Goal: Task Accomplishment & Management: Complete application form

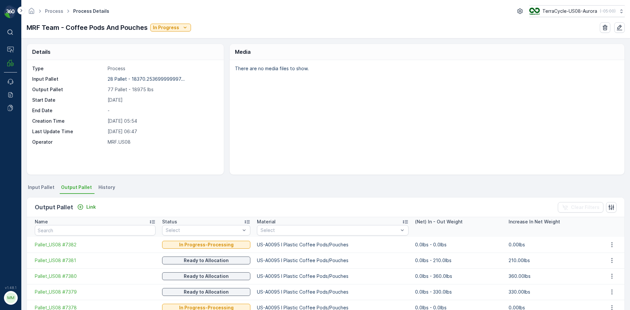
click at [86, 206] on p "Link" at bounding box center [91, 207] width 10 height 7
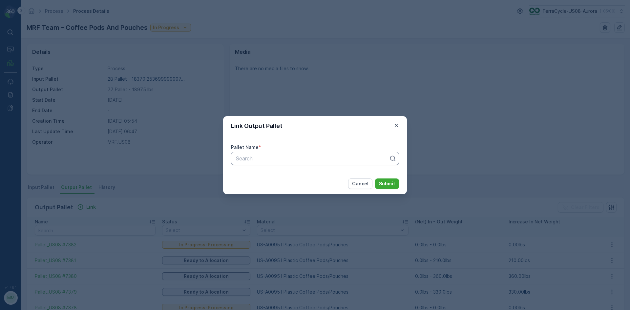
click at [254, 157] on div at bounding box center [312, 159] width 154 height 6
type input "7371"
click at [264, 177] on span "Pallet_US08 #7371" at bounding box center [258, 175] width 46 height 6
click at [388, 182] on p "Submit" at bounding box center [387, 184] width 16 height 7
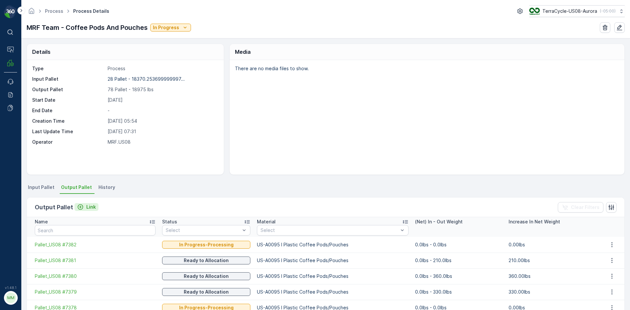
click at [80, 204] on icon "Link" at bounding box center [80, 207] width 7 height 7
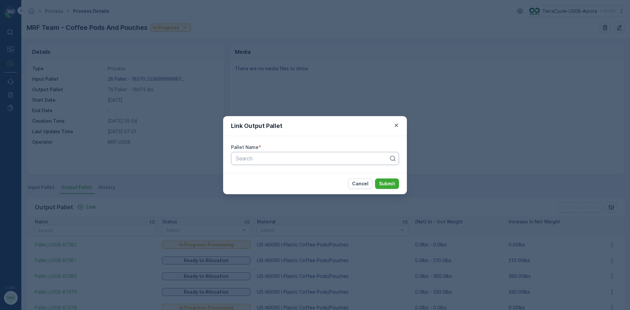
click at [326, 156] on div at bounding box center [312, 159] width 154 height 6
type input "7384"
click at [255, 173] on span "Pallet_US08 #7384" at bounding box center [258, 175] width 47 height 6
click at [392, 179] on button "Submit" at bounding box center [387, 184] width 24 height 11
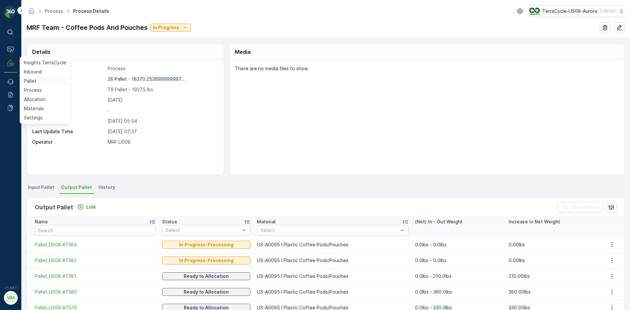
click at [28, 80] on p "Pallet" at bounding box center [30, 81] width 12 height 7
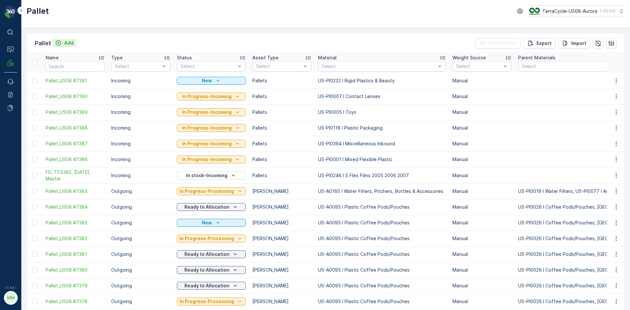
click at [68, 43] on p "Add" at bounding box center [68, 43] width 9 height 7
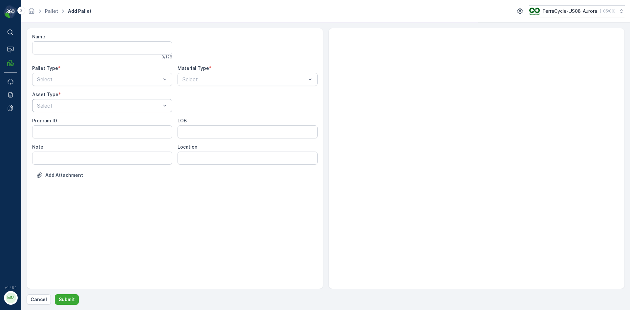
drag, startPoint x: 121, startPoint y: 86, endPoint x: 117, endPoint y: 101, distance: 15.4
click at [121, 89] on div "Name 0 / 128 Pallet Type * Select Material Type * Select Asset Type * Select Pr…" at bounding box center [175, 110] width 286 height 155
click at [115, 79] on div at bounding box center [98, 79] width 125 height 6
click at [86, 109] on div "Outgoing" at bounding box center [102, 107] width 132 height 6
click at [84, 111] on div "Select" at bounding box center [102, 105] width 140 height 13
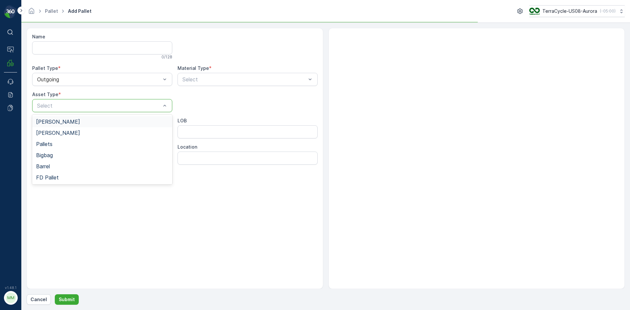
click at [73, 122] on div "Gaylord" at bounding box center [102, 122] width 132 height 6
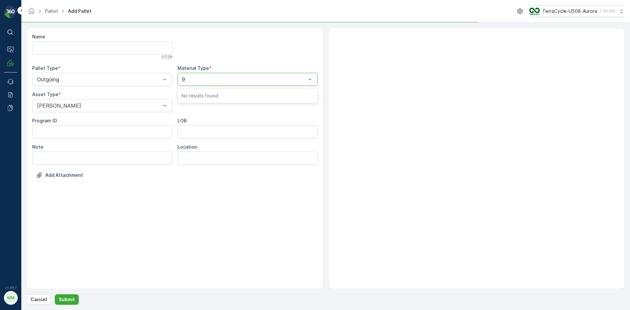
type input "95"
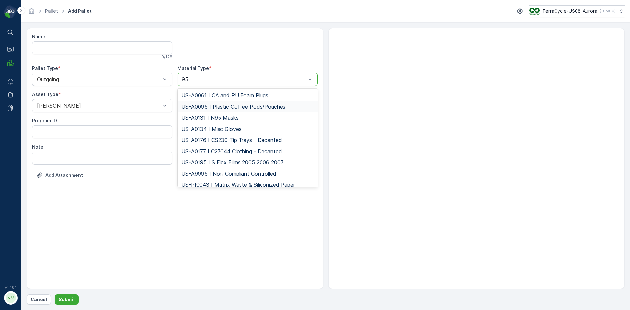
click at [220, 106] on span "US-A0095 I Plastic Coffee Pods/Pouches" at bounding box center [234, 107] width 104 height 6
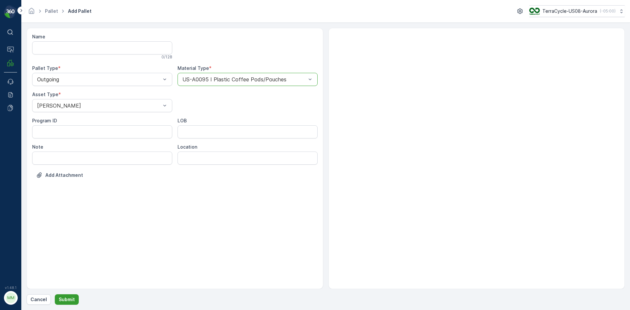
click at [71, 301] on p "Submit" at bounding box center [67, 299] width 16 height 7
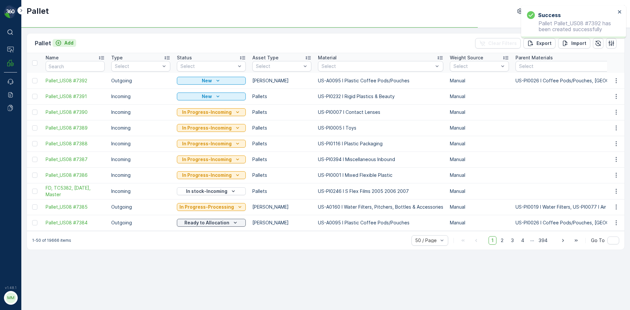
click at [67, 45] on p "Add" at bounding box center [68, 43] width 9 height 7
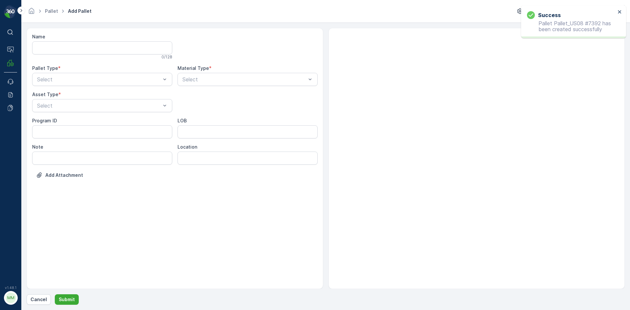
click at [67, 86] on div "Name 0 / 128 Pallet Type * Select Material Type * Select Asset Type * Select Pr…" at bounding box center [175, 110] width 286 height 155
click at [68, 84] on div "Select" at bounding box center [102, 79] width 140 height 13
click at [64, 104] on div "Outgoing" at bounding box center [102, 107] width 132 height 6
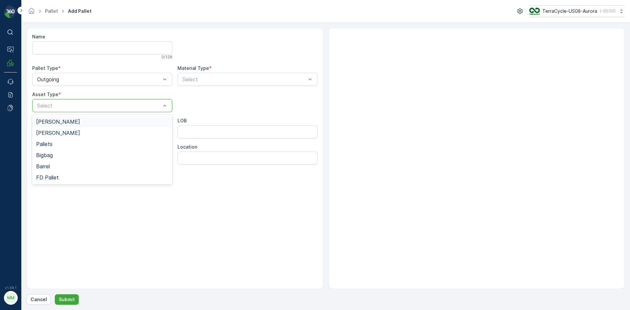
click at [56, 119] on div "Gaylord" at bounding box center [102, 122] width 132 height 6
click at [186, 78] on div at bounding box center [244, 79] width 125 height 6
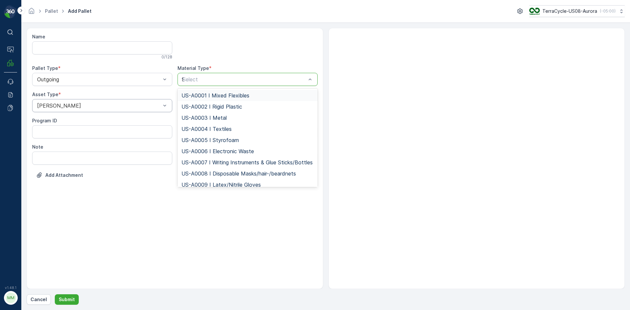
type input "95"
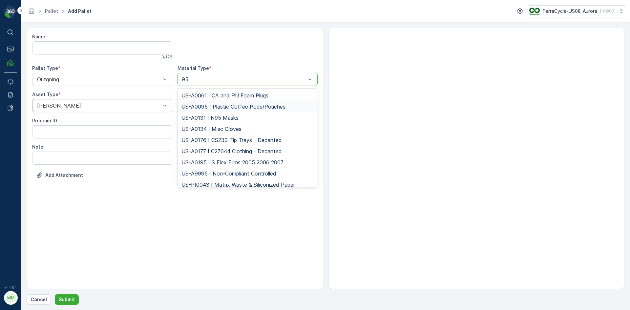
click at [251, 106] on span "US-A0095 I Plastic Coffee Pods/Pouches" at bounding box center [234, 107] width 104 height 6
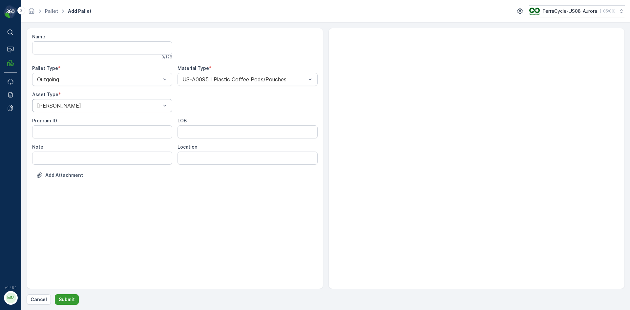
click at [71, 299] on p "Submit" at bounding box center [67, 299] width 16 height 7
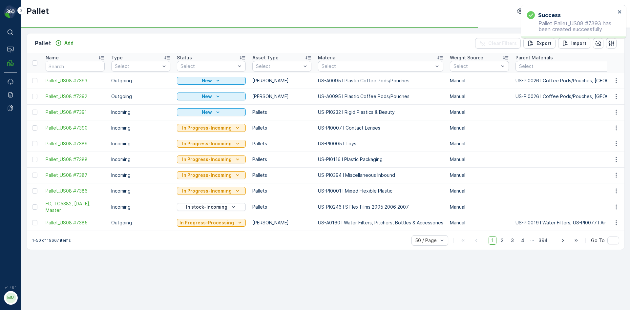
click at [66, 39] on div "Pallet Add" at bounding box center [55, 43] width 41 height 9
click at [69, 43] on p "Add" at bounding box center [68, 43] width 9 height 7
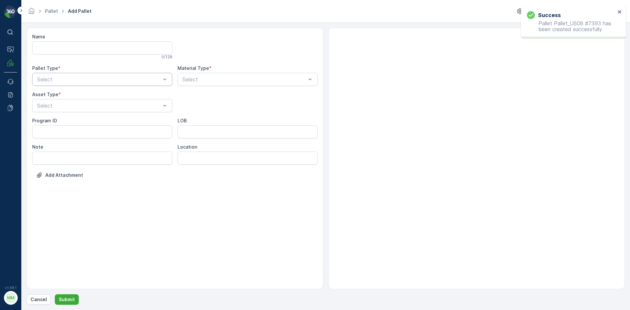
click at [64, 83] on div "Select" at bounding box center [102, 79] width 140 height 13
click at [60, 106] on div "Outgoing" at bounding box center [102, 107] width 132 height 6
click at [60, 106] on div at bounding box center [98, 106] width 125 height 6
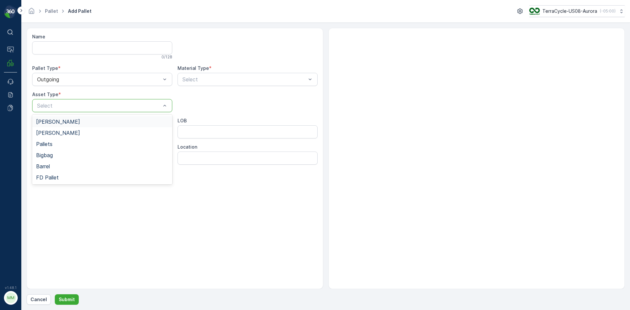
click at [55, 122] on span "Gaylord" at bounding box center [58, 122] width 44 height 6
click at [206, 68] on label "Material Type" at bounding box center [194, 68] width 32 height 6
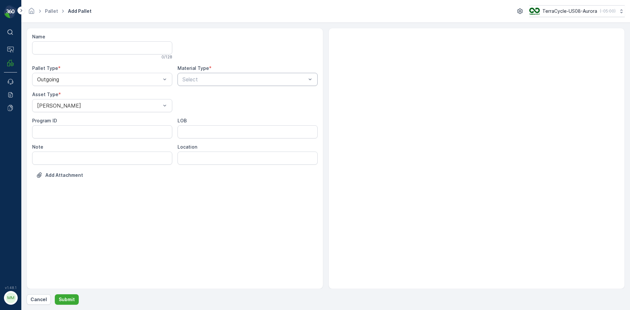
click at [202, 77] on div at bounding box center [244, 79] width 125 height 6
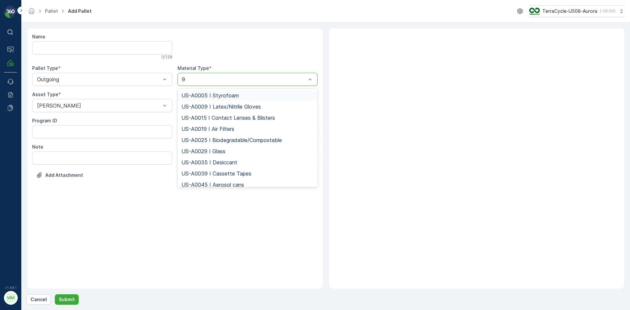
type input "95"
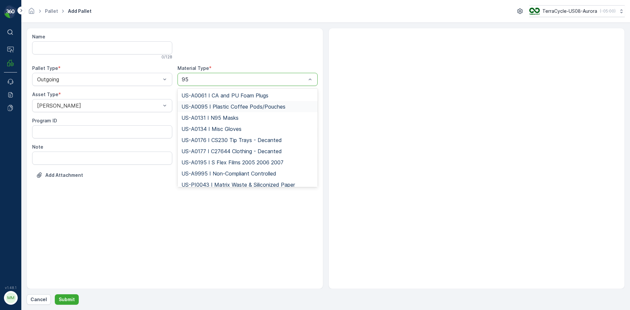
click at [196, 108] on span "US-A0095 I Plastic Coffee Pods/Pouches" at bounding box center [234, 107] width 104 height 6
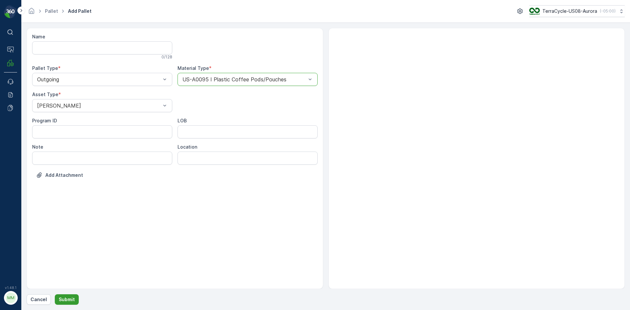
click at [64, 296] on button "Submit" at bounding box center [67, 299] width 24 height 11
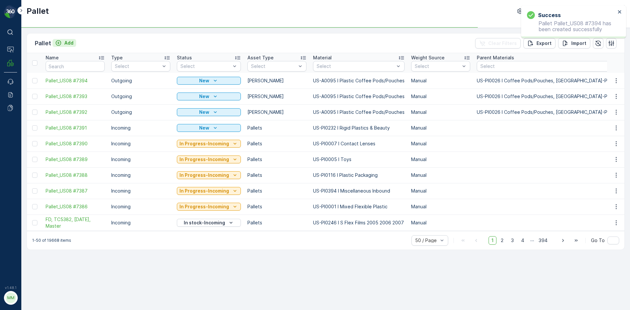
click at [67, 43] on p "Add" at bounding box center [68, 43] width 9 height 7
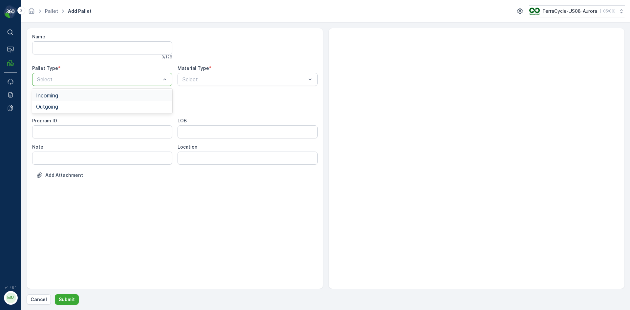
click at [68, 83] on div "Select" at bounding box center [102, 79] width 140 height 13
click at [58, 105] on span "Outgoing" at bounding box center [47, 107] width 22 height 6
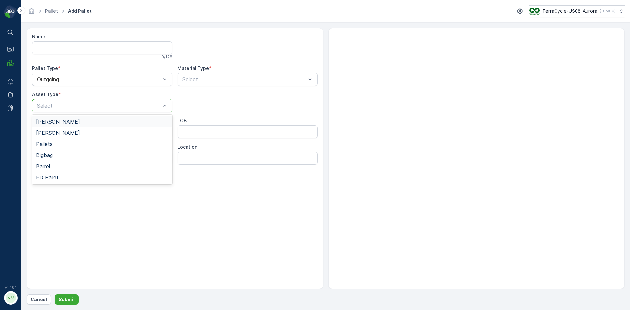
click at [58, 105] on div at bounding box center [98, 106] width 125 height 6
click at [51, 123] on span "Gaylord" at bounding box center [58, 122] width 44 height 6
click at [195, 80] on div at bounding box center [244, 79] width 125 height 6
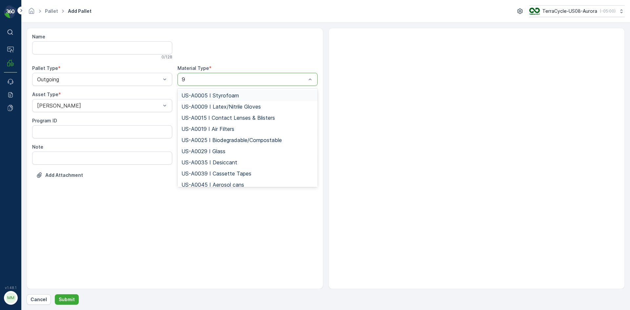
type input "95"
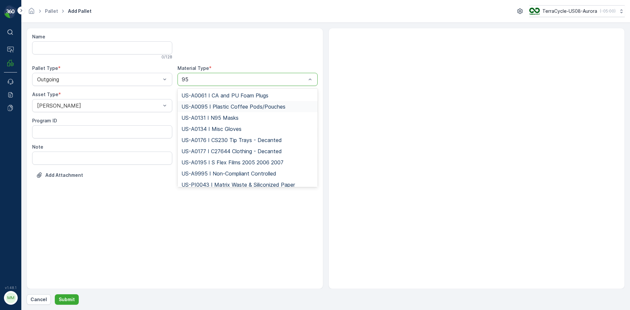
click at [183, 105] on span "US-A0095 I Plastic Coffee Pods/Pouches" at bounding box center [234, 107] width 104 height 6
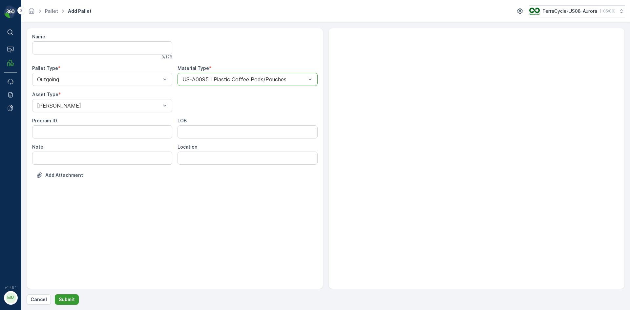
click at [69, 297] on p "Submit" at bounding box center [67, 299] width 16 height 7
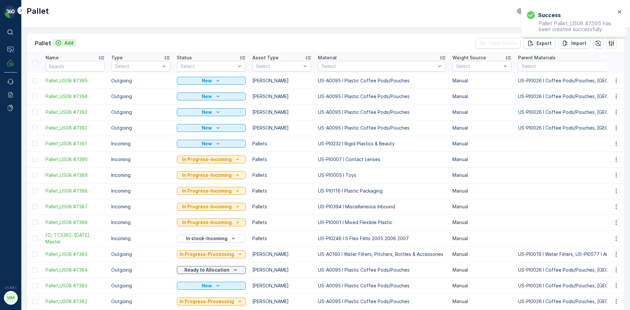
click at [73, 42] on p "Add" at bounding box center [68, 43] width 9 height 7
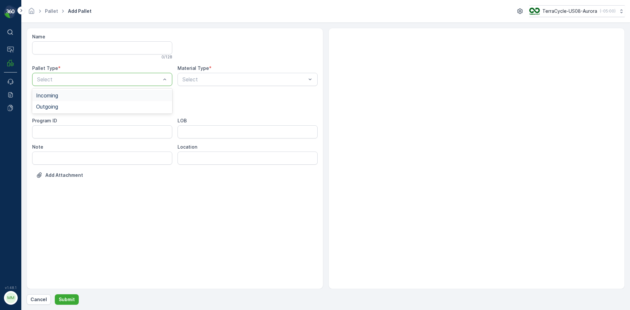
click at [70, 83] on div "Select" at bounding box center [102, 79] width 140 height 13
click at [67, 104] on div "Outgoing" at bounding box center [102, 107] width 132 height 6
click at [67, 104] on div at bounding box center [98, 106] width 125 height 6
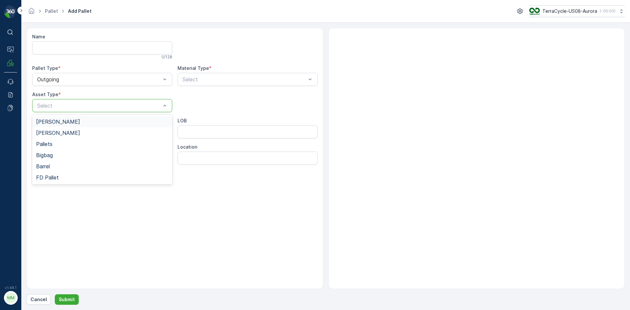
click at [65, 118] on div "Gaylord" at bounding box center [102, 121] width 140 height 11
click at [190, 79] on div at bounding box center [244, 79] width 125 height 6
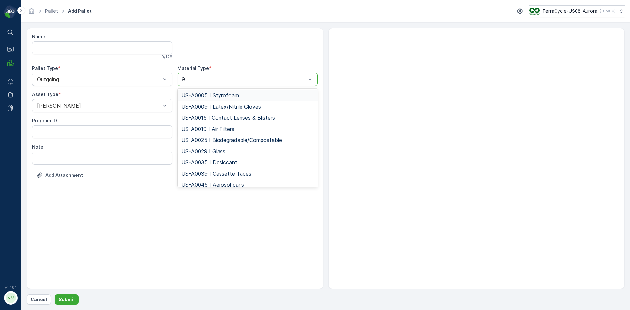
type input "95"
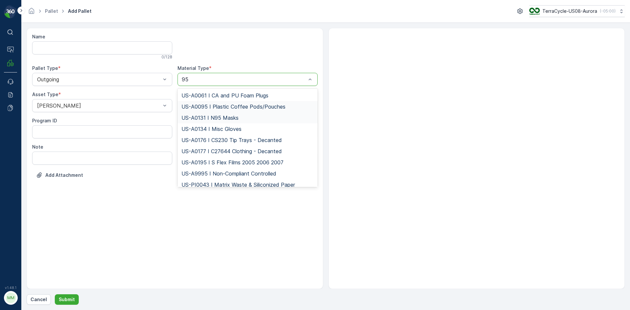
click at [280, 109] on span "US-A0095 I Plastic Coffee Pods/Pouches" at bounding box center [234, 107] width 104 height 6
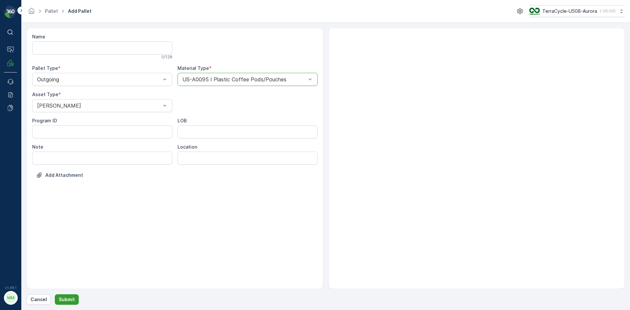
click at [76, 299] on button "Submit" at bounding box center [67, 299] width 24 height 11
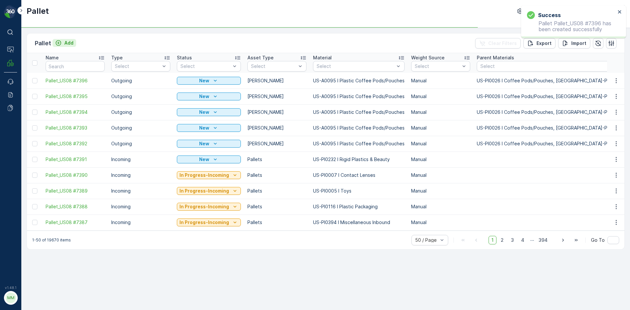
click at [65, 44] on p "Add" at bounding box center [68, 43] width 9 height 7
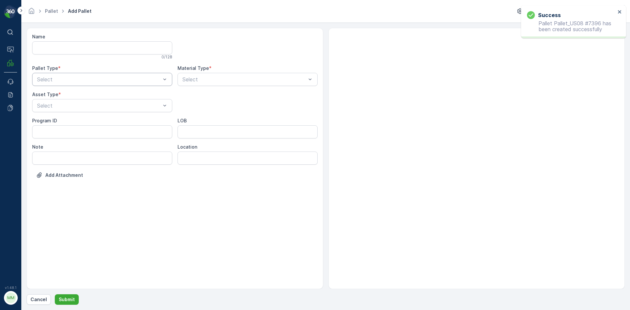
click at [87, 84] on div "Select" at bounding box center [102, 79] width 140 height 13
click at [76, 106] on div "Outgoing" at bounding box center [102, 107] width 132 height 6
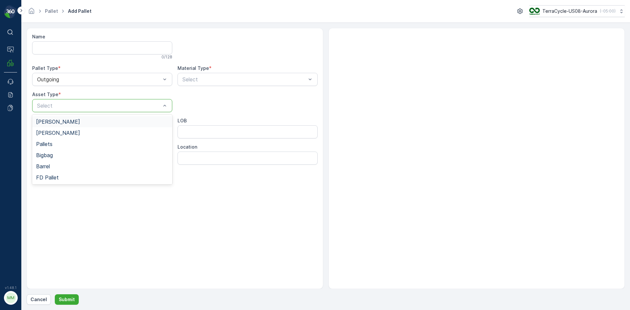
click at [76, 106] on div at bounding box center [98, 106] width 125 height 6
click at [69, 120] on div "Gaylord" at bounding box center [102, 122] width 132 height 6
click at [206, 78] on div at bounding box center [244, 79] width 125 height 6
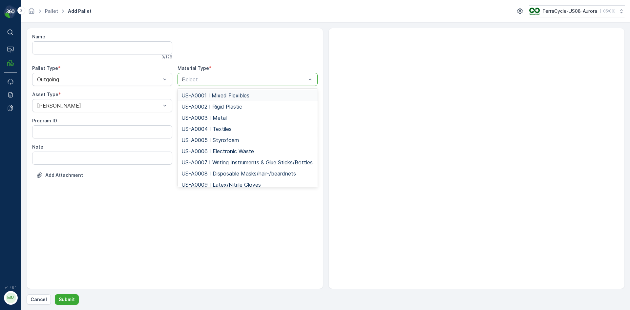
type input "95"
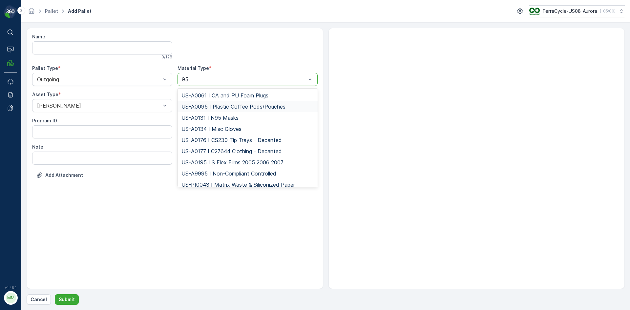
click at [187, 104] on span "US-A0095 I Plastic Coffee Pods/Pouches" at bounding box center [234, 107] width 104 height 6
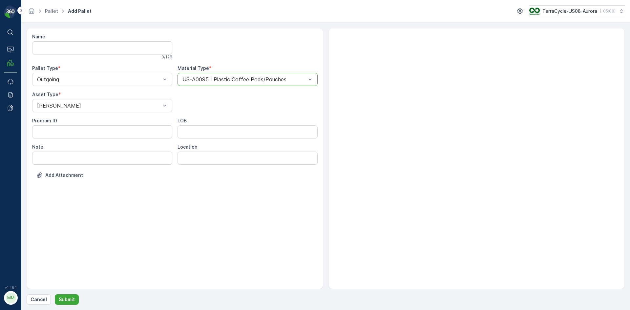
click at [59, 293] on div "Name 0 / 128 Pallet Type * Outgoing Material Type * option US-A0095 I Plastic C…" at bounding box center [326, 166] width 598 height 277
click at [59, 299] on p "Submit" at bounding box center [67, 299] width 16 height 7
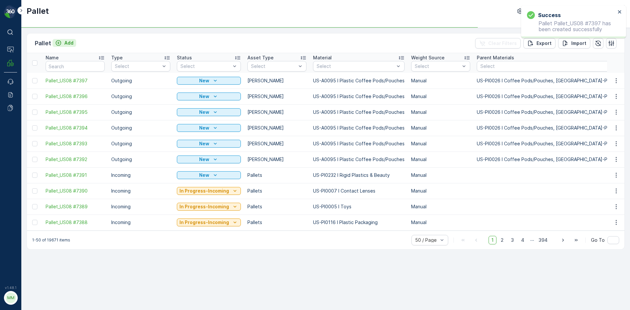
click at [67, 42] on p "Add" at bounding box center [68, 43] width 9 height 7
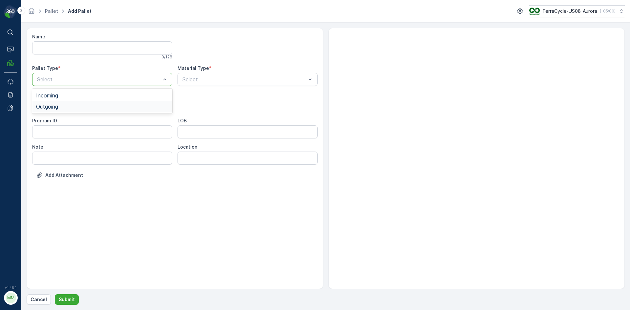
click at [67, 105] on div "Outgoing" at bounding box center [102, 107] width 132 height 6
click at [67, 105] on div at bounding box center [98, 106] width 125 height 6
click at [64, 120] on div "Gaylord" at bounding box center [102, 122] width 132 height 6
click at [181, 79] on div "Select" at bounding box center [248, 79] width 140 height 13
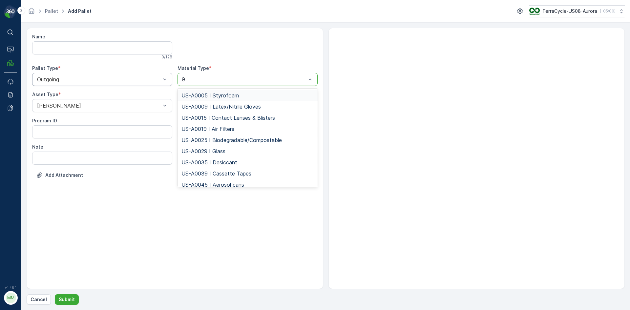
type input "95"
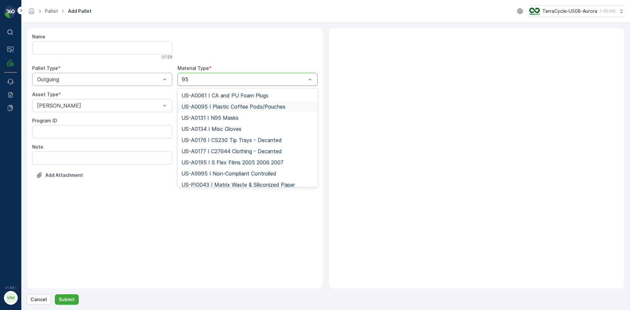
click at [271, 105] on span "US-A0095 I Plastic Coffee Pods/Pouches" at bounding box center [234, 107] width 104 height 6
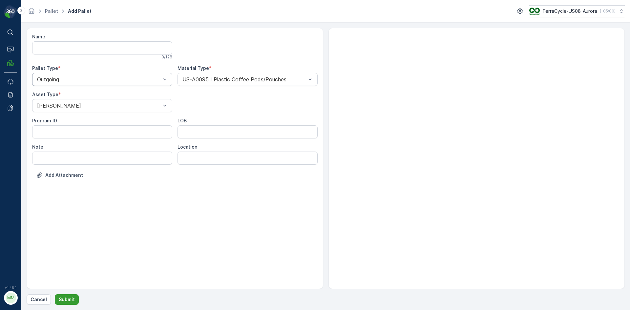
click at [66, 301] on p "Submit" at bounding box center [67, 299] width 16 height 7
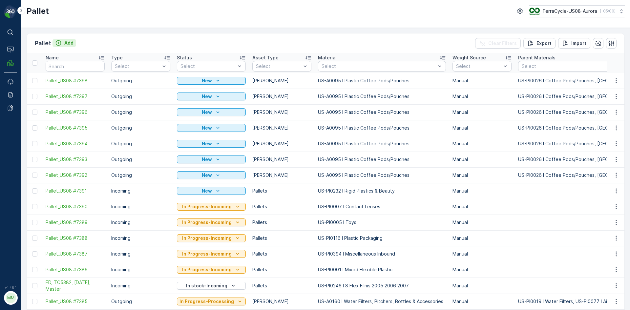
click at [71, 41] on p "Add" at bounding box center [68, 43] width 9 height 7
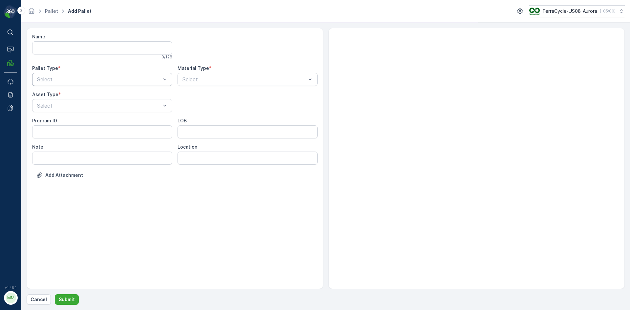
click at [54, 82] on div at bounding box center [98, 79] width 125 height 6
click at [45, 107] on span "Outgoing" at bounding box center [47, 107] width 22 height 6
click at [45, 107] on div at bounding box center [98, 106] width 125 height 6
click at [44, 119] on span "Gaylord" at bounding box center [58, 122] width 44 height 6
click at [221, 79] on div at bounding box center [244, 79] width 125 height 6
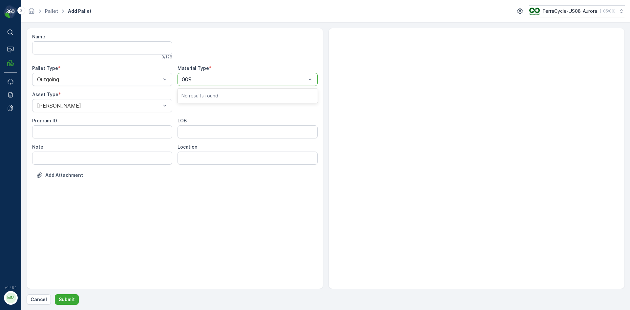
type input "0095"
click at [213, 99] on div "US-A0095 I Plastic Coffee Pods/Pouches" at bounding box center [248, 95] width 140 height 11
click at [74, 298] on button "Submit" at bounding box center [67, 299] width 24 height 11
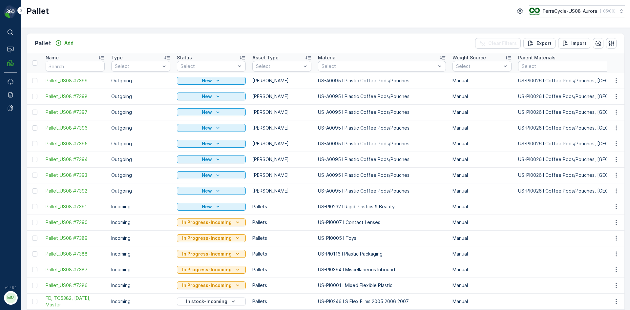
drag, startPoint x: 36, startPoint y: 192, endPoint x: 36, endPoint y: 187, distance: 4.6
click at [36, 192] on div at bounding box center [34, 190] width 5 height 5
click at [32, 188] on input "checkbox" at bounding box center [32, 188] width 0 height 0
click at [34, 176] on div at bounding box center [34, 175] width 5 height 5
click at [32, 173] on input "checkbox" at bounding box center [32, 173] width 0 height 0
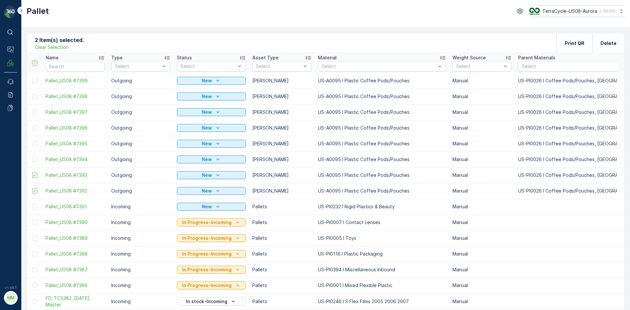
drag, startPoint x: 36, startPoint y: 158, endPoint x: 34, endPoint y: 148, distance: 10.0
click at [36, 158] on div at bounding box center [34, 159] width 5 height 5
click at [32, 157] on input "checkbox" at bounding box center [32, 157] width 0 height 0
drag, startPoint x: 34, startPoint y: 143, endPoint x: 34, endPoint y: 132, distance: 11.5
click at [34, 142] on div at bounding box center [34, 143] width 5 height 5
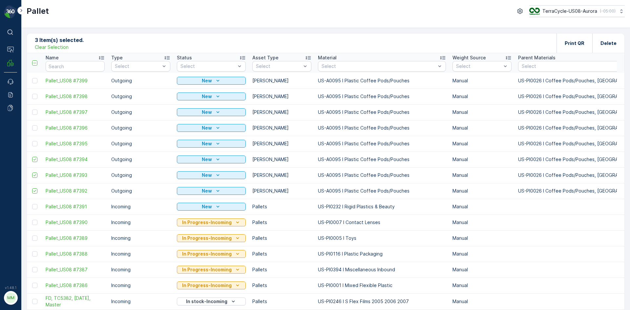
click at [32, 141] on input "checkbox" at bounding box center [32, 141] width 0 height 0
click at [34, 127] on div at bounding box center [34, 127] width 5 height 5
click at [32, 125] on input "checkbox" at bounding box center [32, 125] width 0 height 0
click at [36, 114] on div at bounding box center [34, 112] width 5 height 5
click at [32, 110] on input "checkbox" at bounding box center [32, 110] width 0 height 0
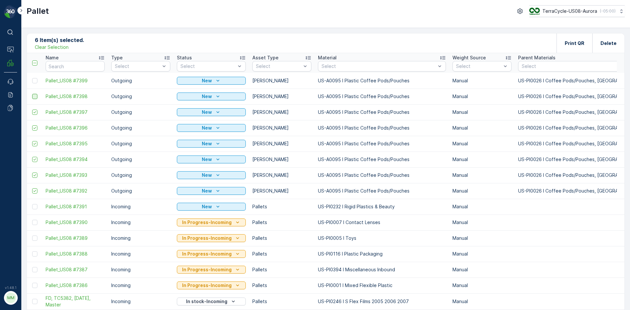
click at [34, 97] on div at bounding box center [34, 96] width 5 height 5
click at [32, 94] on input "checkbox" at bounding box center [32, 94] width 0 height 0
click at [35, 79] on div at bounding box center [34, 80] width 5 height 5
click at [32, 78] on input "checkbox" at bounding box center [32, 78] width 0 height 0
click at [563, 46] on div "Print QR" at bounding box center [575, 42] width 36 height 19
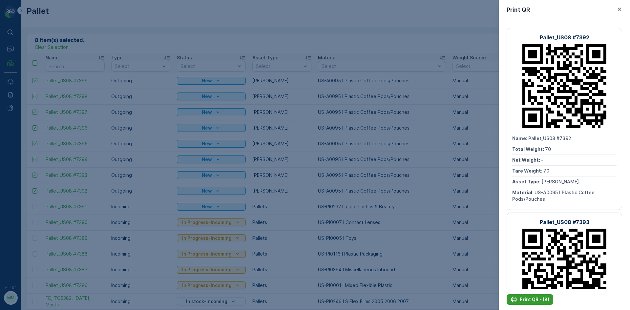
click at [537, 298] on p "Print QR - (8)" at bounding box center [535, 299] width 30 height 7
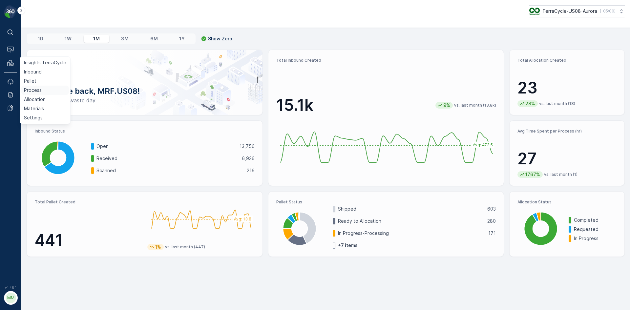
click at [35, 91] on p "Process" at bounding box center [33, 90] width 18 height 7
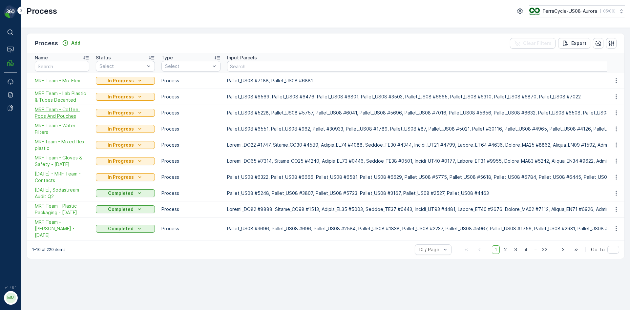
click at [60, 111] on span "MRF Team - Coffee Pods And Pouches" at bounding box center [62, 112] width 54 height 13
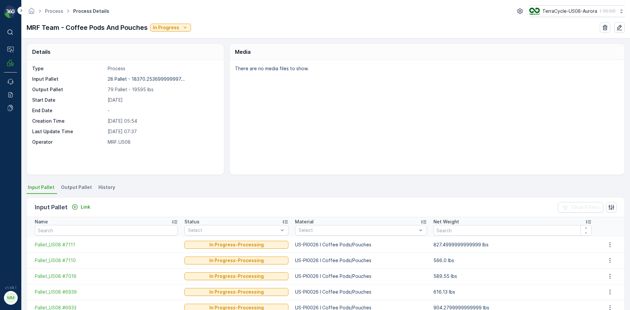
click at [70, 188] on span "Output Pallet" at bounding box center [76, 187] width 31 height 7
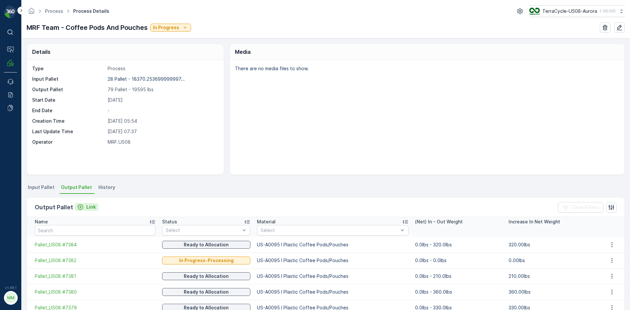
click at [88, 207] on p "Link" at bounding box center [91, 207] width 10 height 7
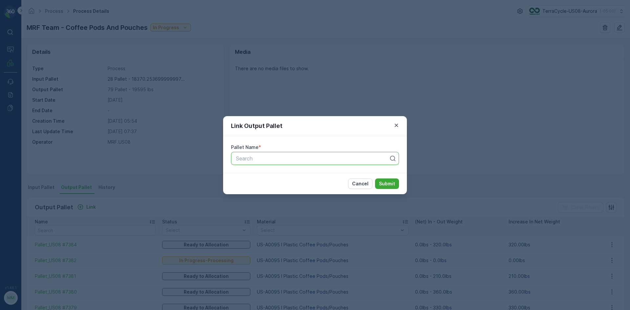
click at [266, 159] on div at bounding box center [312, 159] width 154 height 6
type input "7383"
click at [267, 172] on span "Pallet_US08 #7383" at bounding box center [258, 175] width 47 height 6
click at [399, 187] on div "Cancel Submit" at bounding box center [315, 183] width 184 height 21
click at [397, 186] on button "Submit" at bounding box center [387, 184] width 24 height 11
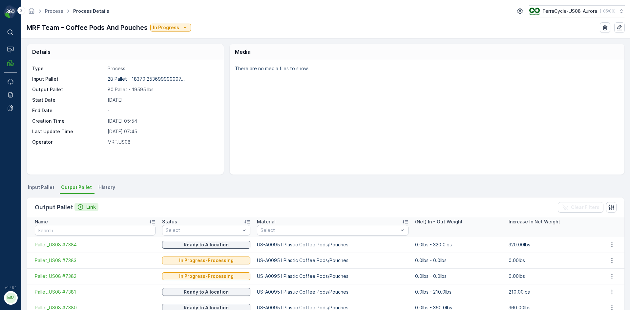
click at [83, 210] on div "Link" at bounding box center [86, 207] width 19 height 7
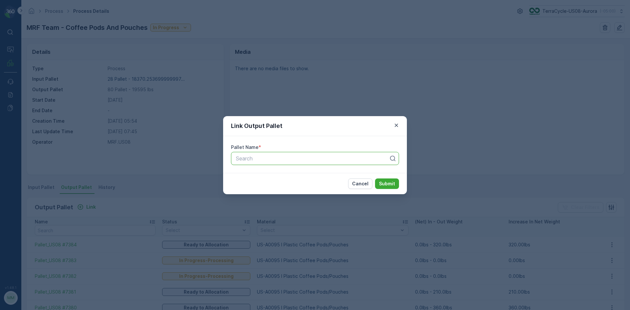
click at [256, 160] on div at bounding box center [312, 159] width 154 height 6
type input "7392"
click at [264, 176] on span "Pallet_US08 #7392" at bounding box center [258, 175] width 47 height 6
click at [389, 187] on button "Submit" at bounding box center [387, 184] width 24 height 11
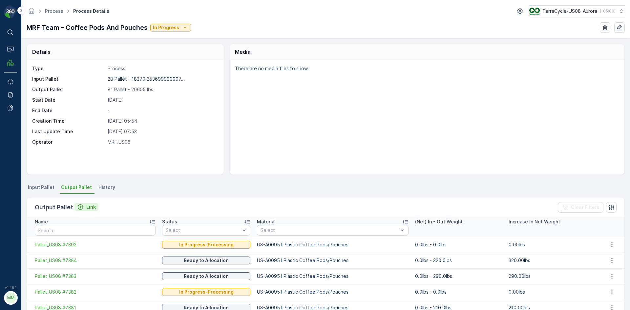
click at [87, 204] on p "Link" at bounding box center [91, 207] width 10 height 7
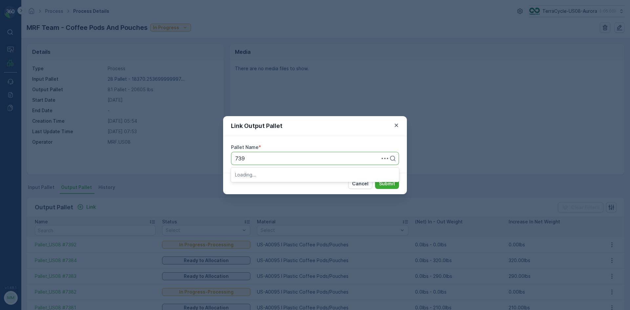
type input "7393"
click at [294, 176] on div "Pallet_US08 #7393" at bounding box center [315, 175] width 160 height 6
click at [388, 184] on p "Submit" at bounding box center [387, 184] width 16 height 7
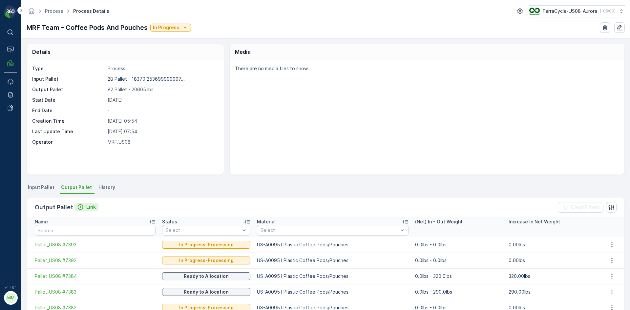
click at [87, 206] on p "Link" at bounding box center [91, 207] width 10 height 7
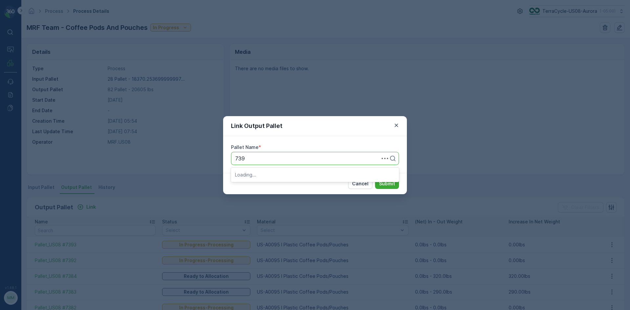
type input "7399"
drag, startPoint x: 245, startPoint y: 176, endPoint x: 468, endPoint y: 218, distance: 227.1
click at [246, 175] on span "Pallet_US08 #7399" at bounding box center [258, 175] width 47 height 6
click at [376, 181] on button "Submit" at bounding box center [387, 184] width 24 height 11
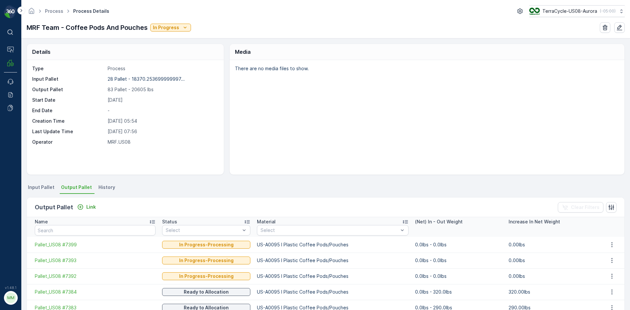
click at [80, 211] on div "Link" at bounding box center [87, 207] width 24 height 8
click at [84, 206] on div "Link" at bounding box center [86, 207] width 19 height 7
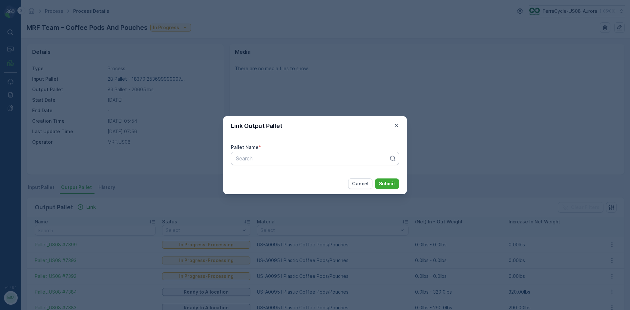
click at [322, 151] on div "Pallet Name * Search" at bounding box center [315, 154] width 184 height 37
click at [321, 158] on div at bounding box center [312, 159] width 154 height 6
type input "7398"
click at [299, 175] on div "Pallet_US08 #7398" at bounding box center [315, 175] width 160 height 6
click at [397, 186] on button "Submit" at bounding box center [387, 184] width 24 height 11
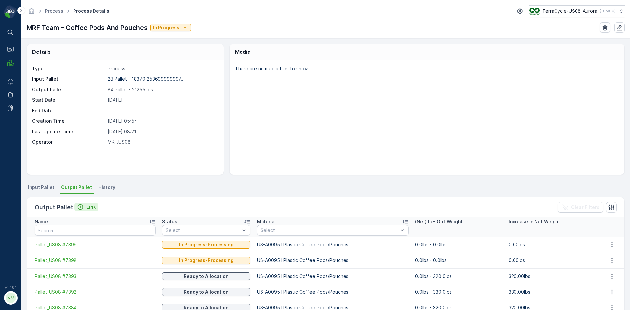
click at [87, 206] on p "Link" at bounding box center [91, 207] width 10 height 7
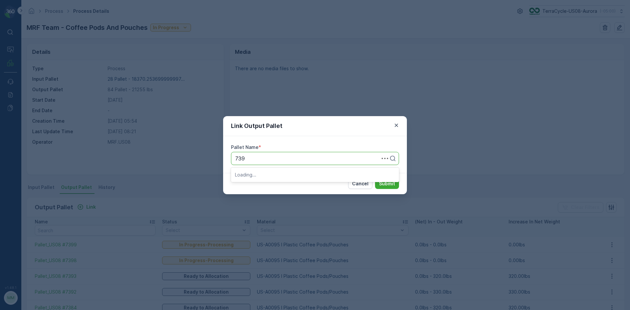
type input "7397"
click at [290, 189] on div "Pallet_US08 #7397" at bounding box center [315, 185] width 168 height 11
click at [382, 184] on p "Submit" at bounding box center [387, 184] width 16 height 7
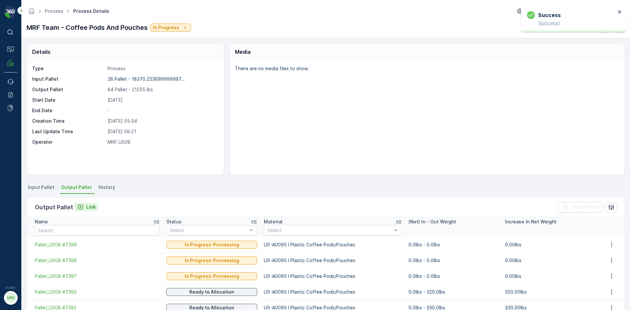
click at [88, 205] on p "Link" at bounding box center [91, 207] width 10 height 7
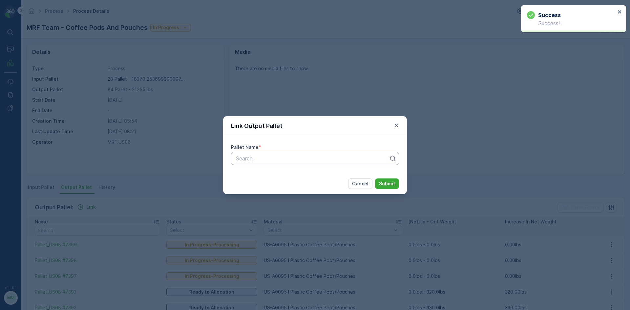
click at [273, 163] on div "Search" at bounding box center [315, 158] width 168 height 13
type input "7396"
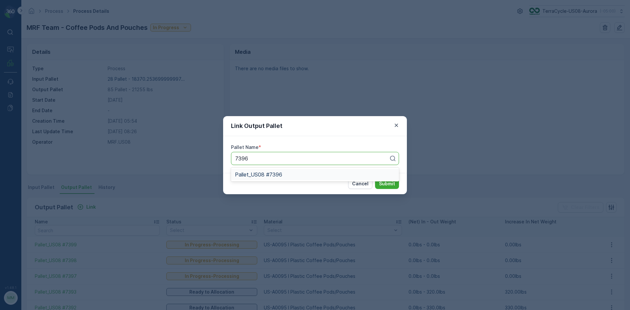
click at [282, 177] on span "Pallet_US08 #7396" at bounding box center [258, 175] width 47 height 6
click at [385, 186] on p "Submit" at bounding box center [387, 184] width 16 height 7
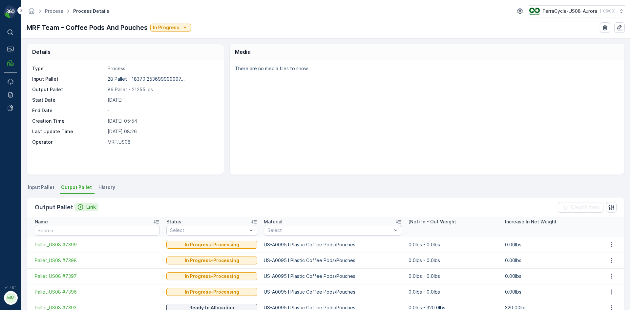
click at [86, 208] on p "Link" at bounding box center [91, 207] width 10 height 7
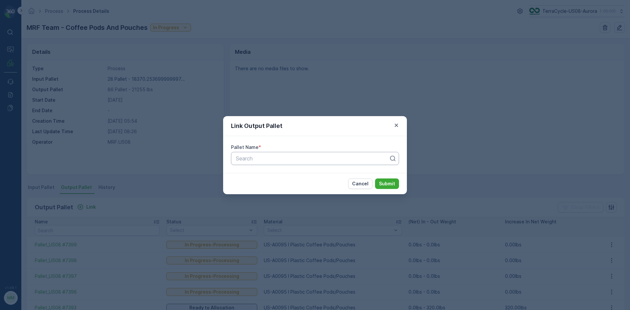
click at [258, 159] on div at bounding box center [312, 159] width 154 height 6
type input "7395"
click at [375, 179] on button "Submit" at bounding box center [387, 184] width 24 height 11
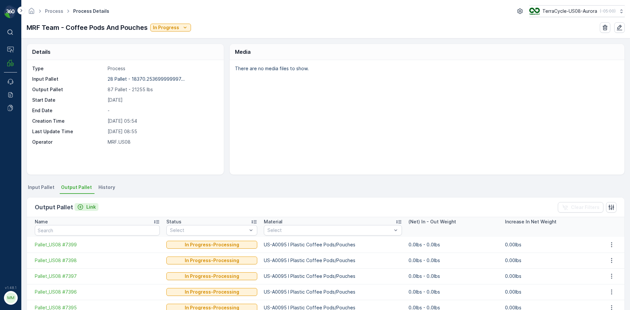
click at [87, 207] on p "Link" at bounding box center [91, 207] width 10 height 7
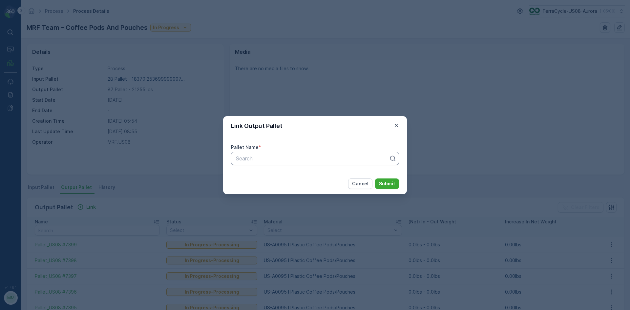
click at [262, 164] on div "Search" at bounding box center [315, 158] width 168 height 13
type input "7394"
click at [274, 186] on span "Pallet_US08 #7394" at bounding box center [258, 186] width 47 height 6
click at [395, 183] on button "Submit" at bounding box center [387, 184] width 24 height 11
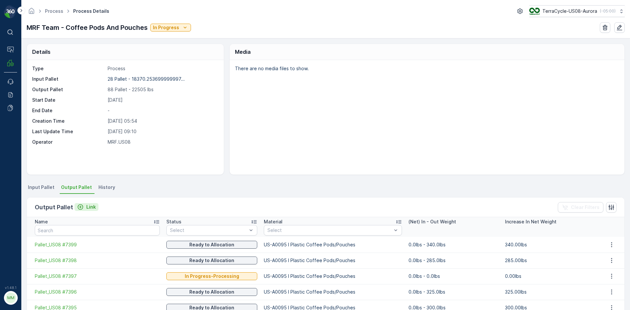
click at [89, 208] on p "Link" at bounding box center [91, 207] width 10 height 7
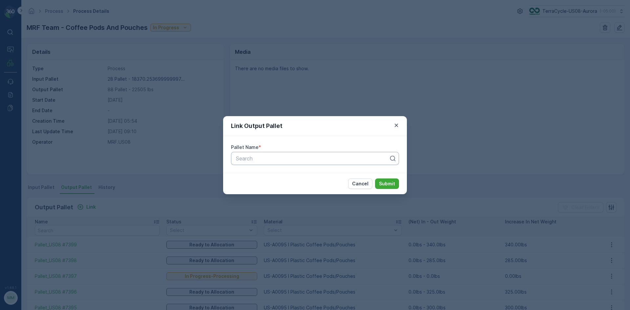
click at [245, 161] on div at bounding box center [312, 159] width 154 height 6
type input "7411"
click at [375, 179] on button "Submit" at bounding box center [387, 184] width 24 height 11
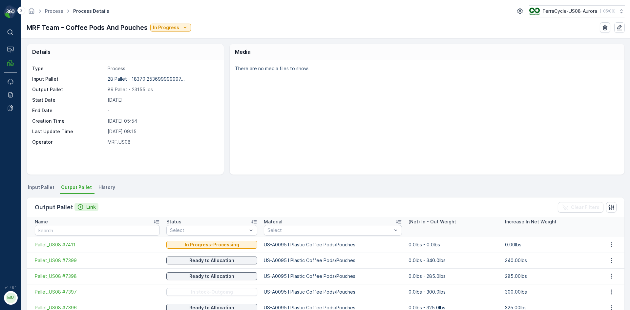
click at [84, 206] on div "Link" at bounding box center [86, 207] width 19 height 7
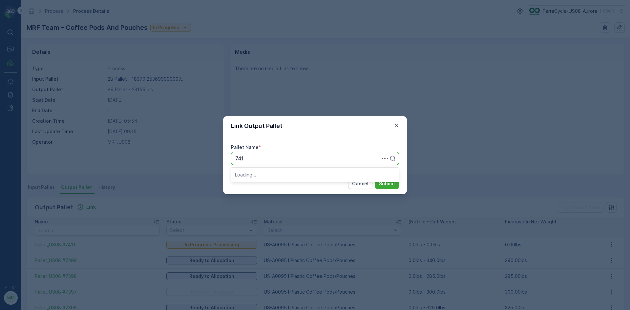
type input "7417"
click at [375, 179] on button "Submit" at bounding box center [387, 184] width 24 height 11
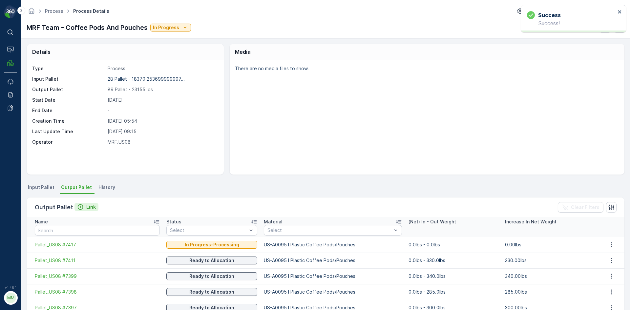
click at [77, 207] on icon "Link" at bounding box center [80, 207] width 7 height 7
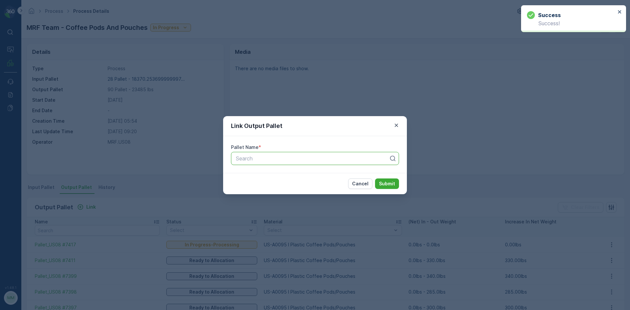
click at [303, 158] on div at bounding box center [312, 159] width 154 height 6
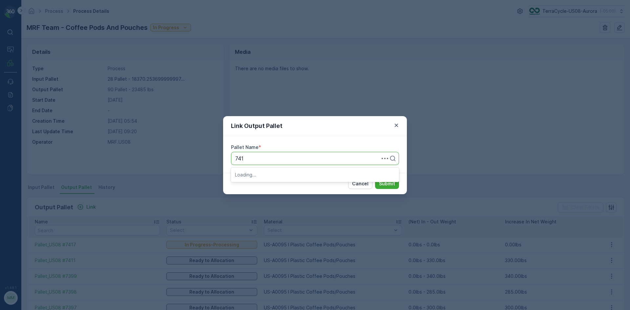
type input "7418"
click at [375, 179] on button "Submit" at bounding box center [387, 184] width 24 height 11
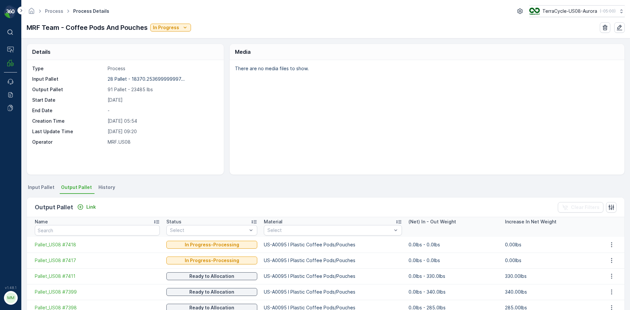
click at [91, 215] on div "Output Pallet Link Clear Filters" at bounding box center [326, 208] width 598 height 20
click at [91, 212] on div "Output Pallet Link Clear Filters" at bounding box center [326, 208] width 598 height 20
click at [92, 209] on p "Link" at bounding box center [91, 207] width 10 height 7
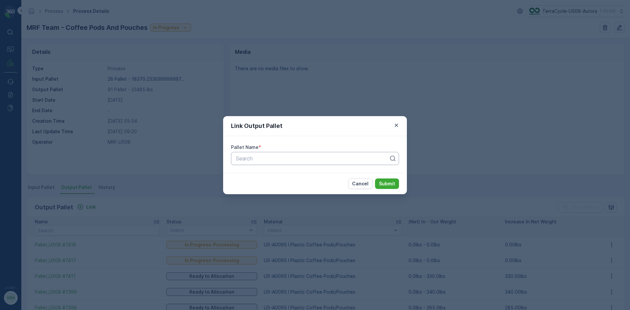
click at [258, 158] on div at bounding box center [312, 159] width 154 height 6
type input "7419"
click at [375, 179] on button "Submit" at bounding box center [387, 184] width 24 height 11
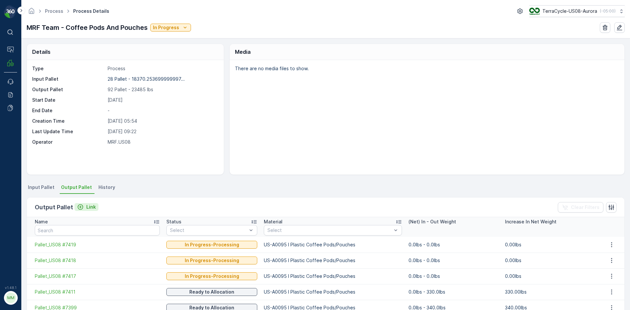
click at [84, 205] on div "Link" at bounding box center [86, 207] width 19 height 7
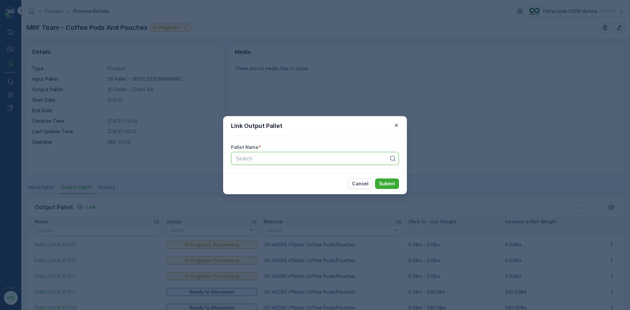
drag, startPoint x: 244, startPoint y: 159, endPoint x: 236, endPoint y: 158, distance: 8.3
click at [244, 159] on div at bounding box center [312, 159] width 154 height 6
type input "7423"
click at [375, 179] on button "Submit" at bounding box center [387, 184] width 24 height 11
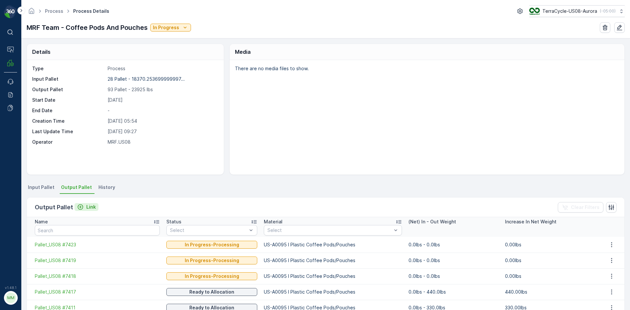
click at [90, 207] on p "Link" at bounding box center [91, 207] width 10 height 7
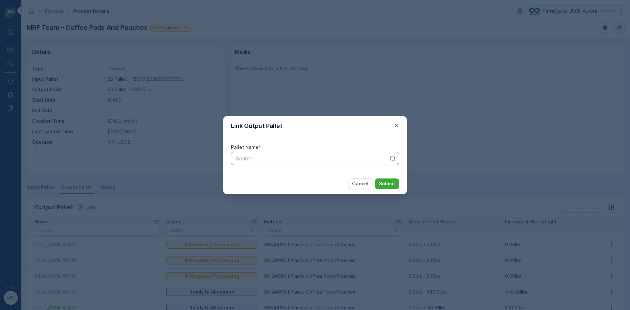
click at [269, 154] on div "Search" at bounding box center [315, 158] width 168 height 13
type input "7426"
drag, startPoint x: 276, startPoint y: 167, endPoint x: 281, endPoint y: 170, distance: 5.7
click at [277, 168] on div "Pallet_US08 #7426" at bounding box center [315, 175] width 168 height 14
click at [279, 175] on span "Pallet_US08 #7426" at bounding box center [258, 175] width 47 height 6
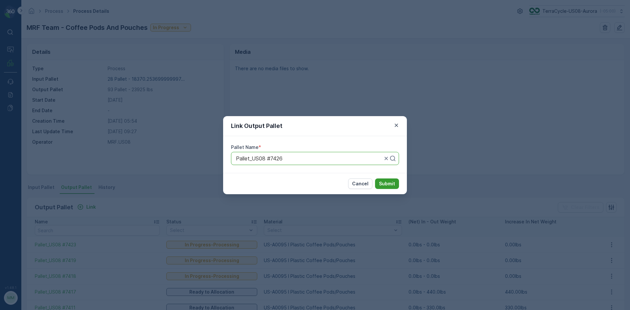
click at [394, 185] on p "Submit" at bounding box center [387, 184] width 16 height 7
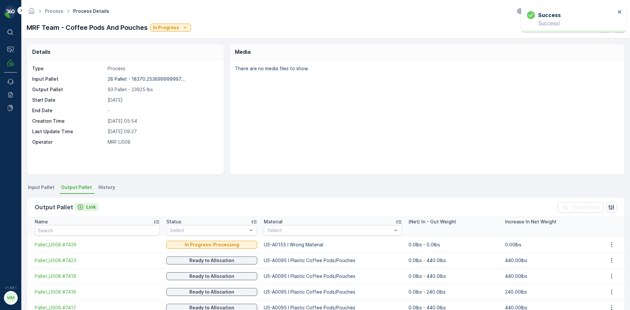
click at [89, 208] on p "Link" at bounding box center [91, 207] width 10 height 7
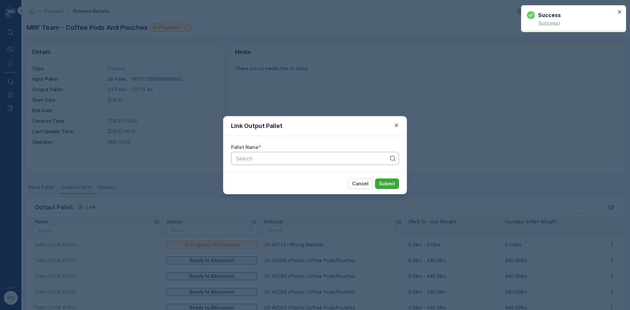
click at [266, 158] on div at bounding box center [312, 159] width 154 height 6
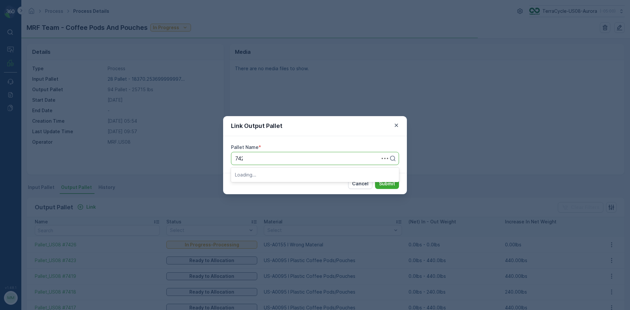
type input "7425"
click at [293, 184] on div "Pallet_US08 #7425" at bounding box center [315, 186] width 160 height 6
click at [385, 181] on p "Submit" at bounding box center [387, 184] width 16 height 7
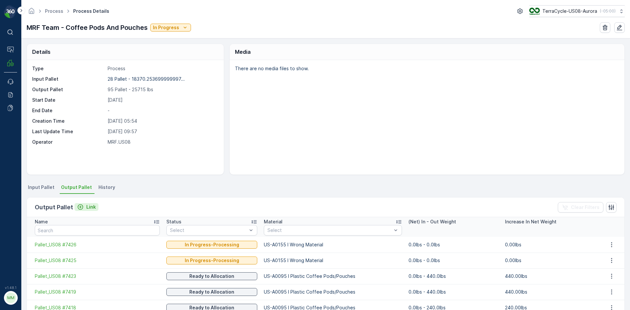
click at [87, 207] on p "Link" at bounding box center [91, 207] width 10 height 7
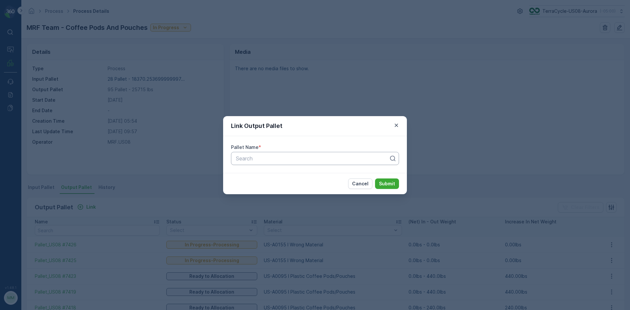
click at [249, 157] on div at bounding box center [312, 159] width 154 height 6
type input "5877"
click at [308, 176] on div "Pallet_US08 #5877" at bounding box center [315, 175] width 160 height 6
click at [388, 184] on p "Submit" at bounding box center [387, 184] width 16 height 7
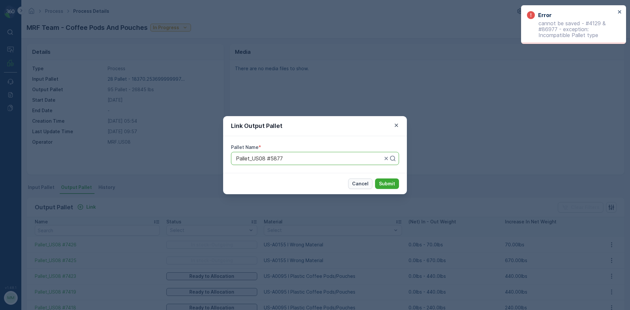
click at [356, 185] on p "Cancel" at bounding box center [360, 184] width 16 height 7
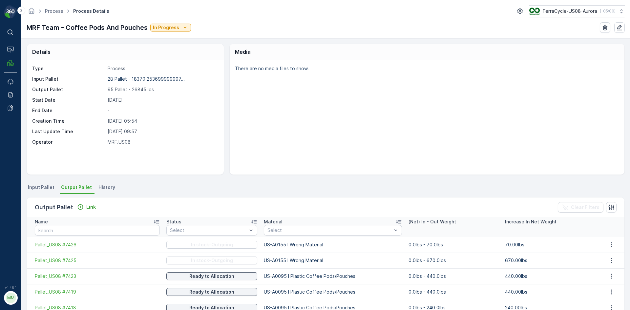
click at [41, 192] on li "Input Pallet" at bounding box center [42, 188] width 31 height 11
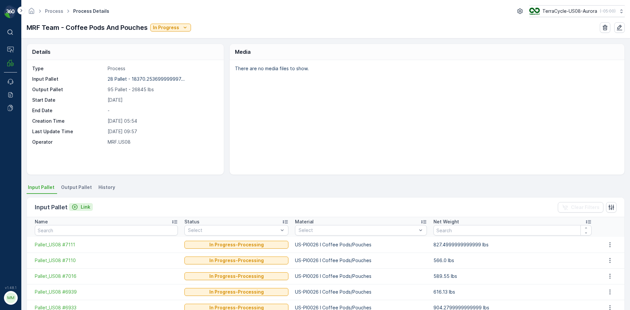
click at [82, 209] on p "Link" at bounding box center [86, 207] width 10 height 7
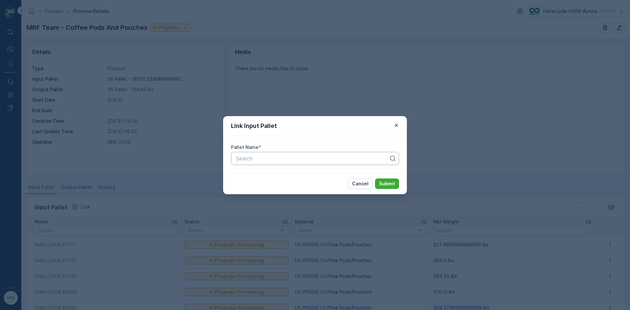
click at [309, 162] on div "Search" at bounding box center [312, 159] width 154 height 8
click at [300, 157] on div at bounding box center [312, 159] width 154 height 6
type input "5877"
click at [275, 177] on span "Pallet_US08 #5877" at bounding box center [258, 175] width 47 height 6
click at [388, 179] on button "Submit" at bounding box center [387, 184] width 24 height 11
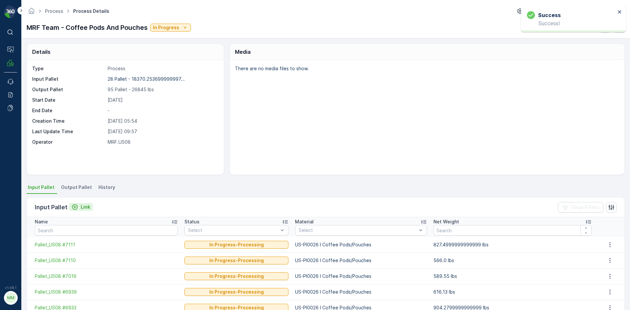
click at [88, 207] on p "Link" at bounding box center [86, 207] width 10 height 7
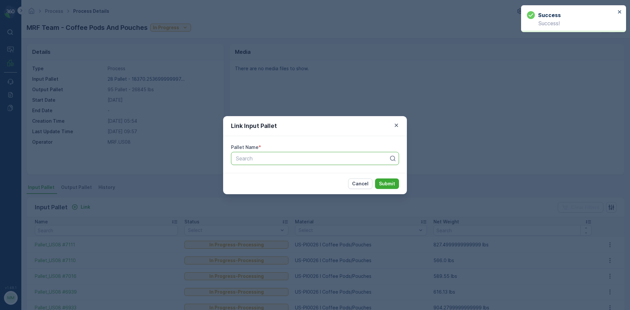
click at [265, 157] on div at bounding box center [312, 159] width 154 height 6
type input "6701"
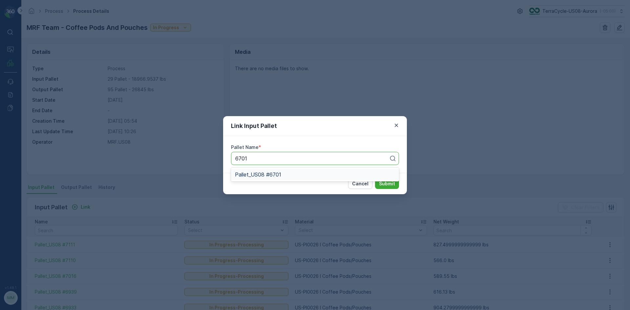
click at [264, 175] on span "Pallet_US08 #6701" at bounding box center [258, 175] width 46 height 6
click at [388, 182] on p "Submit" at bounding box center [387, 184] width 16 height 7
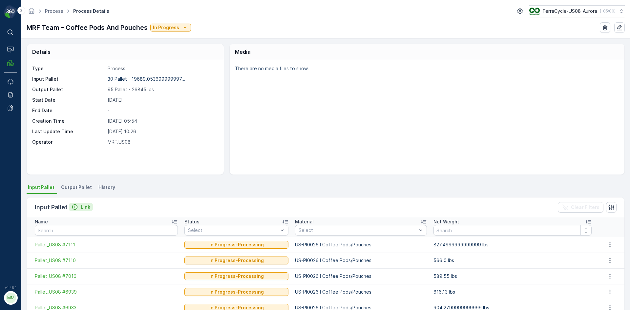
click at [85, 205] on p "Link" at bounding box center [86, 207] width 10 height 7
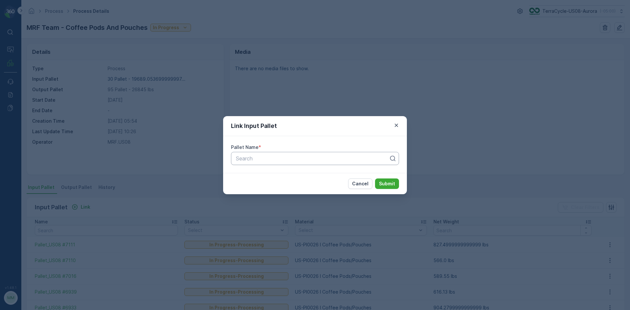
click at [254, 158] on div at bounding box center [312, 159] width 154 height 6
type input "6417"
click at [280, 173] on span "Pallet_US08 #6417" at bounding box center [258, 175] width 46 height 6
click at [388, 184] on p "Submit" at bounding box center [387, 184] width 16 height 7
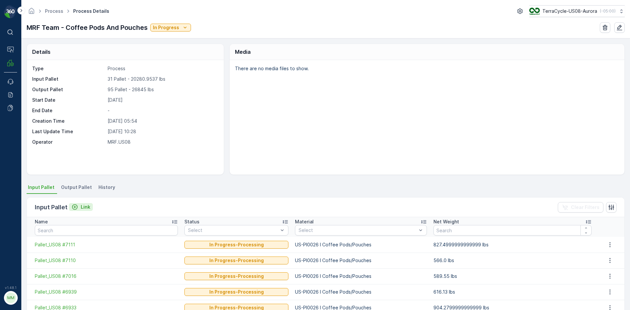
click at [87, 207] on p "Link" at bounding box center [86, 207] width 10 height 7
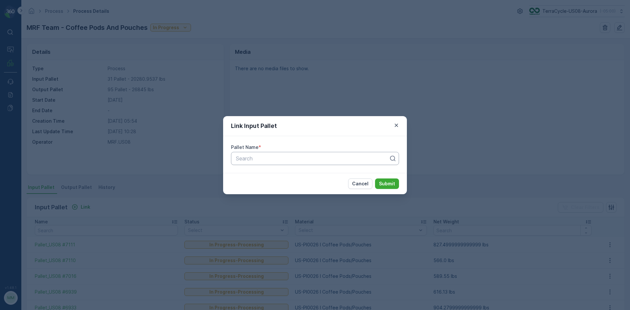
click at [254, 158] on div at bounding box center [312, 159] width 154 height 6
type input "7023"
click at [268, 176] on span "Pallet_US08 #7023" at bounding box center [258, 175] width 47 height 6
click at [382, 183] on p "Submit" at bounding box center [387, 184] width 16 height 7
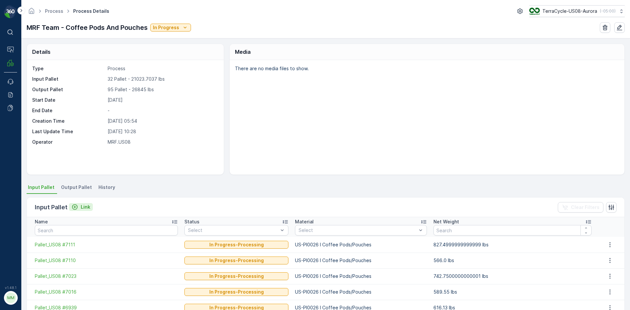
click at [88, 209] on p "Link" at bounding box center [86, 207] width 10 height 7
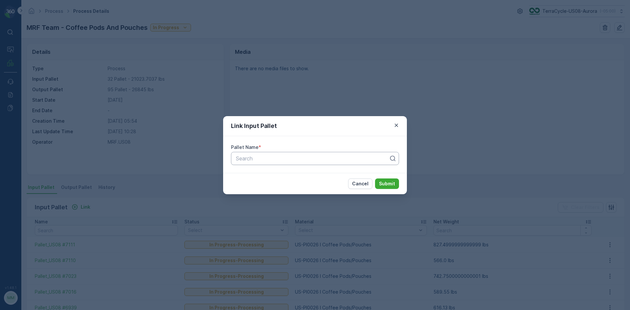
click at [237, 159] on input "text" at bounding box center [236, 159] width 2 height 6
type input "5975"
click at [274, 173] on span "Pallet_US08 #5975" at bounding box center [258, 175] width 47 height 6
click at [384, 181] on p "Submit" at bounding box center [387, 184] width 16 height 7
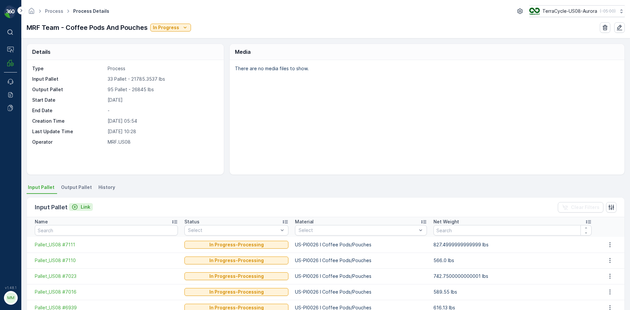
click at [86, 209] on p "Link" at bounding box center [86, 207] width 10 height 7
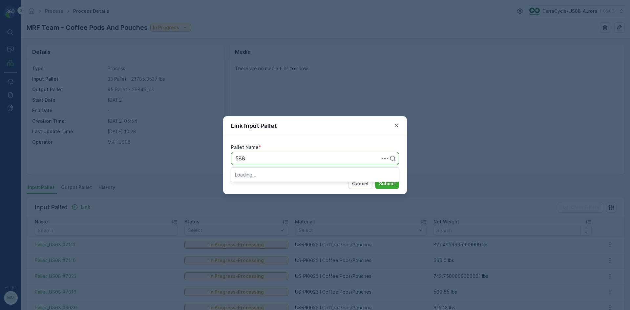
type input "5889"
click at [265, 181] on div "Pallet_US08 #5889" at bounding box center [315, 185] width 168 height 11
click at [393, 182] on p "Submit" at bounding box center [387, 184] width 16 height 7
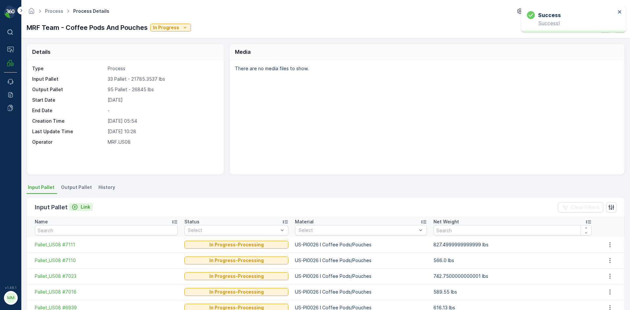
click at [81, 207] on p "Link" at bounding box center [86, 207] width 10 height 7
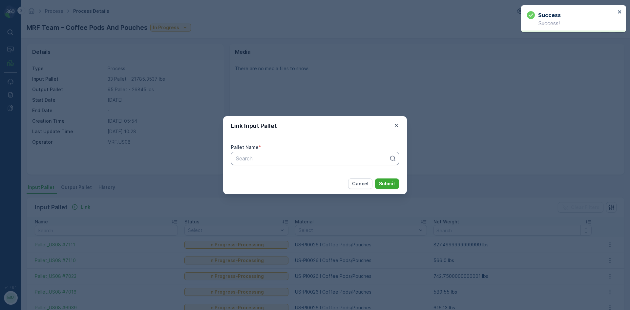
click at [297, 153] on div "Search" at bounding box center [315, 158] width 168 height 13
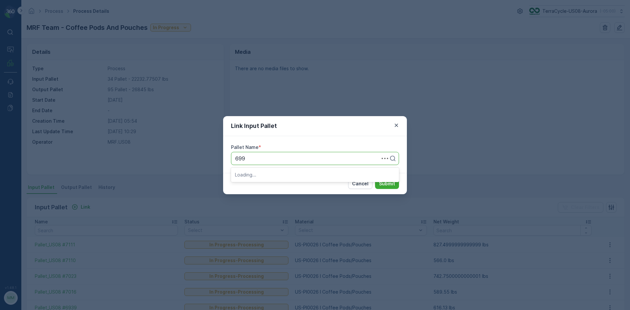
type input "6994"
click at [266, 184] on span "Pallet_US08 #6994" at bounding box center [259, 186] width 48 height 6
click at [391, 183] on p "Submit" at bounding box center [387, 184] width 16 height 7
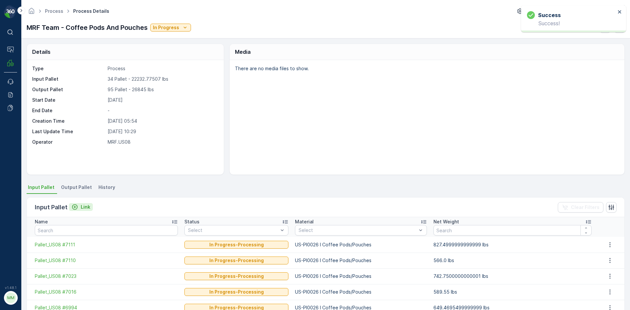
click at [84, 205] on p "Link" at bounding box center [86, 207] width 10 height 7
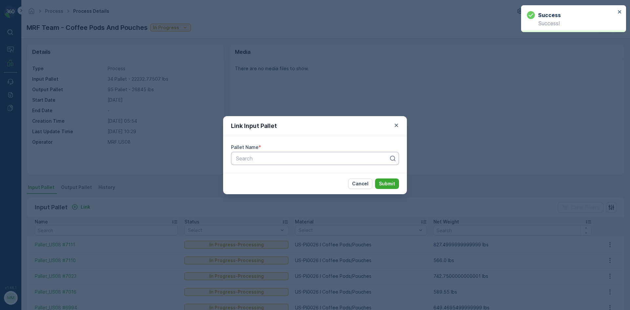
click at [256, 158] on div at bounding box center [312, 159] width 154 height 6
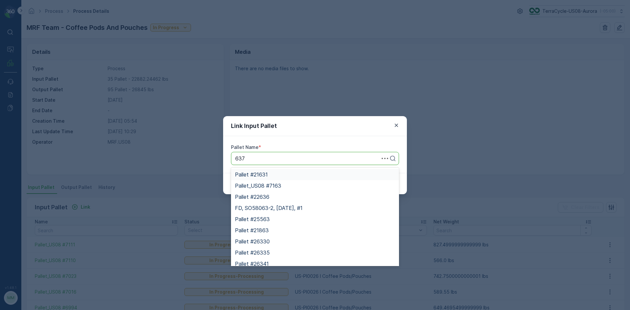
type input "6372"
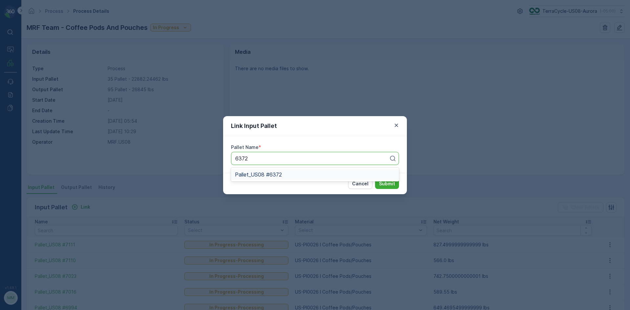
click at [258, 174] on span "Pallet_US08 #6372" at bounding box center [258, 175] width 47 height 6
click at [392, 185] on p "Submit" at bounding box center [387, 184] width 16 height 7
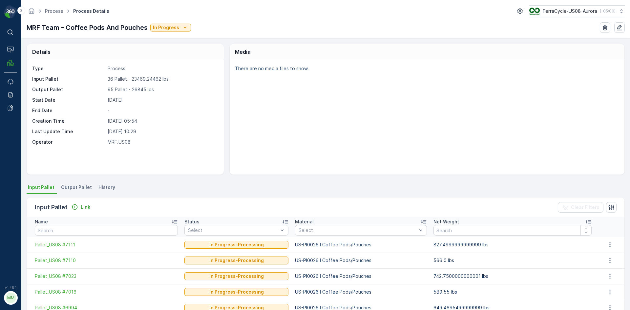
click at [72, 203] on div "Input Pallet Link" at bounding box center [64, 207] width 58 height 9
click at [74, 206] on icon "Link" at bounding box center [75, 208] width 6 height 6
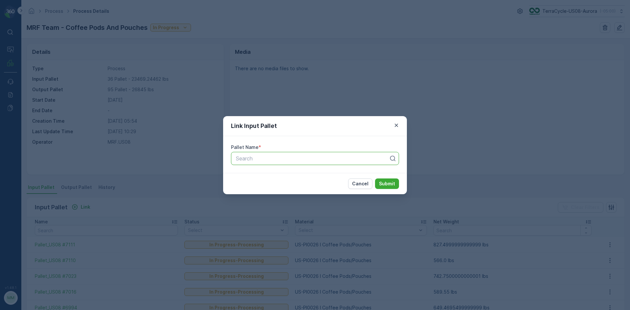
click at [266, 161] on div at bounding box center [312, 159] width 154 height 6
type input "6360"
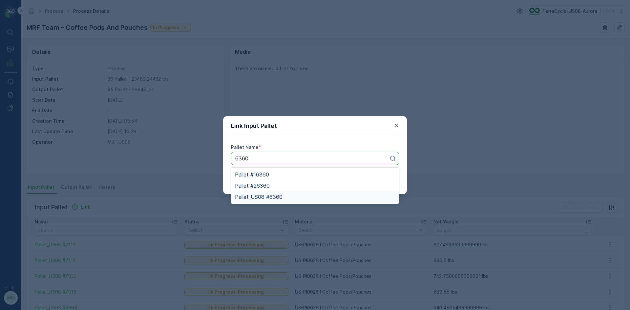
click at [249, 195] on span "Pallet_US08 #6360" at bounding box center [259, 197] width 48 height 6
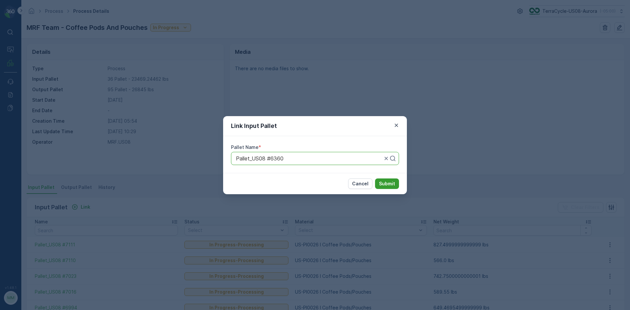
click at [380, 184] on button "Submit" at bounding box center [387, 184] width 24 height 11
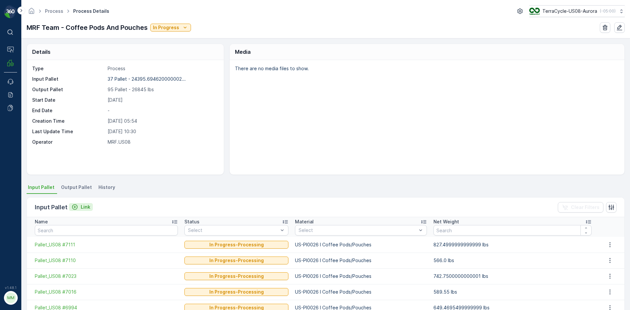
click at [79, 205] on div "Link" at bounding box center [81, 207] width 19 height 7
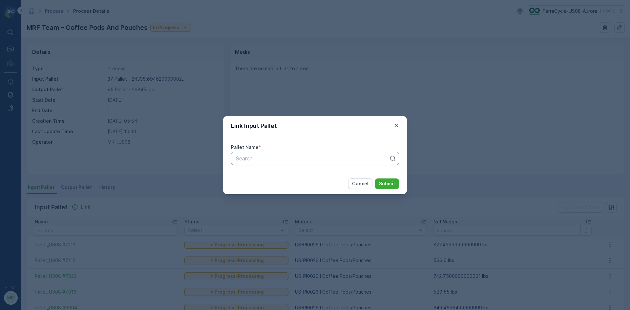
click at [283, 156] on div at bounding box center [312, 159] width 154 height 6
type input "6571"
click at [278, 175] on span "Pallet_US08 #6571" at bounding box center [258, 175] width 46 height 6
click at [385, 182] on p "Submit" at bounding box center [387, 184] width 16 height 7
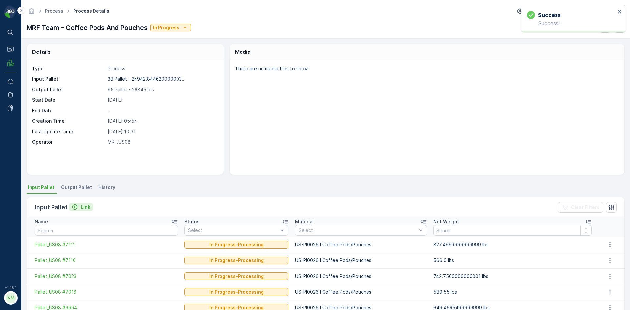
click at [90, 207] on button "Link" at bounding box center [81, 207] width 24 height 8
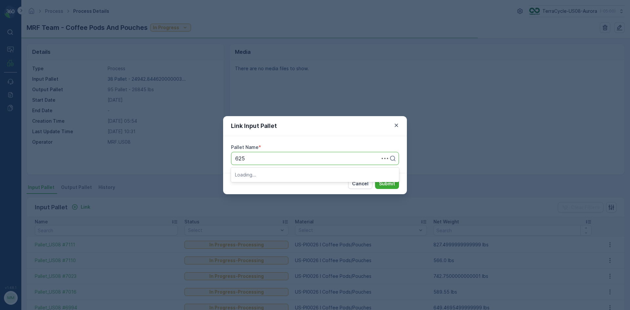
type input "6257"
click at [273, 186] on span "Pallet_US08 #6257" at bounding box center [258, 186] width 47 height 6
click at [392, 182] on p "Submit" at bounding box center [387, 184] width 16 height 7
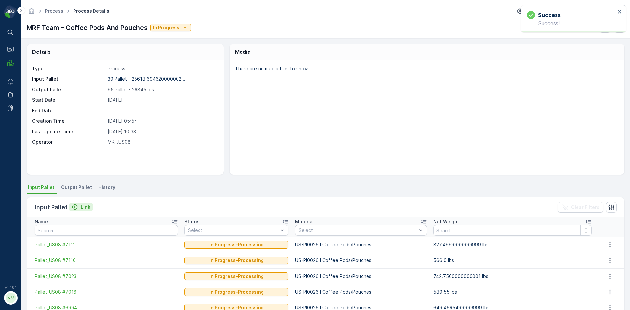
click at [81, 205] on p "Link" at bounding box center [86, 207] width 10 height 7
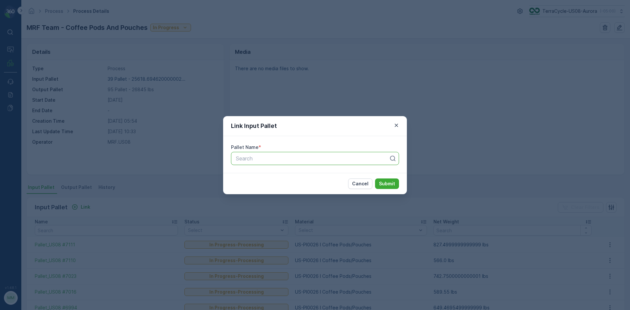
click at [268, 153] on div "Search" at bounding box center [315, 158] width 168 height 13
type input "7288"
click at [249, 186] on span "Pallet_US08 #7288" at bounding box center [258, 186] width 47 height 6
click at [397, 183] on button "Submit" at bounding box center [387, 184] width 24 height 11
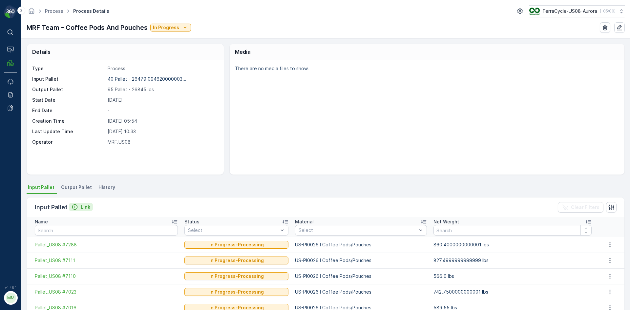
click at [74, 204] on icon "Link" at bounding box center [75, 207] width 7 height 7
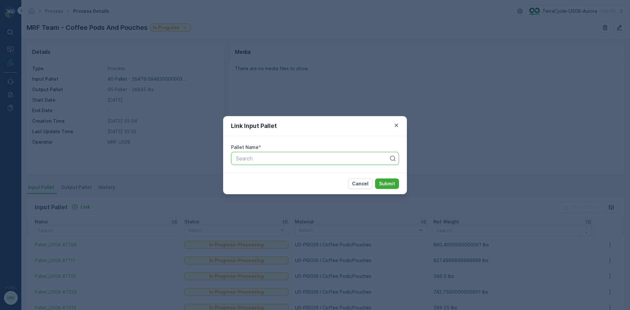
click at [252, 153] on div "Search" at bounding box center [315, 158] width 168 height 13
type input "5139"
click at [277, 185] on span "Pallet_US08 #5139" at bounding box center [258, 186] width 47 height 6
click at [393, 182] on p "Submit" at bounding box center [387, 184] width 16 height 7
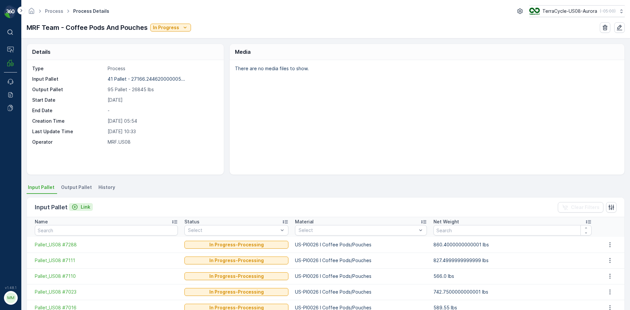
click at [83, 205] on p "Link" at bounding box center [86, 207] width 10 height 7
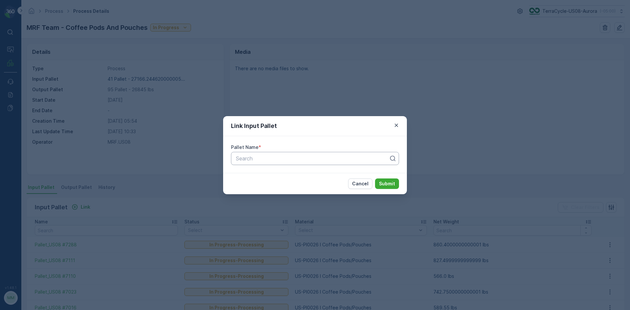
click at [261, 161] on div at bounding box center [312, 159] width 154 height 6
type input "6558"
click at [274, 176] on span "Pallet_US08 #6558" at bounding box center [259, 175] width 48 height 6
click at [381, 184] on p "Submit" at bounding box center [387, 184] width 16 height 7
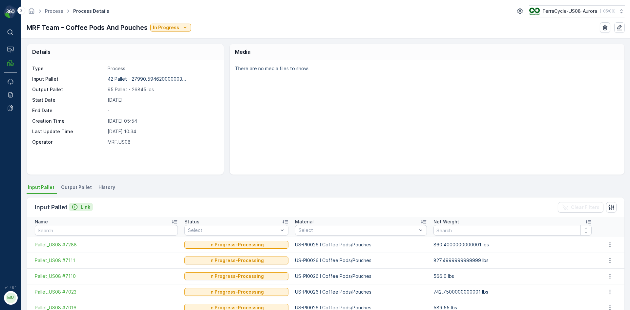
click at [72, 205] on icon "Link" at bounding box center [75, 207] width 7 height 7
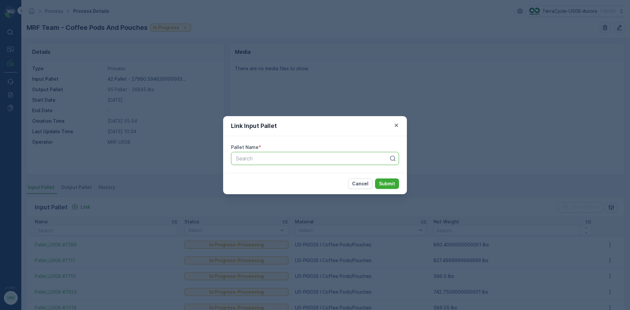
click at [263, 156] on div at bounding box center [312, 159] width 154 height 6
type input "5913"
click at [273, 172] on span "Pallet_US08 #5913" at bounding box center [258, 175] width 47 height 6
click at [390, 183] on p "Submit" at bounding box center [387, 184] width 16 height 7
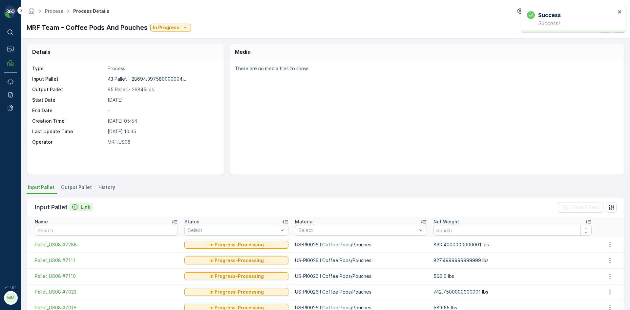
click at [84, 207] on p "Link" at bounding box center [86, 207] width 10 height 7
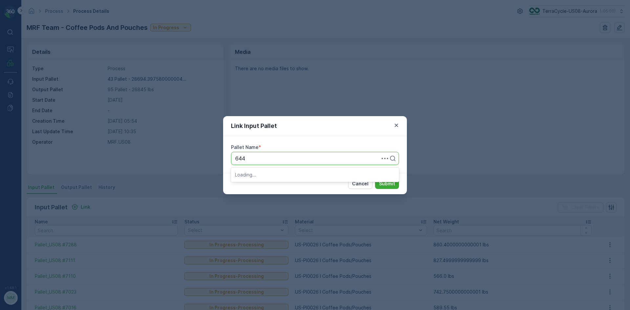
type input "6440"
click at [262, 185] on span "Pallet_US08 #6440" at bounding box center [259, 186] width 48 height 6
click at [383, 179] on button "Submit" at bounding box center [387, 184] width 24 height 11
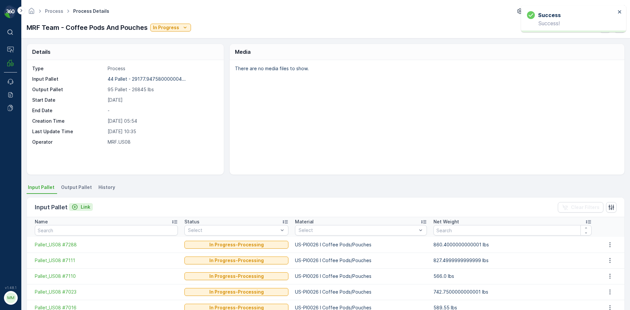
click at [90, 207] on button "Link" at bounding box center [81, 207] width 24 height 8
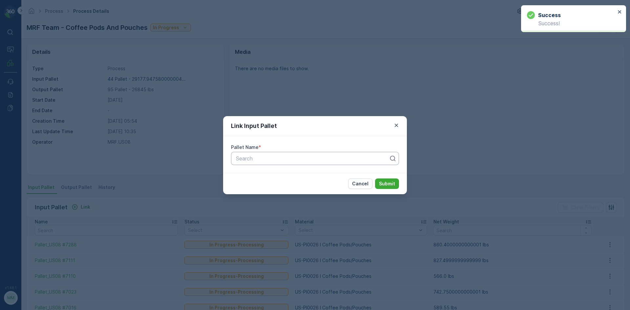
click at [307, 161] on div at bounding box center [312, 159] width 154 height 6
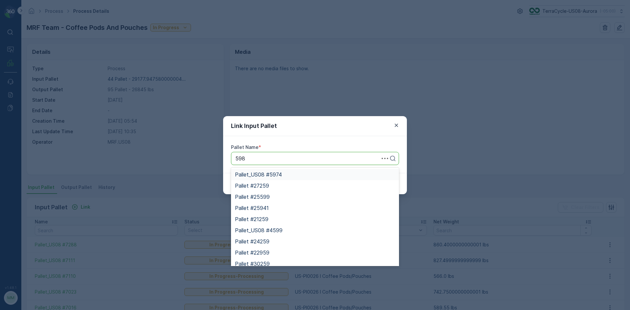
type input "5985"
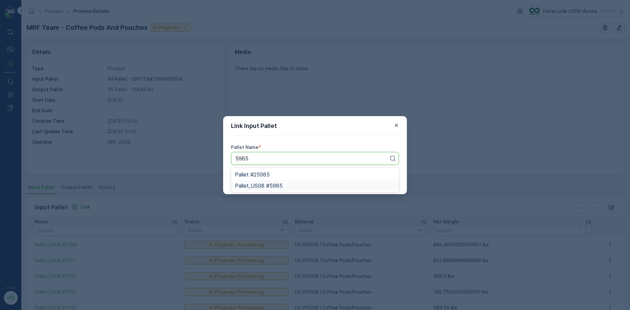
click at [290, 187] on div "Pallet_US08 #5985" at bounding box center [315, 186] width 160 height 6
click at [389, 184] on p "Submit" at bounding box center [387, 184] width 16 height 7
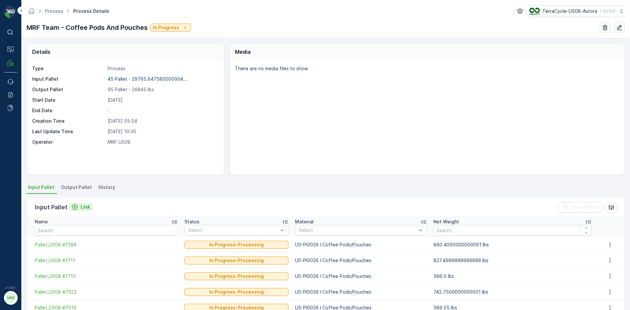
click at [83, 206] on p "Link" at bounding box center [86, 207] width 10 height 7
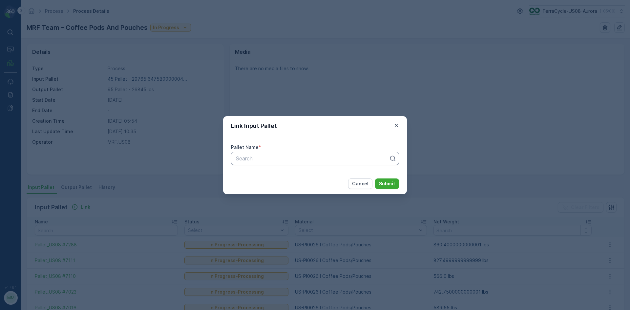
click at [272, 163] on div "Search" at bounding box center [315, 158] width 168 height 13
type input "6169"
click at [269, 175] on span "Pallet_US08 #6169" at bounding box center [258, 175] width 47 height 6
click at [385, 183] on p "Submit" at bounding box center [387, 184] width 16 height 7
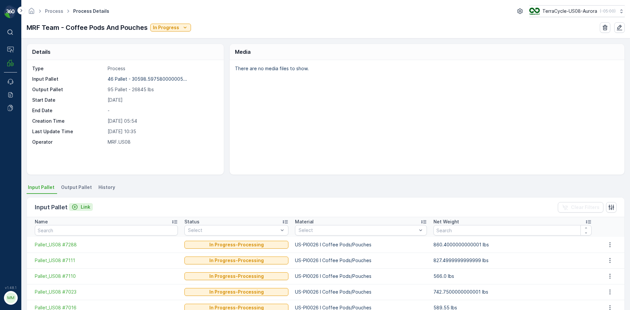
click at [87, 203] on button "Link" at bounding box center [81, 207] width 24 height 8
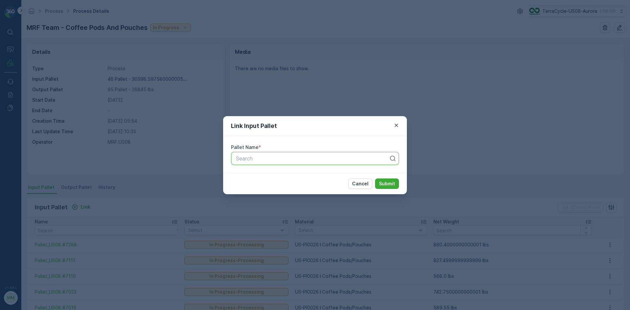
click at [263, 159] on div at bounding box center [312, 159] width 154 height 6
type input "7014"
click at [288, 177] on div "Pallet_US08 #7014" at bounding box center [315, 175] width 160 height 6
click at [387, 183] on p "Submit" at bounding box center [387, 184] width 16 height 7
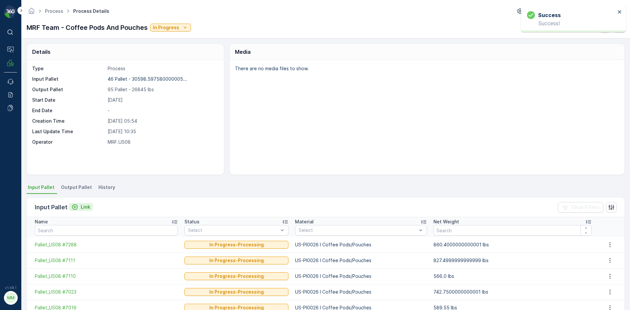
click at [87, 208] on p "Link" at bounding box center [86, 207] width 10 height 7
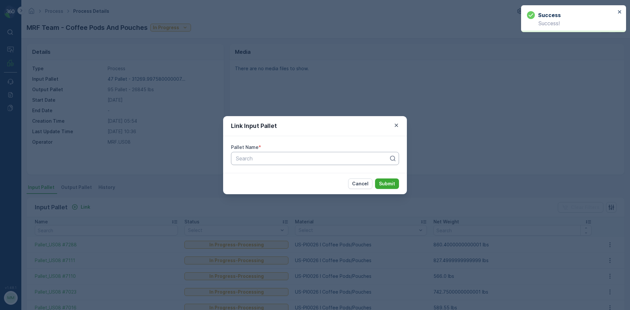
click at [273, 161] on div at bounding box center [312, 159] width 154 height 6
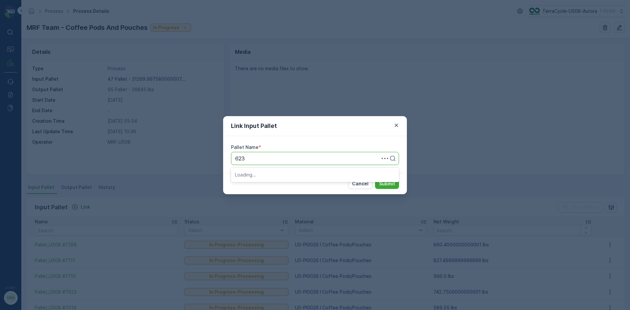
type input "6231"
click at [271, 176] on span "Pallet_US08 #6231" at bounding box center [258, 175] width 46 height 6
click at [397, 171] on form "Link Input Pallet Pallet Name * option Pallet_US08 #6231, selected. Pallet_US08…" at bounding box center [315, 155] width 184 height 78
click at [391, 184] on p "Submit" at bounding box center [387, 184] width 16 height 7
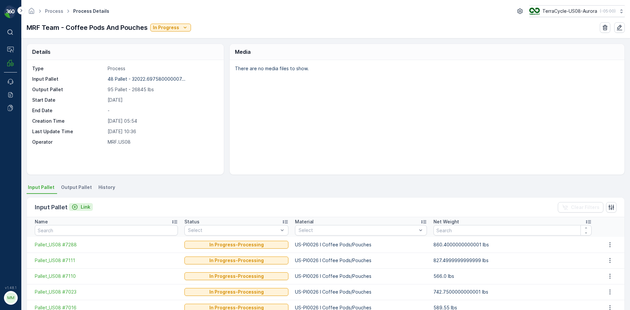
click at [76, 204] on button "Link" at bounding box center [81, 207] width 24 height 8
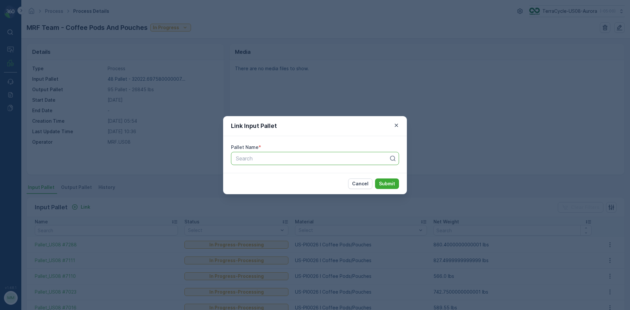
click at [253, 161] on div at bounding box center [312, 159] width 154 height 6
type input "7184"
click at [301, 179] on div "Pallet_US08 #7184" at bounding box center [315, 174] width 168 height 11
click at [392, 183] on p "Submit" at bounding box center [387, 184] width 16 height 7
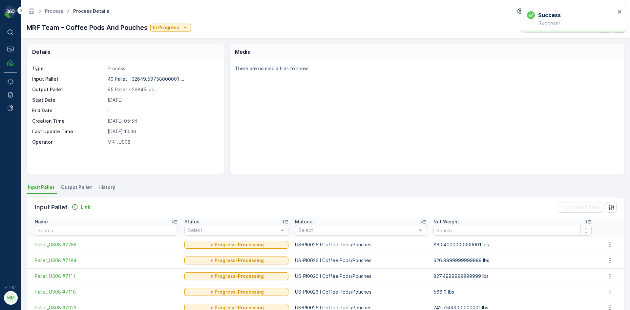
click at [84, 184] on li "Output Pallet" at bounding box center [77, 188] width 35 height 11
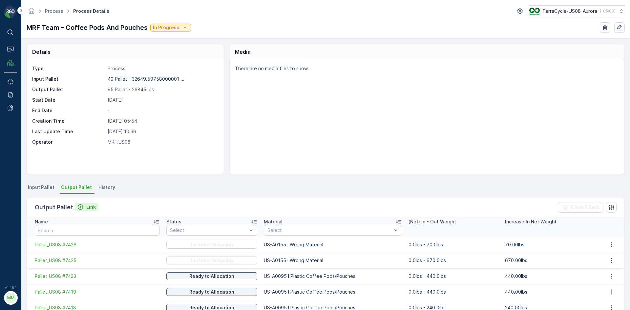
click at [95, 207] on button "Link" at bounding box center [87, 207] width 24 height 8
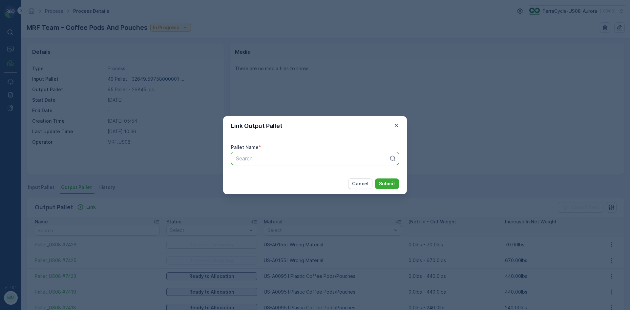
click at [257, 163] on div "Search" at bounding box center [315, 158] width 168 height 13
type input "7084"
click at [265, 186] on span "Pallet_US08 #7084" at bounding box center [258, 186] width 47 height 6
click at [385, 188] on button "Submit" at bounding box center [387, 184] width 24 height 11
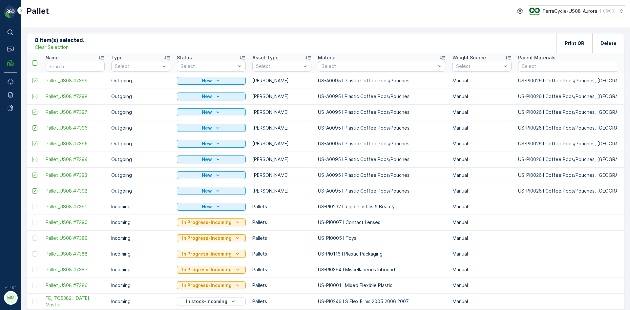
click at [60, 46] on p "Clear Selection" at bounding box center [52, 47] width 34 height 7
click at [67, 40] on p "Add" at bounding box center [68, 43] width 9 height 7
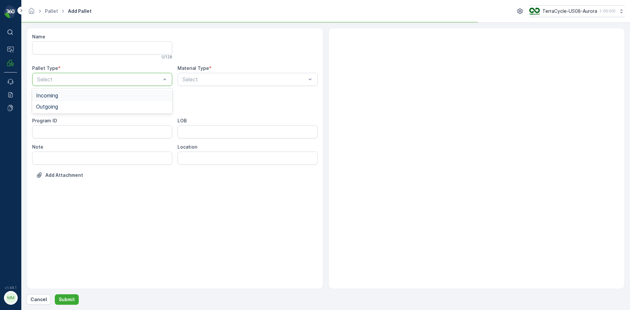
click at [100, 79] on div at bounding box center [98, 79] width 125 height 6
click at [85, 106] on div "Outgoing" at bounding box center [102, 107] width 132 height 6
click at [85, 106] on div at bounding box center [98, 106] width 125 height 6
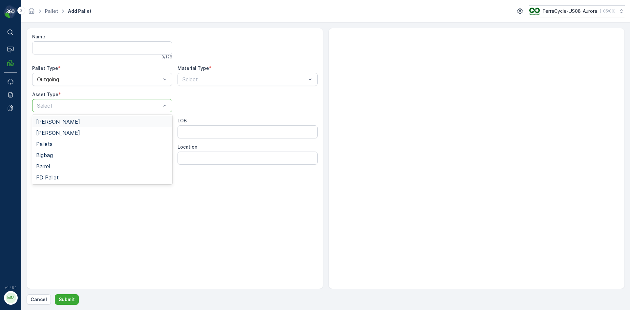
click at [76, 123] on div "Gaylord" at bounding box center [102, 122] width 132 height 6
click at [254, 78] on div at bounding box center [244, 79] width 125 height 6
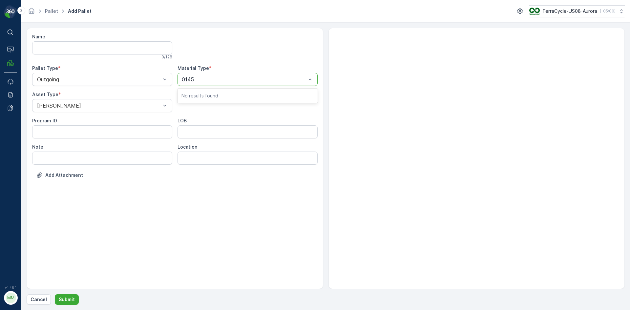
type input "0145"
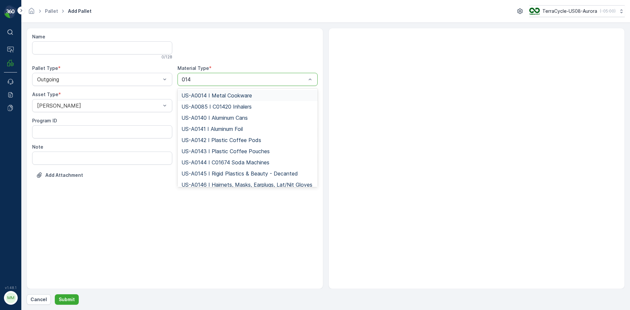
type input "0145"
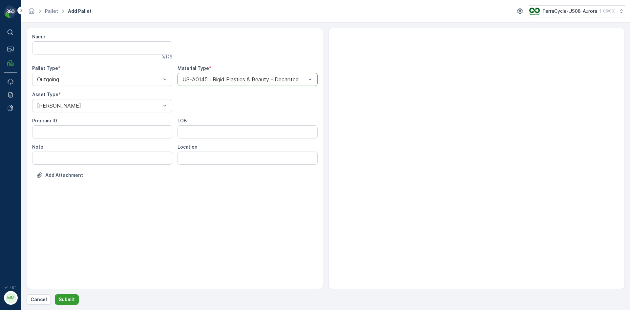
click at [60, 299] on p "Submit" at bounding box center [67, 299] width 16 height 7
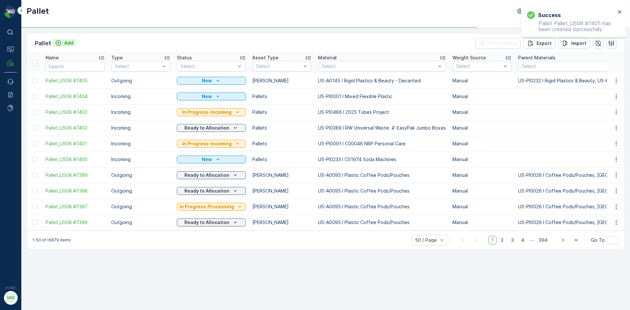
click at [68, 42] on p "Add" at bounding box center [68, 43] width 9 height 7
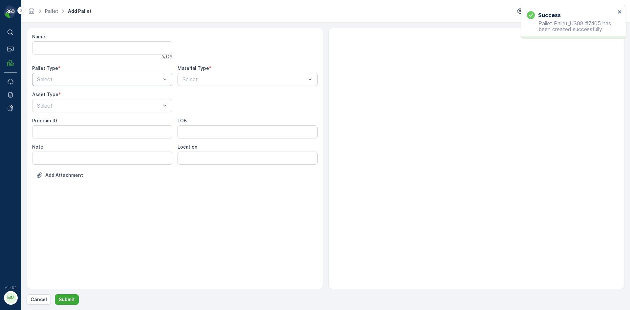
click at [70, 75] on div "Select" at bounding box center [102, 79] width 140 height 13
click at [57, 109] on span "Outgoing" at bounding box center [47, 107] width 22 height 6
click at [57, 106] on div at bounding box center [98, 106] width 125 height 6
click at [54, 122] on span "[PERSON_NAME]" at bounding box center [58, 122] width 44 height 6
click at [207, 77] on div at bounding box center [244, 79] width 125 height 6
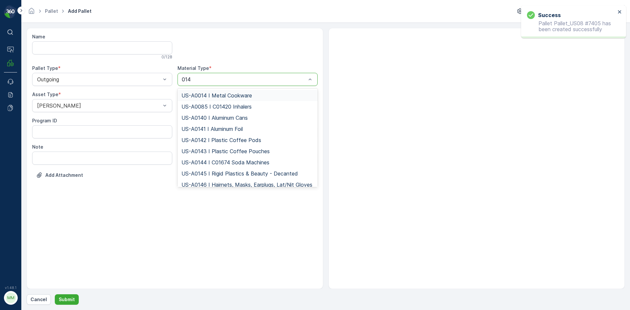
type input "0145"
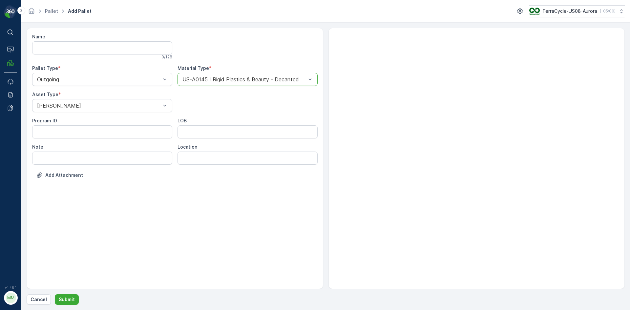
click at [55, 294] on button "Submit" at bounding box center [67, 299] width 24 height 11
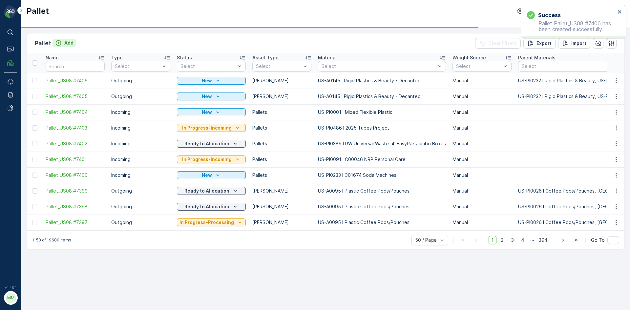
click at [70, 42] on p "Add" at bounding box center [68, 43] width 9 height 7
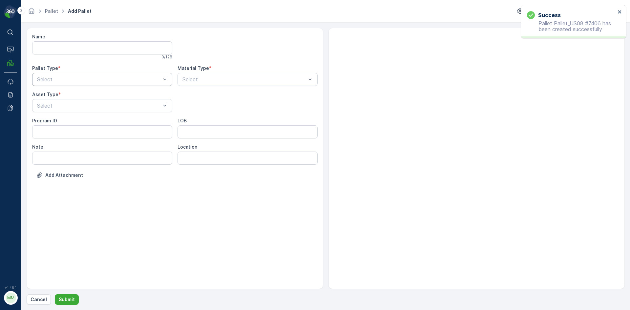
click at [83, 83] on div "Select" at bounding box center [102, 79] width 140 height 13
click at [64, 105] on div "Outgoing" at bounding box center [102, 107] width 132 height 6
click at [64, 105] on div at bounding box center [98, 106] width 125 height 6
click at [61, 121] on div "[PERSON_NAME]" at bounding box center [102, 122] width 132 height 6
click at [221, 78] on div at bounding box center [244, 79] width 125 height 6
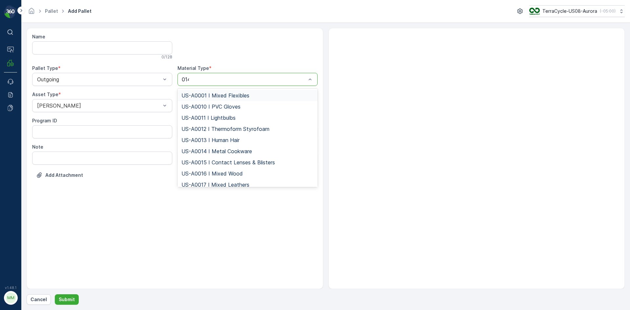
type input "0145"
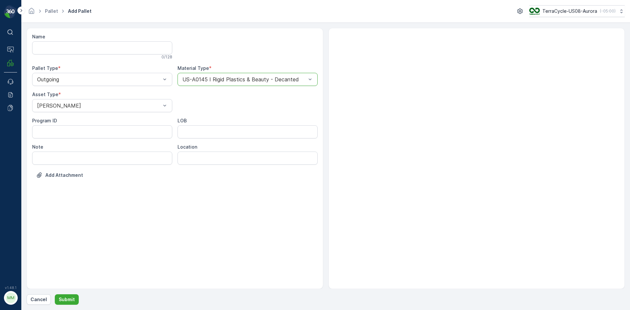
click at [55, 294] on button "Submit" at bounding box center [67, 299] width 24 height 11
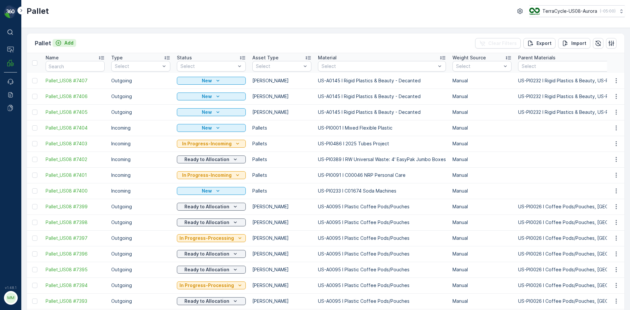
click at [66, 40] on p "Add" at bounding box center [68, 43] width 9 height 7
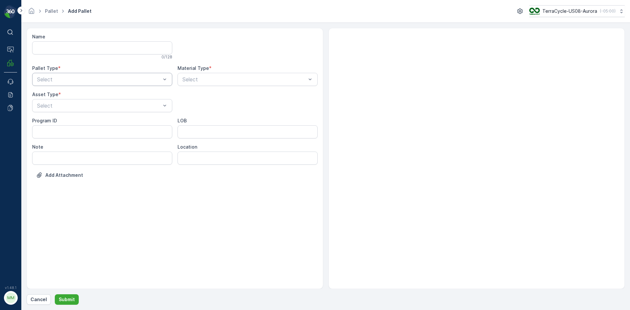
click at [119, 75] on div "Select" at bounding box center [102, 79] width 140 height 13
click at [111, 108] on div "Outgoing" at bounding box center [102, 107] width 132 height 6
click at [111, 108] on div at bounding box center [98, 106] width 125 height 6
drag, startPoint x: 105, startPoint y: 119, endPoint x: 114, endPoint y: 117, distance: 9.0
click at [106, 119] on div "[PERSON_NAME]" at bounding box center [102, 121] width 140 height 11
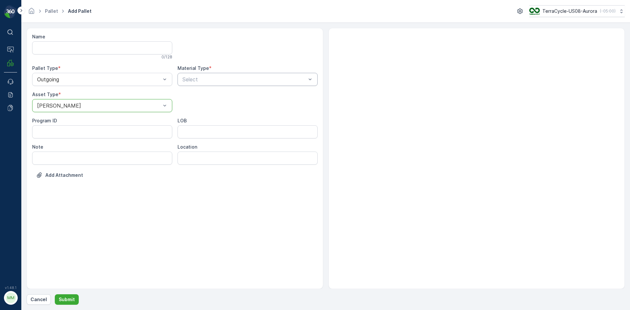
click at [214, 76] on div at bounding box center [244, 79] width 125 height 6
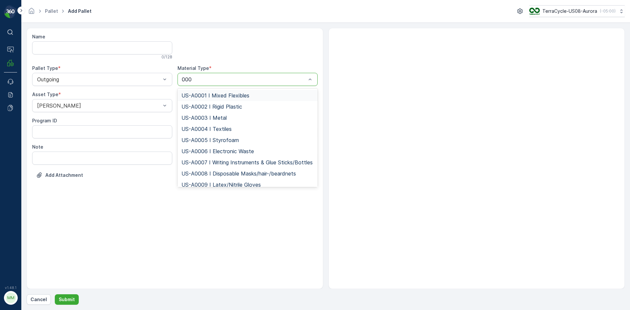
type input "0006"
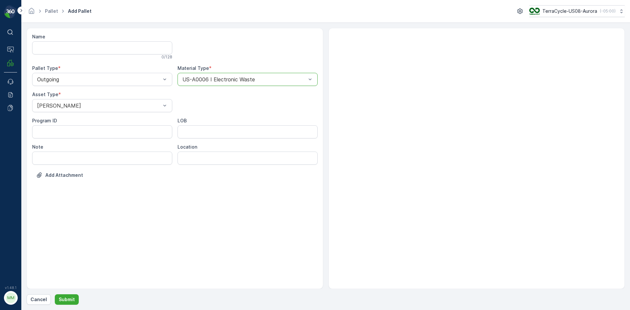
click at [55, 294] on button "Submit" at bounding box center [67, 299] width 24 height 11
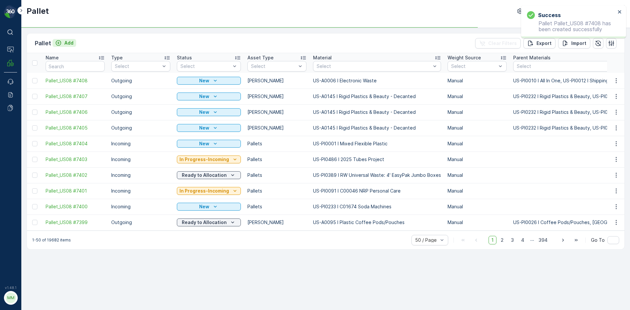
click at [74, 43] on button "Add" at bounding box center [65, 43] width 24 height 8
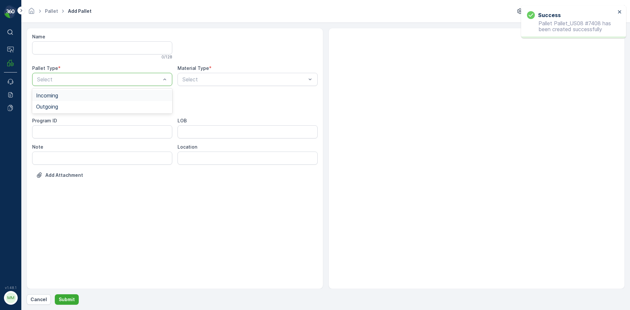
click at [76, 78] on div "Select" at bounding box center [102, 79] width 140 height 13
click at [59, 105] on div "Outgoing" at bounding box center [102, 107] width 132 height 6
click at [69, 101] on div "Select" at bounding box center [102, 105] width 140 height 13
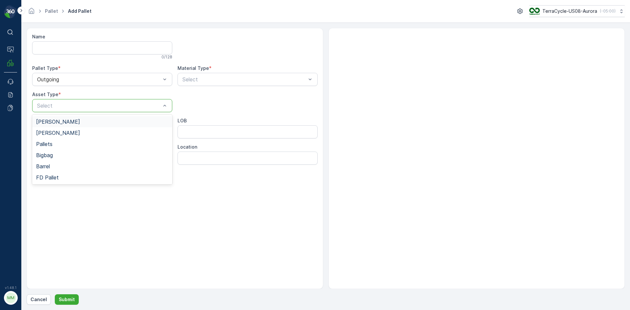
click at [57, 121] on div "[PERSON_NAME]" at bounding box center [102, 122] width 132 height 6
click at [224, 82] on div at bounding box center [244, 79] width 125 height 6
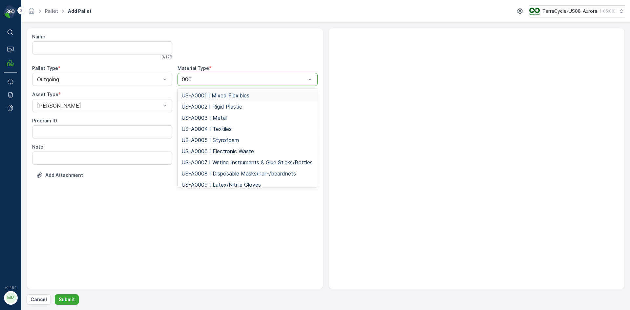
type input "0006"
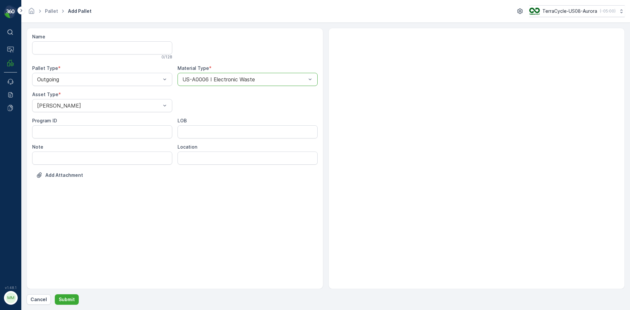
click at [55, 294] on button "Submit" at bounding box center [67, 299] width 24 height 11
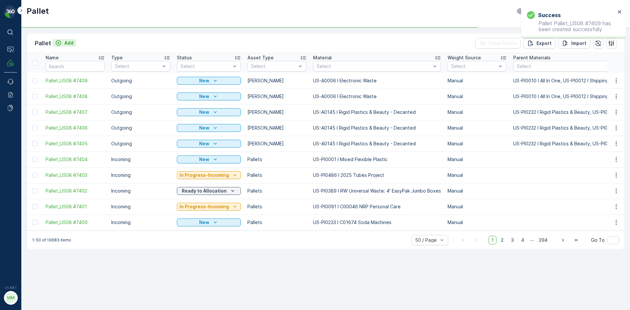
click at [69, 42] on p "Add" at bounding box center [68, 43] width 9 height 7
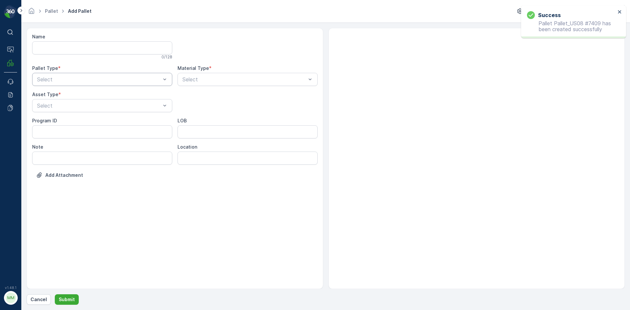
click at [102, 81] on div at bounding box center [98, 79] width 125 height 6
click at [89, 106] on div "Outgoing" at bounding box center [102, 107] width 132 height 6
click at [89, 106] on div at bounding box center [98, 106] width 125 height 6
drag, startPoint x: 85, startPoint y: 119, endPoint x: 91, endPoint y: 118, distance: 6.3
click at [85, 119] on div "[PERSON_NAME]" at bounding box center [102, 121] width 140 height 11
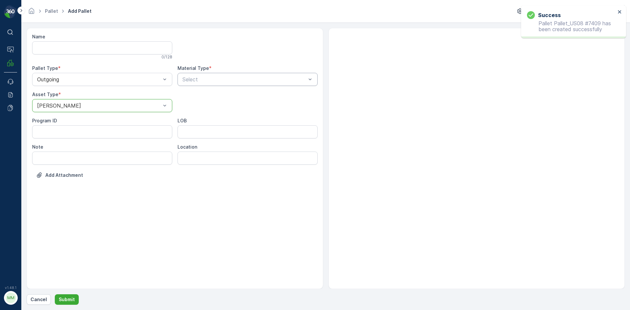
click at [206, 80] on div at bounding box center [244, 79] width 125 height 6
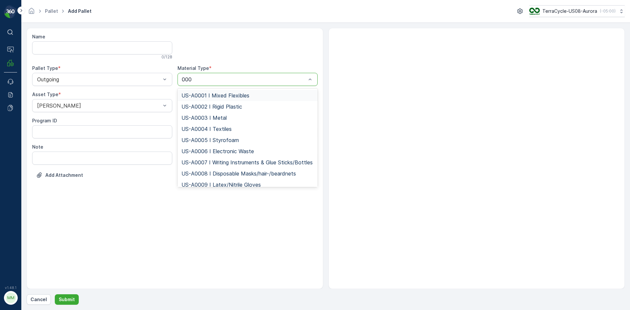
type input "0006"
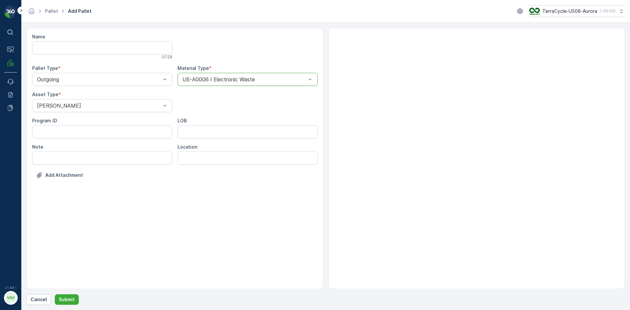
click at [55, 294] on button "Submit" at bounding box center [67, 299] width 24 height 11
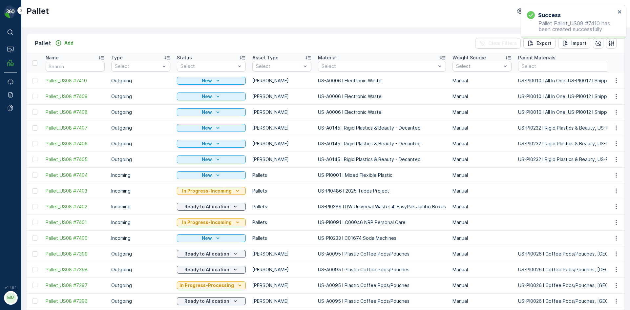
click at [35, 162] on div at bounding box center [34, 159] width 5 height 5
click at [32, 157] on input "checkbox" at bounding box center [32, 157] width 0 height 0
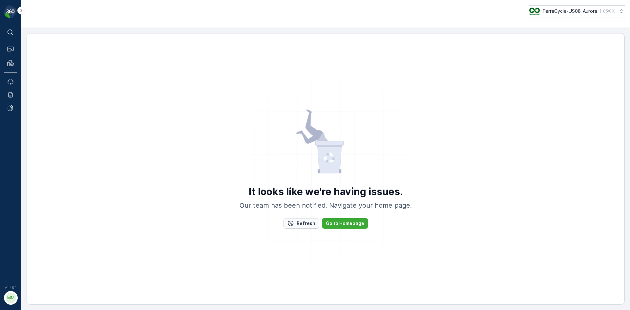
click at [309, 224] on p "Refresh" at bounding box center [306, 223] width 19 height 7
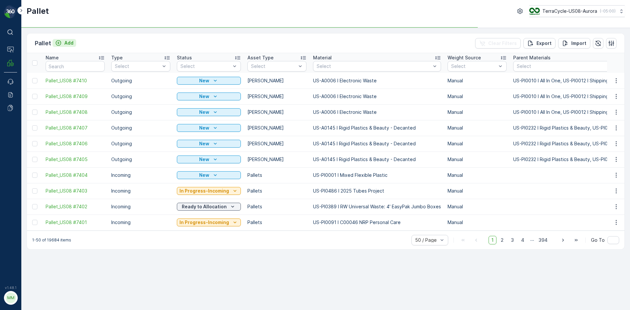
click at [67, 42] on p "Add" at bounding box center [68, 43] width 9 height 7
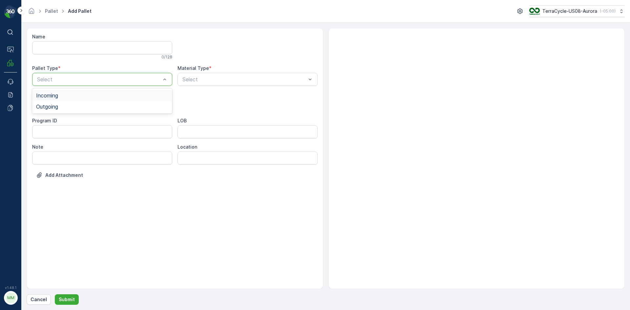
click at [87, 76] on div at bounding box center [98, 79] width 125 height 6
click at [70, 108] on div "Outgoing" at bounding box center [102, 107] width 132 height 6
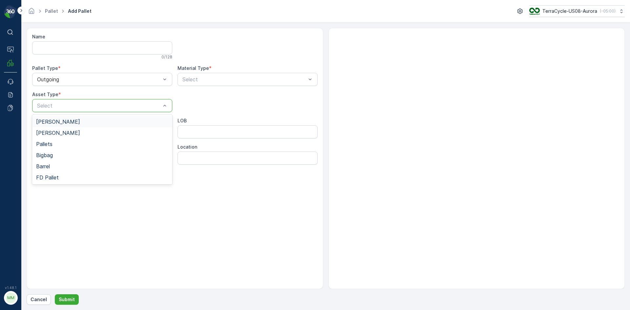
click at [70, 107] on div at bounding box center [98, 106] width 125 height 6
click at [58, 122] on div "Gaylord" at bounding box center [102, 122] width 132 height 6
click at [205, 78] on div at bounding box center [244, 79] width 125 height 6
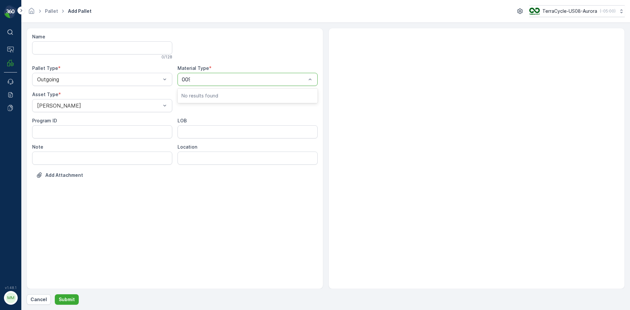
type input "0095"
click at [228, 93] on span "US-A0095 I Plastic Coffee Pods/Pouches" at bounding box center [234, 96] width 104 height 6
click at [60, 294] on div "Name 0 / 128 Pallet Type * Outgoing Material Type * option US-A0095 I Plastic C…" at bounding box center [326, 166] width 598 height 277
click at [63, 299] on p "Submit" at bounding box center [67, 299] width 16 height 7
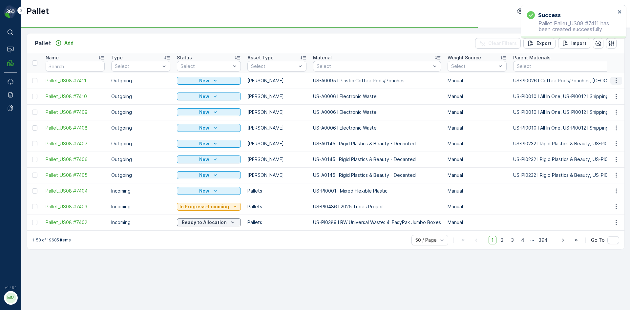
click at [618, 78] on icon "button" at bounding box center [616, 80] width 7 height 7
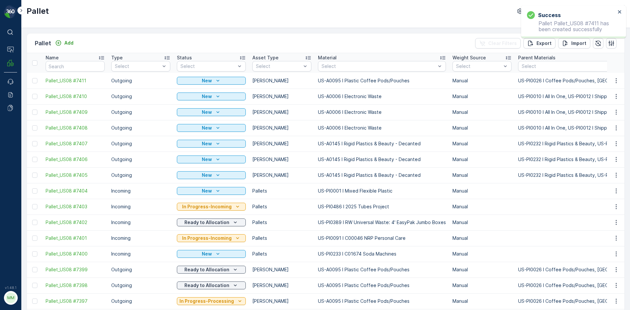
click at [607, 127] on td at bounding box center [616, 128] width 18 height 16
click at [616, 80] on icon "button" at bounding box center [616, 80] width 1 height 5
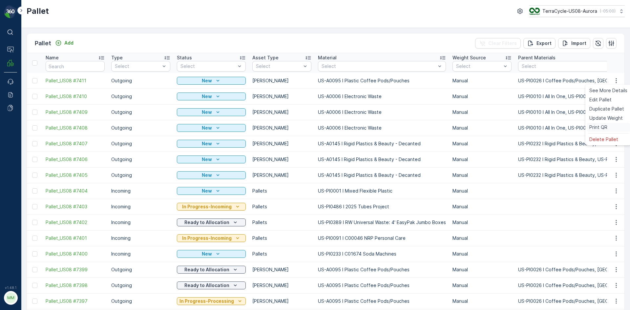
click at [596, 126] on span "Print QR" at bounding box center [599, 127] width 18 height 7
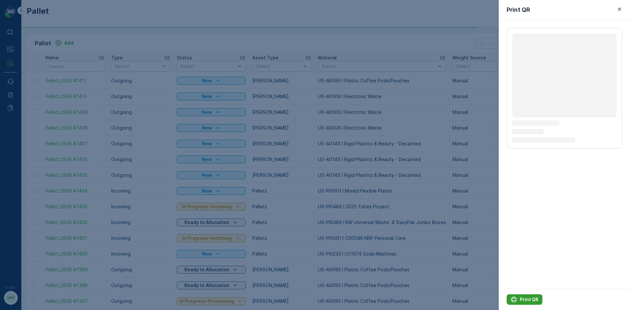
click at [523, 300] on p "Print QR" at bounding box center [529, 299] width 19 height 7
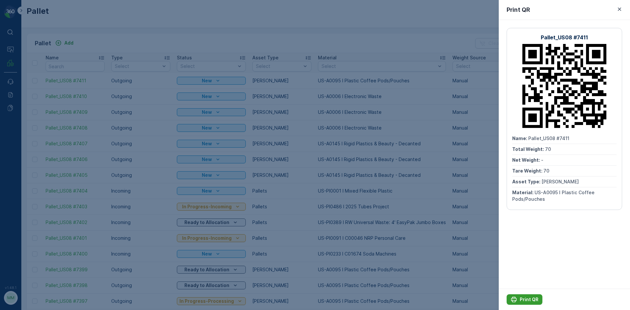
click at [518, 299] on div "Print QR" at bounding box center [525, 299] width 28 height 7
click at [319, 194] on div at bounding box center [315, 155] width 630 height 310
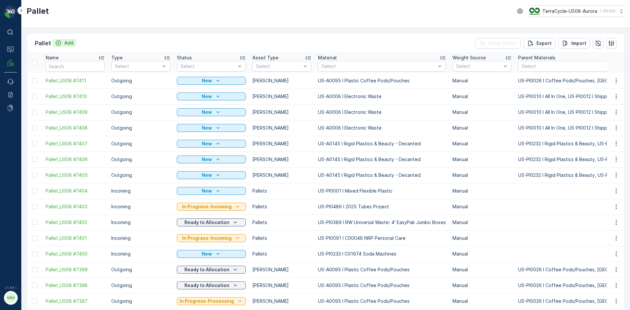
click at [63, 42] on div "Add" at bounding box center [64, 43] width 18 height 7
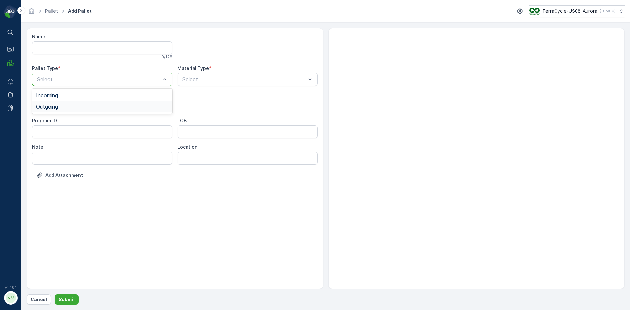
click at [78, 111] on div "Outgoing" at bounding box center [102, 106] width 140 height 11
click at [77, 104] on div at bounding box center [98, 106] width 125 height 6
click at [76, 122] on div "[PERSON_NAME]" at bounding box center [102, 122] width 132 height 6
type input "0029"
click at [55, 294] on button "Submit" at bounding box center [67, 299] width 24 height 11
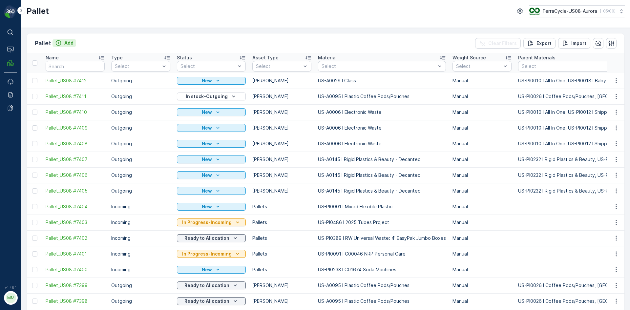
click at [69, 40] on p "Add" at bounding box center [68, 43] width 9 height 7
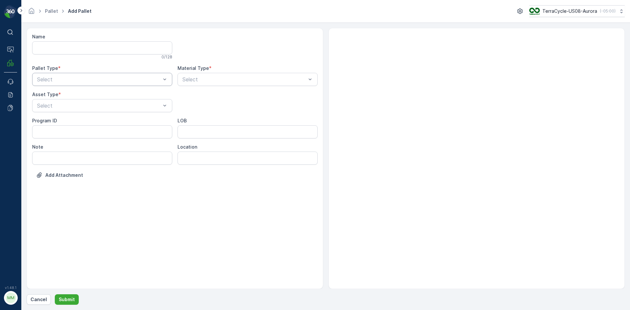
click at [154, 84] on div "Select" at bounding box center [102, 79] width 140 height 13
click at [137, 107] on div "Outgoing" at bounding box center [102, 107] width 132 height 6
click at [137, 107] on div at bounding box center [98, 106] width 125 height 6
click at [129, 120] on div "[PERSON_NAME]" at bounding box center [102, 122] width 132 height 6
click at [200, 84] on div "Select" at bounding box center [248, 79] width 140 height 13
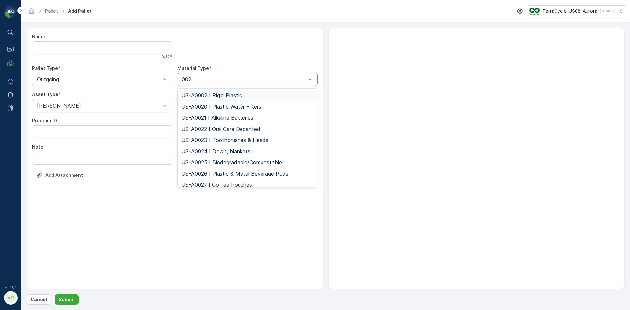
type input "0029"
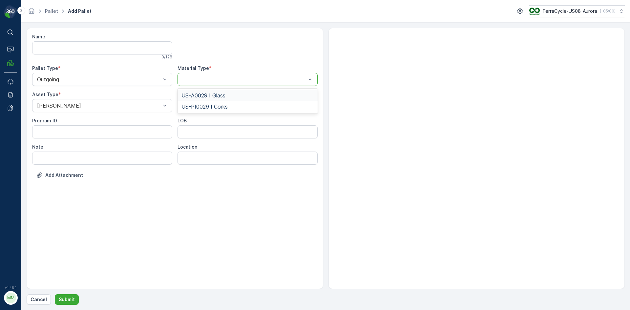
click at [55, 294] on button "Submit" at bounding box center [67, 299] width 24 height 11
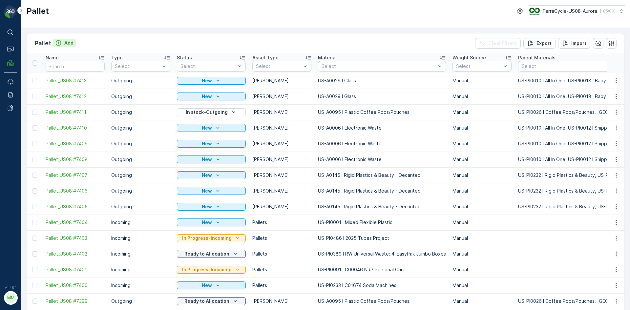
click at [66, 45] on p "Add" at bounding box center [68, 43] width 9 height 7
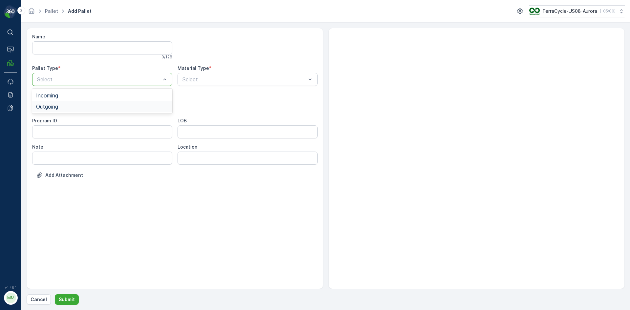
click at [74, 108] on div "Outgoing" at bounding box center [102, 107] width 132 height 6
click at [74, 108] on div at bounding box center [98, 106] width 125 height 6
click at [72, 119] on div "[PERSON_NAME]" at bounding box center [102, 122] width 132 height 6
click at [225, 81] on div at bounding box center [244, 79] width 125 height 6
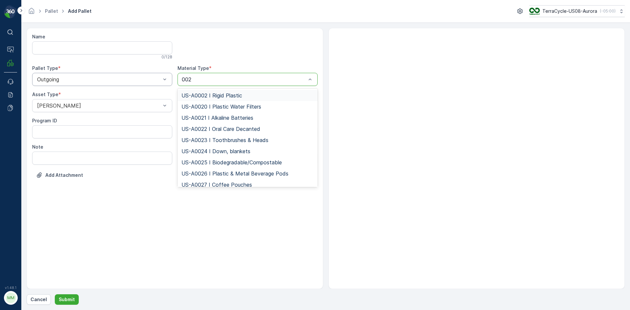
type input "0029"
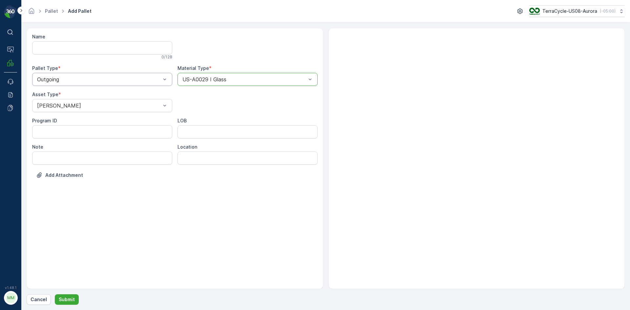
click at [55, 294] on button "Submit" at bounding box center [67, 299] width 24 height 11
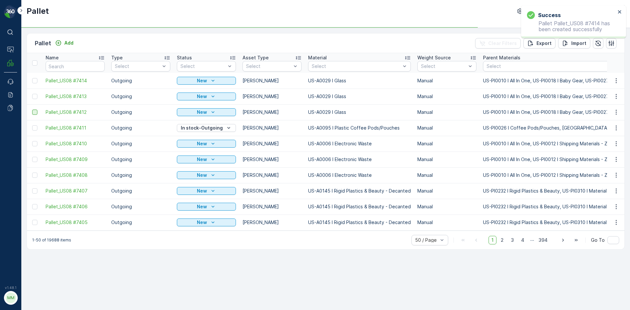
click at [35, 112] on div at bounding box center [34, 112] width 5 height 5
click at [32, 110] on input "checkbox" at bounding box center [32, 110] width 0 height 0
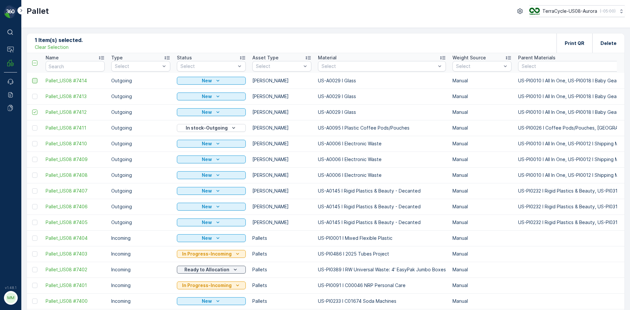
click at [36, 81] on div at bounding box center [34, 80] width 5 height 5
click at [32, 78] on input "checkbox" at bounding box center [32, 78] width 0 height 0
click at [36, 96] on div at bounding box center [34, 96] width 5 height 5
click at [32, 94] on input "checkbox" at bounding box center [32, 94] width 0 height 0
click at [35, 146] on div at bounding box center [34, 143] width 5 height 5
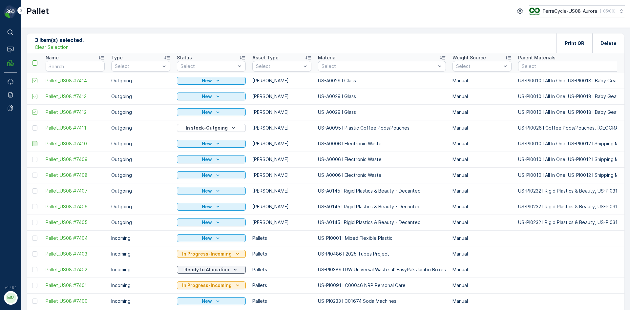
click at [32, 141] on input "checkbox" at bounding box center [32, 141] width 0 height 0
click at [36, 159] on div at bounding box center [34, 159] width 5 height 5
click at [32, 157] on input "checkbox" at bounding box center [32, 157] width 0 height 0
click at [35, 177] on div at bounding box center [34, 175] width 5 height 5
click at [32, 173] on input "checkbox" at bounding box center [32, 173] width 0 height 0
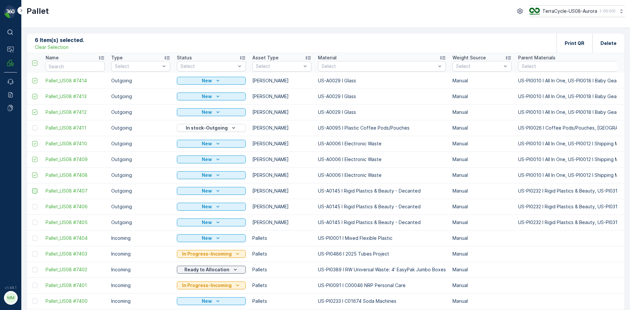
click at [35, 192] on div at bounding box center [34, 190] width 5 height 5
click at [32, 188] on input "checkbox" at bounding box center [32, 188] width 0 height 0
click at [35, 207] on div at bounding box center [34, 206] width 5 height 5
click at [32, 204] on input "checkbox" at bounding box center [32, 204] width 0 height 0
click at [34, 222] on div at bounding box center [34, 222] width 5 height 5
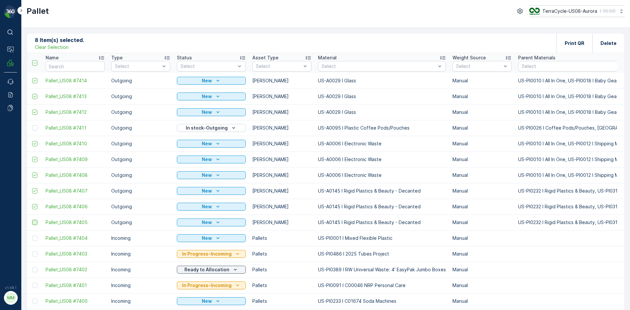
click at [32, 220] on input "checkbox" at bounding box center [32, 220] width 0 height 0
click at [35, 238] on div at bounding box center [34, 238] width 5 height 5
click at [32, 236] on input "checkbox" at bounding box center [32, 236] width 0 height 0
click at [35, 238] on icon at bounding box center [34, 238] width 3 height 2
click at [32, 236] on input "checkbox" at bounding box center [32, 236] width 0 height 0
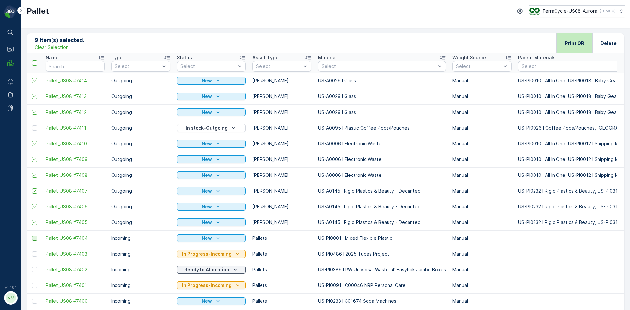
click at [583, 41] on p "Print QR" at bounding box center [575, 43] width 20 height 7
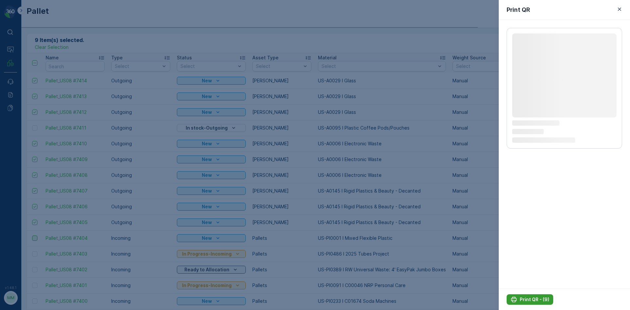
click at [541, 299] on p "Print QR - (9)" at bounding box center [535, 299] width 30 height 7
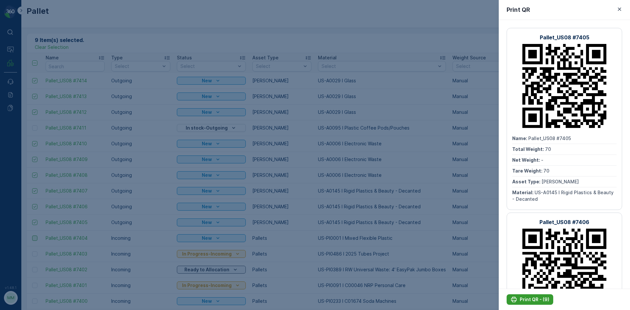
click at [519, 299] on div "Print QR - (9)" at bounding box center [530, 299] width 39 height 7
click at [416, 179] on div at bounding box center [315, 155] width 630 height 310
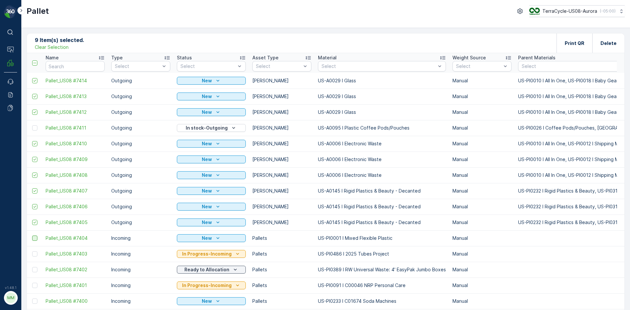
click at [65, 47] on p "Clear Selection" at bounding box center [52, 47] width 34 height 7
click at [70, 39] on button "Add" at bounding box center [65, 43] width 24 height 8
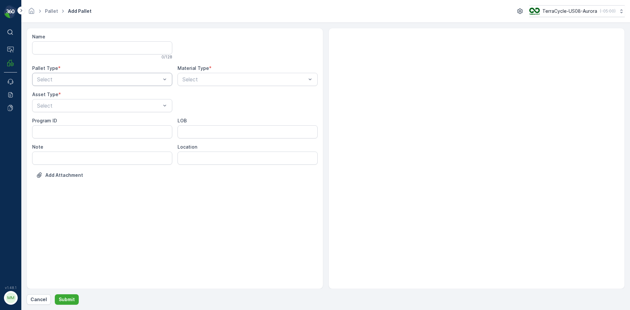
click at [128, 83] on div "Select" at bounding box center [102, 79] width 140 height 13
click at [128, 109] on div "Outgoing" at bounding box center [102, 107] width 132 height 6
click at [113, 123] on div "[PERSON_NAME]" at bounding box center [102, 122] width 132 height 6
click at [208, 81] on div at bounding box center [244, 79] width 125 height 6
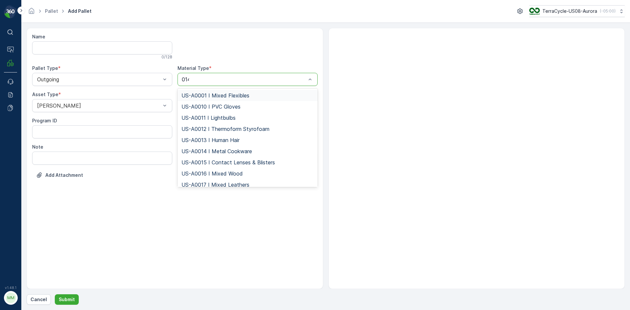
type input "0149"
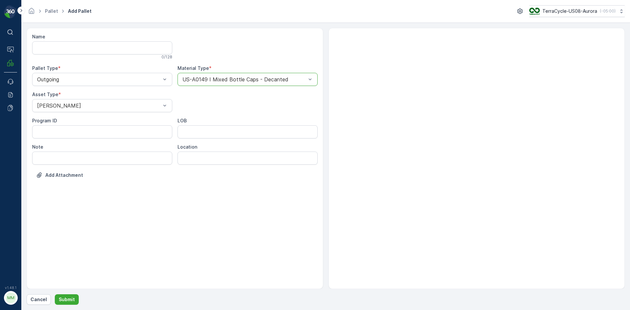
click at [55, 294] on button "Submit" at bounding box center [67, 299] width 24 height 11
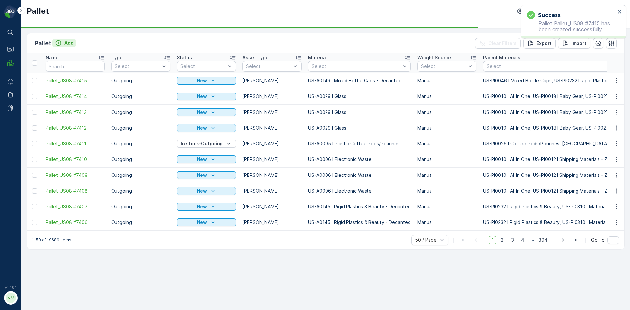
click at [70, 42] on p "Add" at bounding box center [68, 43] width 9 height 7
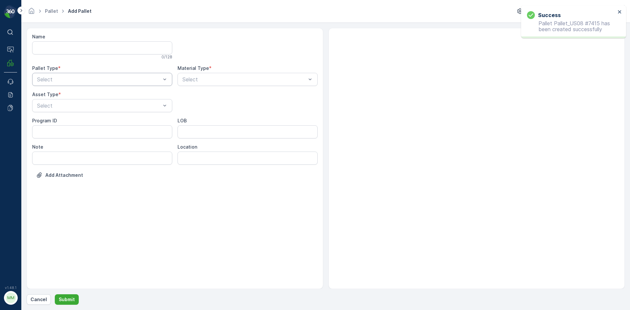
click at [81, 76] on div at bounding box center [98, 79] width 125 height 6
click at [67, 106] on div "Outgoing" at bounding box center [102, 107] width 132 height 6
click at [68, 104] on div at bounding box center [98, 106] width 125 height 6
click at [64, 119] on div "[PERSON_NAME]" at bounding box center [102, 122] width 132 height 6
click at [201, 82] on div at bounding box center [244, 79] width 125 height 6
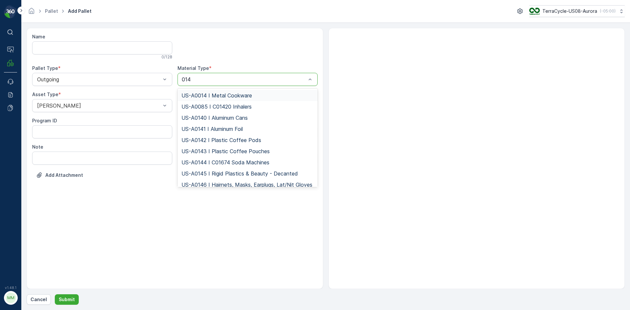
type input "0149"
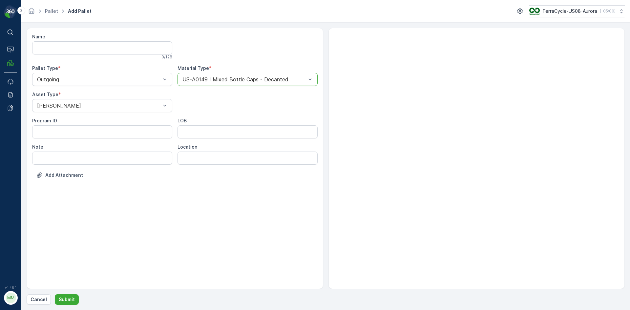
click at [55, 294] on button "Submit" at bounding box center [67, 299] width 24 height 11
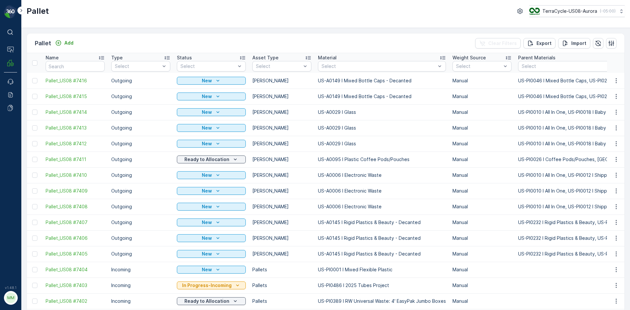
click at [256, 23] on div "Pallet TerraCycle-US08-Aurora ( -05:00 )" at bounding box center [325, 14] width 609 height 28
click at [62, 41] on div "Add" at bounding box center [64, 43] width 18 height 7
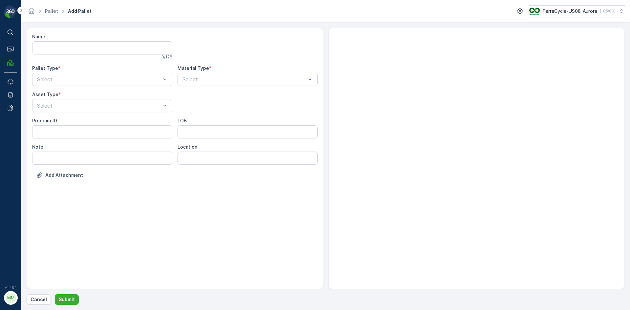
drag, startPoint x: 100, startPoint y: 74, endPoint x: 102, endPoint y: 70, distance: 4.6
click at [102, 70] on div "Pallet Type * Select" at bounding box center [102, 75] width 140 height 21
click at [85, 105] on div "Outgoing" at bounding box center [102, 107] width 132 height 6
click at [85, 105] on div at bounding box center [98, 106] width 125 height 6
click at [74, 119] on div "[PERSON_NAME]" at bounding box center [102, 122] width 132 height 6
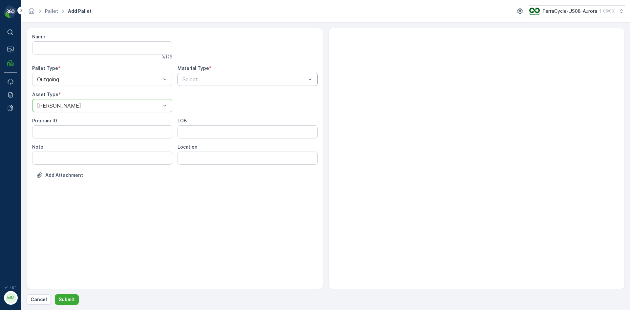
click at [223, 84] on div "Select" at bounding box center [248, 79] width 140 height 13
type input "0095"
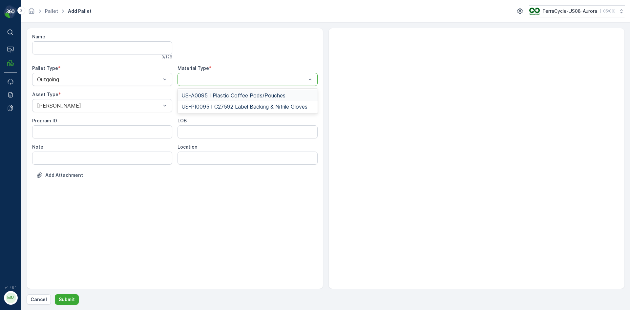
click at [55, 294] on button "Submit" at bounding box center [67, 299] width 24 height 11
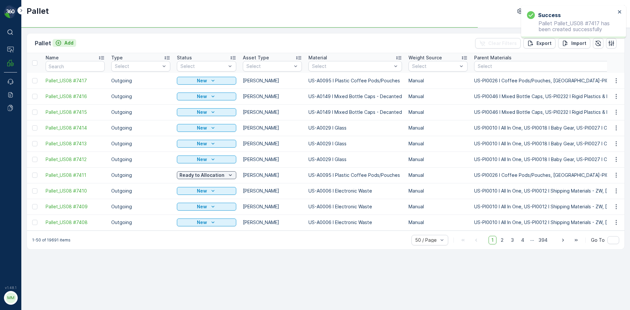
click at [74, 43] on button "Add" at bounding box center [65, 43] width 24 height 8
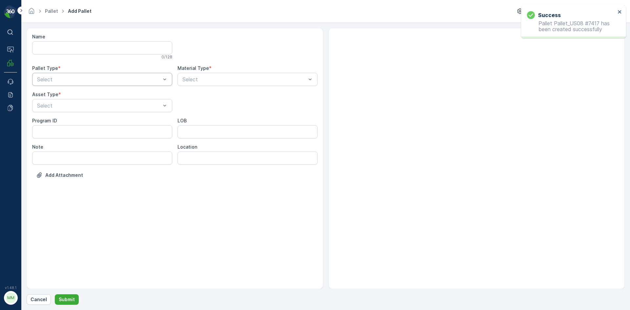
click at [97, 85] on div "Select" at bounding box center [102, 79] width 140 height 13
click at [87, 106] on div "Outgoing" at bounding box center [102, 107] width 132 height 6
click at [87, 106] on div at bounding box center [98, 106] width 125 height 6
click at [81, 126] on div "[PERSON_NAME]" at bounding box center [102, 121] width 140 height 11
click at [219, 79] on div at bounding box center [244, 79] width 125 height 6
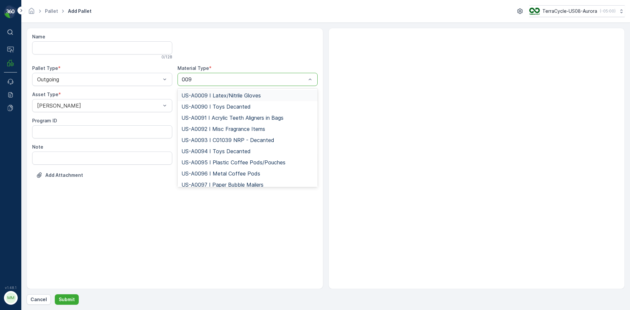
type input "0095"
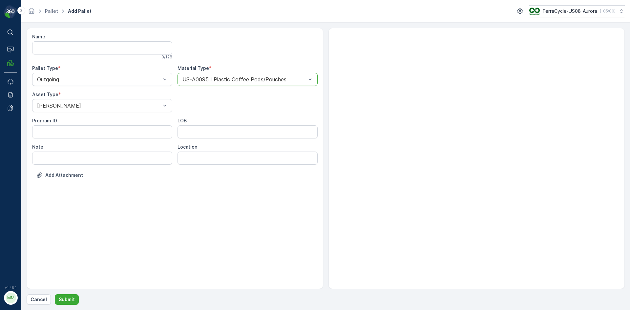
click at [55, 294] on button "Submit" at bounding box center [67, 299] width 24 height 11
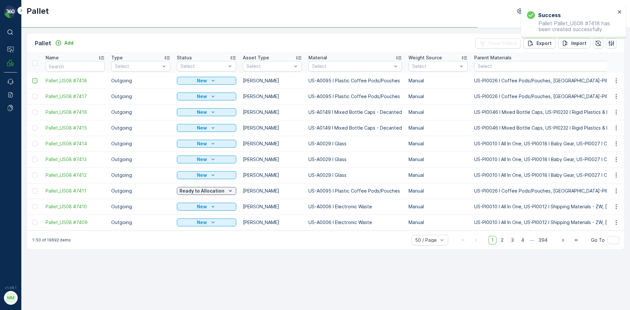
click at [34, 81] on div at bounding box center [34, 80] width 5 height 5
click at [32, 78] on input "checkbox" at bounding box center [32, 78] width 0 height 0
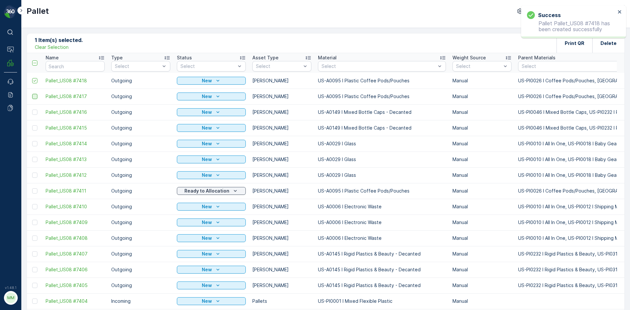
click at [34, 96] on div at bounding box center [34, 96] width 5 height 5
click at [32, 94] on input "checkbox" at bounding box center [32, 94] width 0 height 0
click at [568, 40] on p "Print QR" at bounding box center [575, 43] width 20 height 7
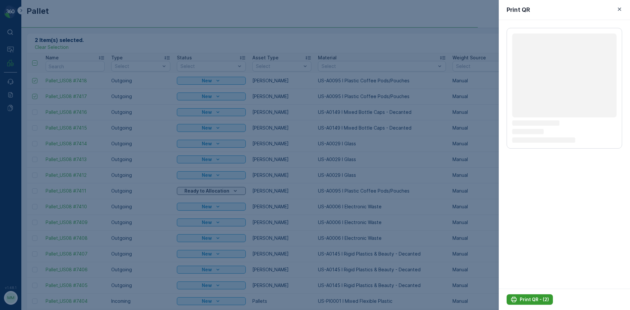
click at [520, 300] on div "Print QR - (2)" at bounding box center [530, 299] width 38 height 7
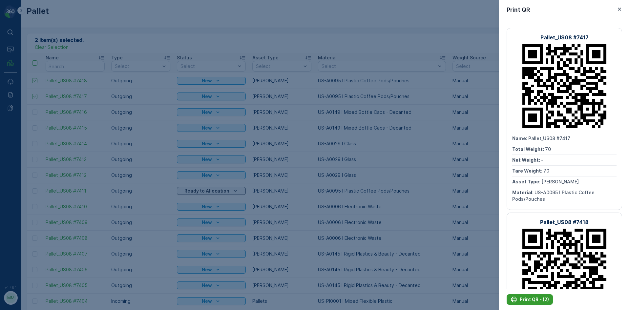
click at [518, 298] on div "Print QR - (2)" at bounding box center [530, 299] width 38 height 7
click at [83, 39] on div at bounding box center [315, 155] width 630 height 310
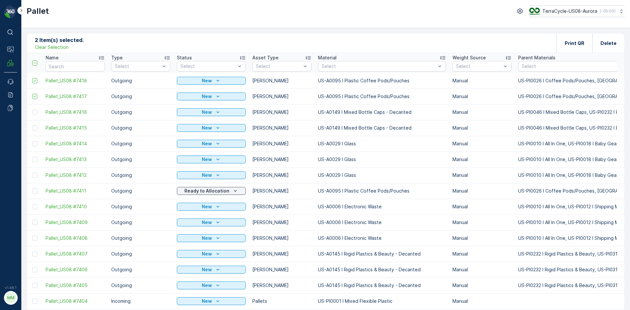
click at [55, 48] on p "Clear Selection" at bounding box center [52, 47] width 34 height 7
click at [63, 42] on div "Add" at bounding box center [64, 43] width 18 height 7
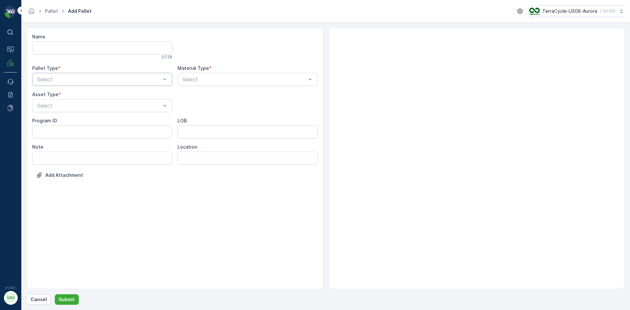
click at [69, 81] on div at bounding box center [98, 79] width 125 height 6
click at [57, 106] on span "Outgoing" at bounding box center [47, 107] width 22 height 6
click at [58, 106] on div at bounding box center [98, 106] width 125 height 6
click at [55, 117] on div "[PERSON_NAME]" at bounding box center [102, 121] width 140 height 11
drag, startPoint x: 196, startPoint y: 86, endPoint x: 185, endPoint y: 85, distance: 10.2
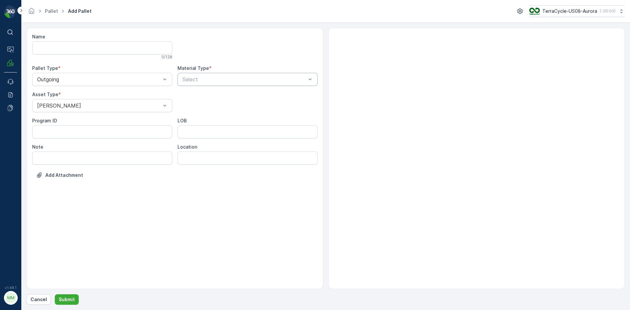
click at [197, 85] on div "Name 0 / 128 Pallet Type * Outgoing Material Type * Select Asset Type * Gaylord…" at bounding box center [175, 110] width 286 height 155
click at [265, 80] on div at bounding box center [244, 79] width 125 height 6
type input "0095"
click at [55, 294] on button "Submit" at bounding box center [67, 299] width 24 height 11
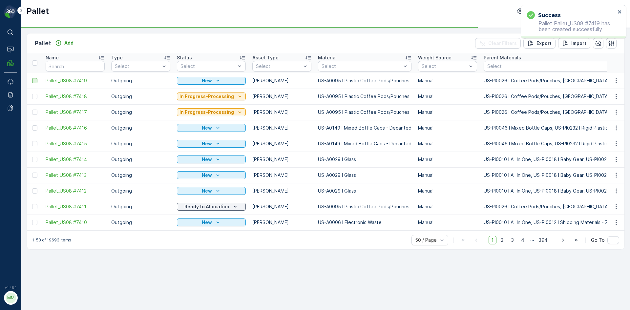
click at [35, 82] on div at bounding box center [34, 80] width 5 height 5
click at [32, 78] on input "checkbox" at bounding box center [32, 78] width 0 height 0
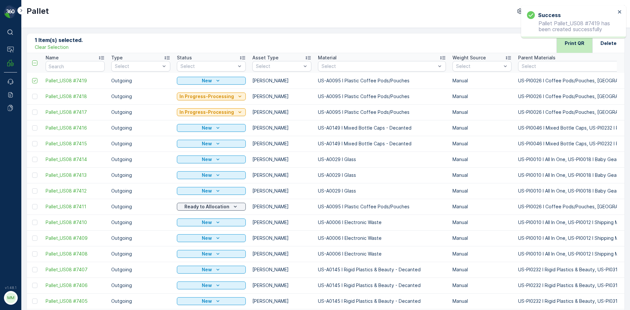
click at [576, 48] on div "Print QR" at bounding box center [575, 42] width 20 height 19
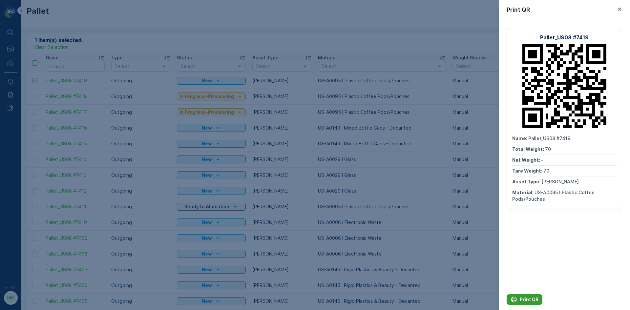
click at [527, 298] on p "Print QR" at bounding box center [529, 299] width 19 height 7
click at [232, 193] on div at bounding box center [315, 155] width 630 height 310
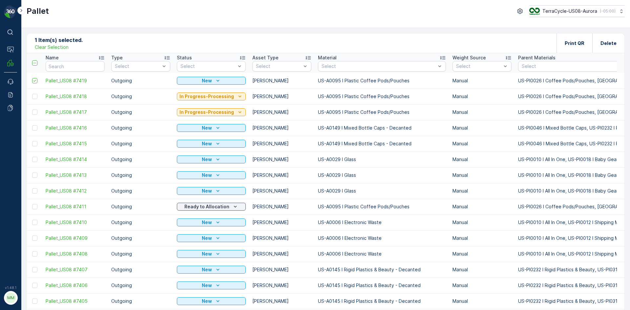
click at [36, 60] on th at bounding box center [34, 63] width 15 height 20
click at [35, 65] on icon at bounding box center [35, 63] width 5 height 5
click at [36, 60] on input "checkbox" at bounding box center [36, 60] width 0 height 0
click at [53, 46] on p "Clear Selection" at bounding box center [52, 47] width 34 height 7
click at [62, 42] on div "Add" at bounding box center [64, 43] width 18 height 7
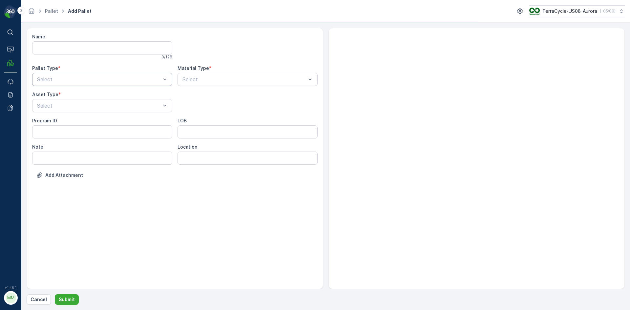
click at [96, 80] on div at bounding box center [98, 79] width 125 height 6
click at [94, 100] on div "Incoming" at bounding box center [102, 95] width 140 height 11
drag, startPoint x: 96, startPoint y: 77, endPoint x: 93, endPoint y: 100, distance: 23.2
click at [95, 77] on div at bounding box center [98, 79] width 125 height 6
click at [94, 116] on div "Name 0 / 128 Pallet Type * Incoming Material Type * Select Asset Type * Select …" at bounding box center [175, 110] width 286 height 155
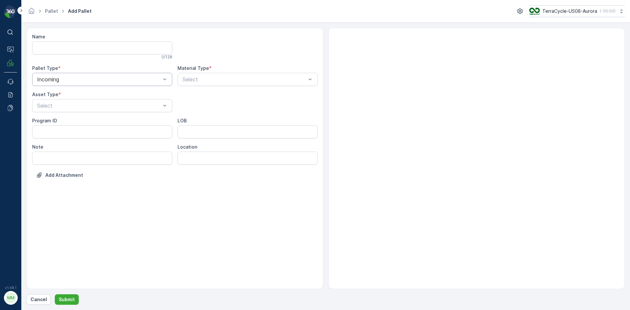
drag, startPoint x: 94, startPoint y: 71, endPoint x: 94, endPoint y: 76, distance: 5.3
click at [94, 71] on div "Pallet Type *" at bounding box center [102, 68] width 140 height 7
click at [97, 82] on div "Incoming" at bounding box center [102, 79] width 140 height 13
click at [102, 105] on div "Outgoing" at bounding box center [102, 107] width 132 height 6
click at [102, 105] on div at bounding box center [98, 106] width 125 height 6
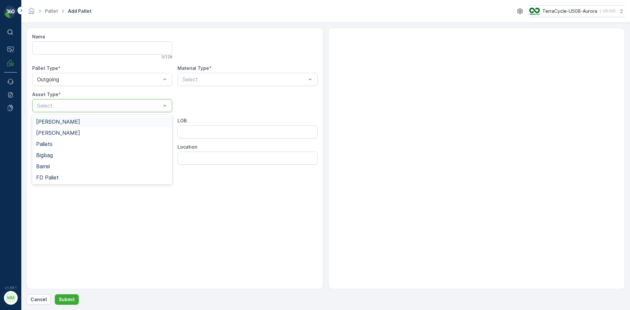
click at [97, 123] on div "[PERSON_NAME]" at bounding box center [102, 122] width 132 height 6
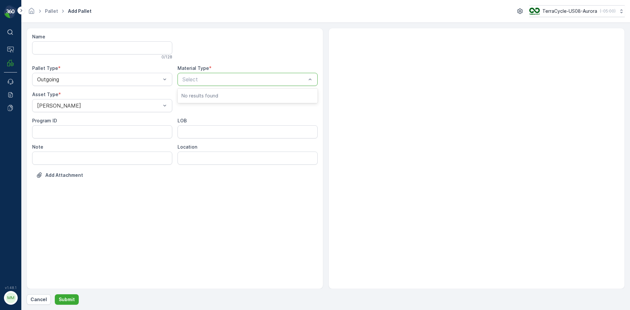
click at [221, 81] on div at bounding box center [244, 79] width 125 height 6
type input "0164"
click at [55, 294] on button "Submit" at bounding box center [67, 299] width 24 height 11
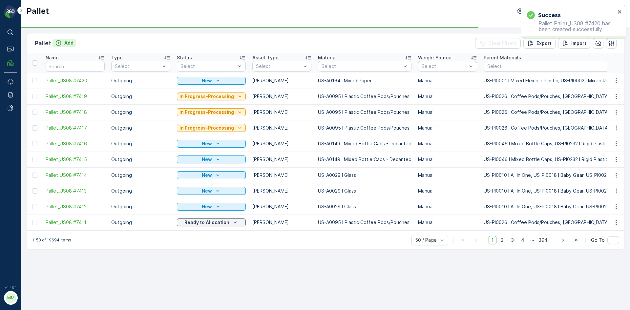
click at [61, 43] on icon "Add" at bounding box center [58, 43] width 7 height 7
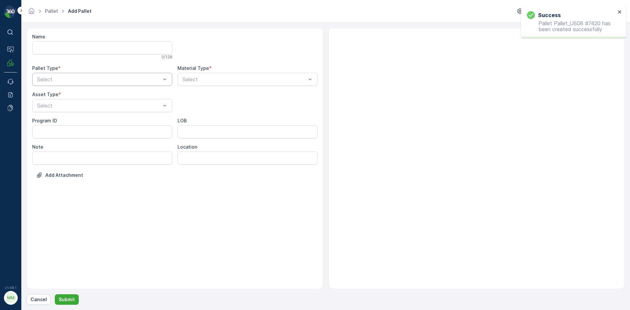
click at [80, 79] on div at bounding box center [98, 79] width 125 height 6
click at [76, 108] on div "Outgoing" at bounding box center [102, 107] width 132 height 6
click at [76, 108] on div at bounding box center [98, 106] width 125 height 6
click at [72, 120] on div "[PERSON_NAME]" at bounding box center [102, 122] width 132 height 6
click at [202, 77] on div at bounding box center [244, 79] width 125 height 6
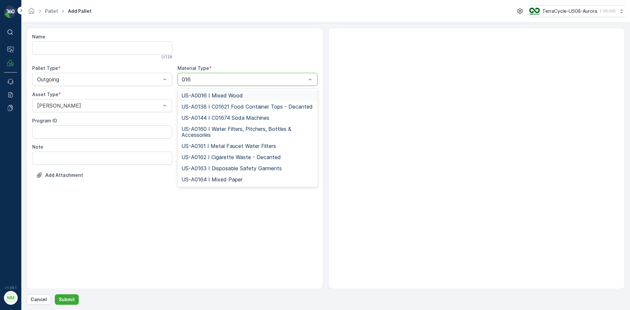
type input "0164"
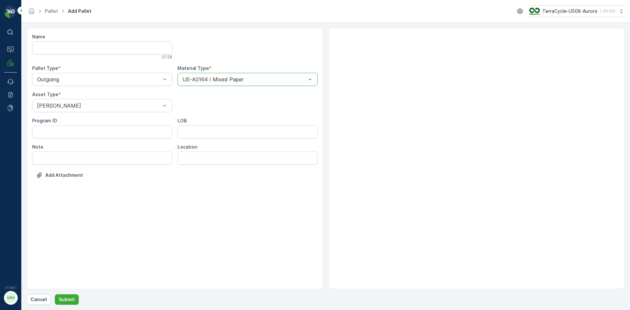
click at [55, 294] on button "Submit" at bounding box center [67, 299] width 24 height 11
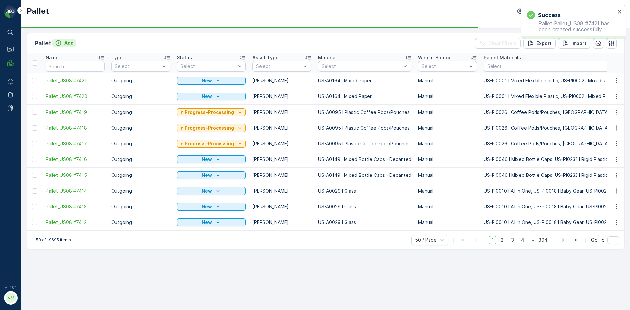
click at [68, 43] on p "Add" at bounding box center [68, 43] width 9 height 7
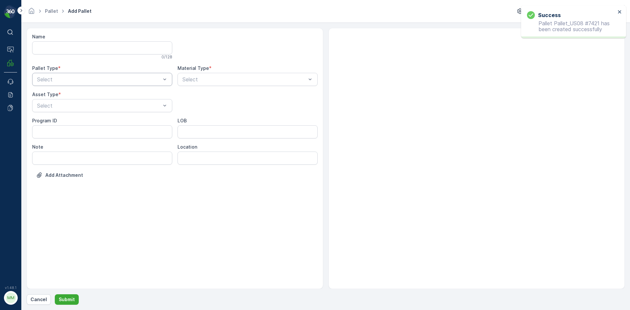
click at [115, 81] on div at bounding box center [98, 79] width 125 height 6
click at [102, 111] on div "Outgoing" at bounding box center [102, 106] width 140 height 11
click at [102, 108] on div at bounding box center [98, 106] width 125 height 6
click at [100, 120] on div "[PERSON_NAME]" at bounding box center [102, 121] width 140 height 11
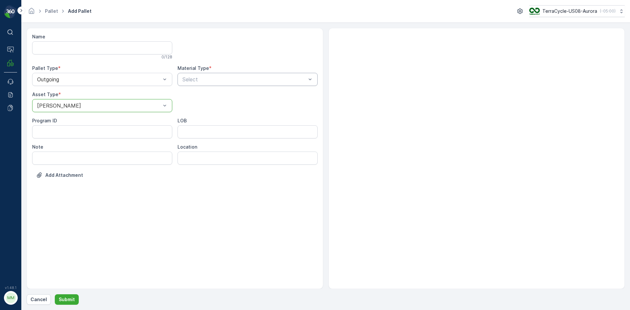
click at [200, 80] on div at bounding box center [244, 79] width 125 height 6
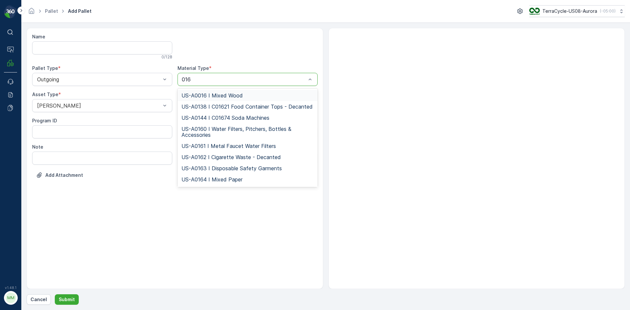
type input "0164"
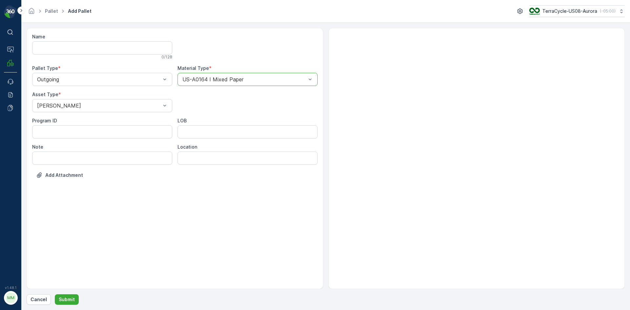
click at [55, 294] on button "Submit" at bounding box center [67, 299] width 24 height 11
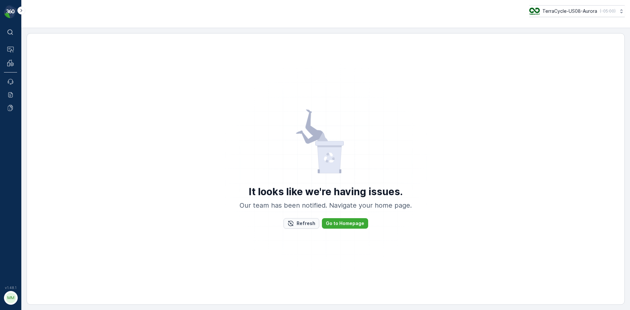
click at [316, 222] on button "Refresh" at bounding box center [302, 223] width 36 height 11
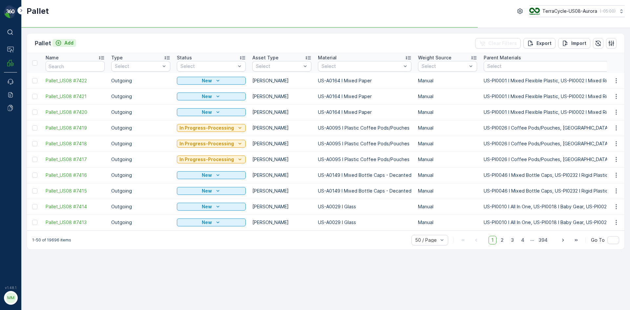
click at [68, 42] on p "Add" at bounding box center [68, 43] width 9 height 7
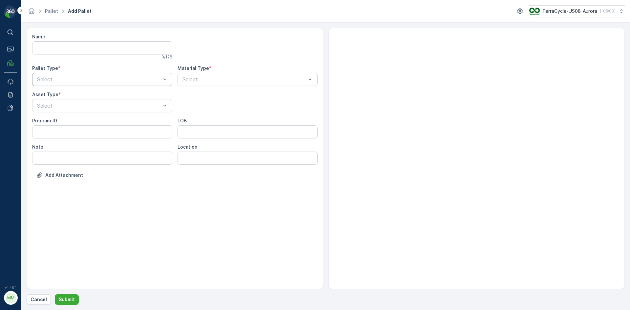
click at [85, 78] on div at bounding box center [98, 79] width 125 height 6
click at [73, 107] on div "Outgoing" at bounding box center [102, 107] width 132 height 6
click at [73, 107] on div at bounding box center [98, 106] width 125 height 6
click at [68, 120] on div "[PERSON_NAME]" at bounding box center [102, 122] width 132 height 6
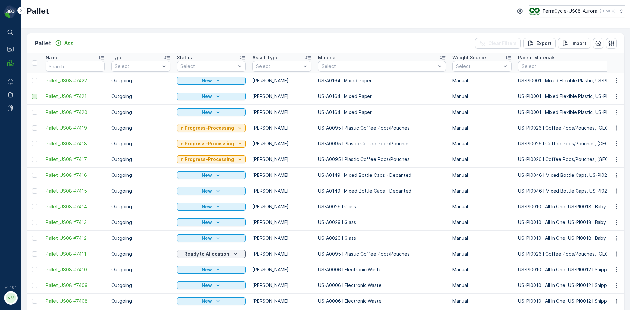
click at [34, 113] on div at bounding box center [34, 112] width 5 height 5
click at [32, 110] on input "checkbox" at bounding box center [32, 110] width 0 height 0
click at [36, 96] on div at bounding box center [34, 96] width 5 height 5
click at [32, 94] on input "checkbox" at bounding box center [32, 94] width 0 height 0
click at [36, 81] on div at bounding box center [34, 80] width 5 height 5
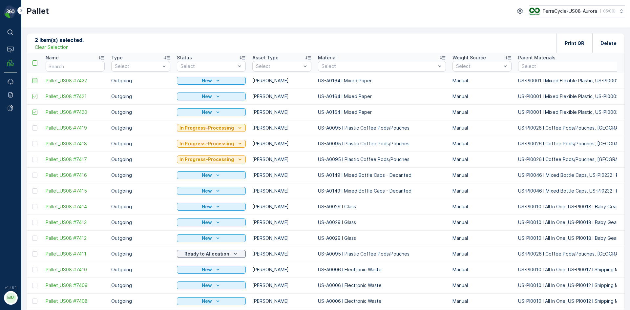
click at [32, 78] on input "checkbox" at bounding box center [32, 78] width 0 height 0
click at [574, 39] on div "Print QR" at bounding box center [575, 42] width 20 height 19
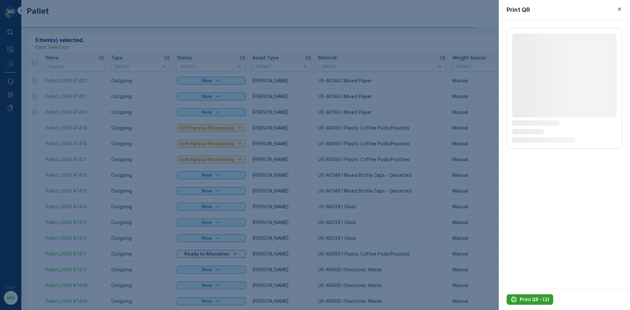
click at [542, 299] on p "Print QR - (3)" at bounding box center [535, 299] width 30 height 7
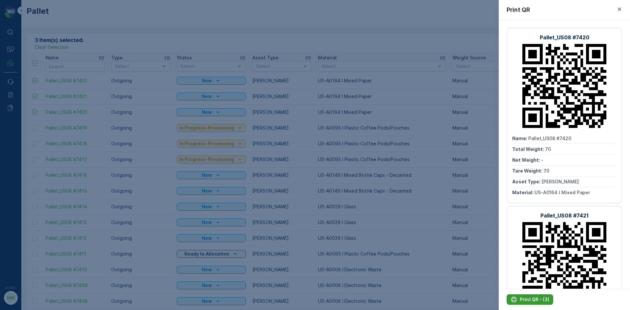
click at [515, 300] on icon "Print QR - (3)" at bounding box center [514, 299] width 7 height 7
click at [416, 202] on div at bounding box center [315, 155] width 630 height 310
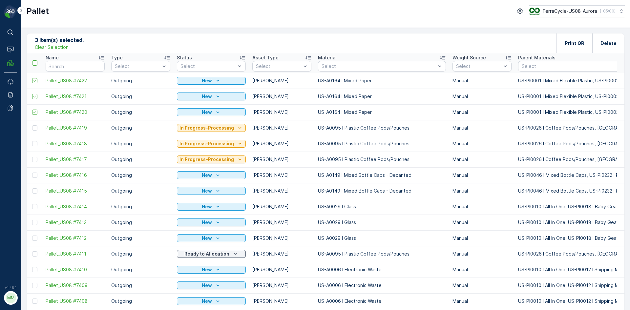
click at [64, 43] on p "3 Item(s) selected." at bounding box center [59, 40] width 49 height 8
click at [62, 46] on p "Clear Selection" at bounding box center [52, 47] width 34 height 7
click at [143, 42] on div "Pallet Add Clear Filters Export Import" at bounding box center [326, 43] width 598 height 20
click at [68, 45] on p "Add" at bounding box center [68, 43] width 9 height 7
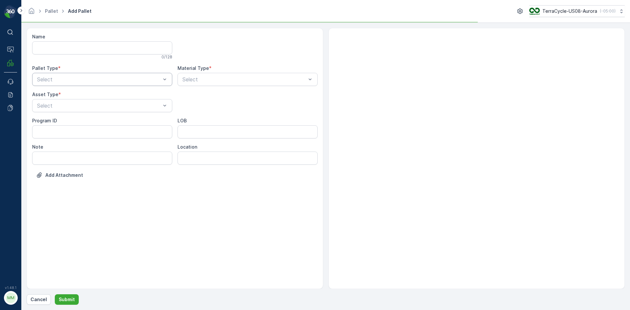
click at [81, 76] on div "Select" at bounding box center [102, 79] width 140 height 13
click at [68, 106] on div "Outgoing" at bounding box center [102, 107] width 132 height 6
click at [68, 106] on div at bounding box center [98, 106] width 125 height 6
click at [62, 122] on div "[PERSON_NAME]" at bounding box center [102, 122] width 132 height 6
click at [234, 82] on div at bounding box center [244, 79] width 125 height 6
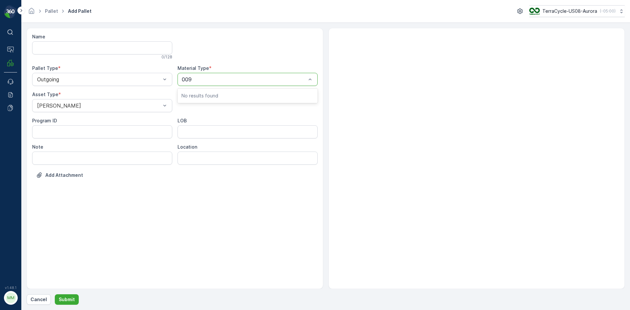
type input "0095"
click at [55, 294] on button "Submit" at bounding box center [67, 299] width 24 height 11
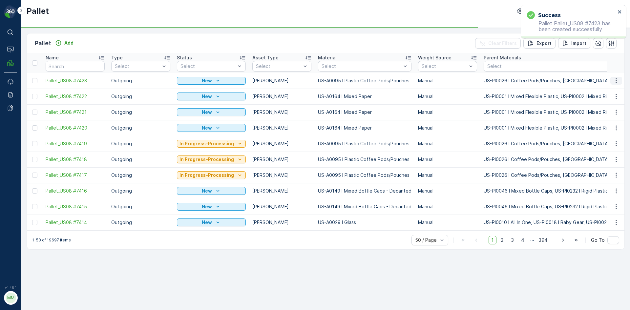
click at [619, 82] on icon "button" at bounding box center [616, 80] width 7 height 7
click at [609, 128] on div "Print QR" at bounding box center [608, 127] width 43 height 9
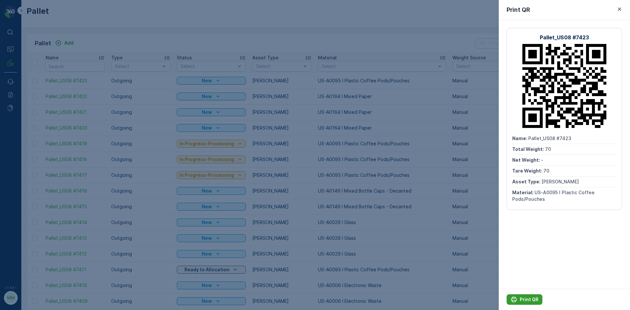
click at [526, 301] on p "Print QR" at bounding box center [529, 299] width 19 height 7
click at [297, 93] on div at bounding box center [315, 155] width 630 height 310
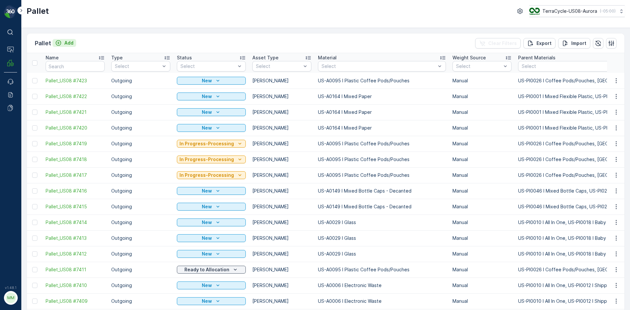
click at [70, 42] on p "Add" at bounding box center [68, 43] width 9 height 7
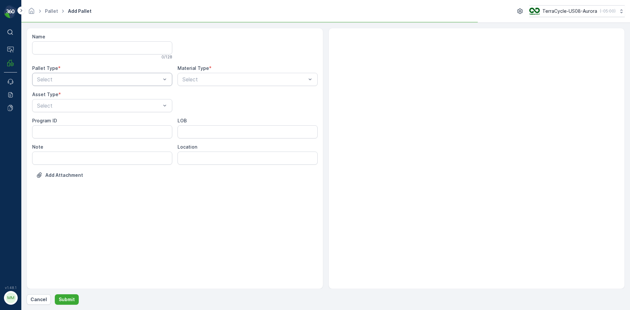
click at [94, 80] on div at bounding box center [98, 79] width 125 height 6
click at [62, 110] on div "Outgoing" at bounding box center [102, 106] width 140 height 11
click at [64, 106] on div at bounding box center [98, 106] width 125 height 6
click at [64, 123] on div "[PERSON_NAME]" at bounding box center [102, 122] width 132 height 6
click at [203, 84] on div "Select" at bounding box center [248, 79] width 140 height 13
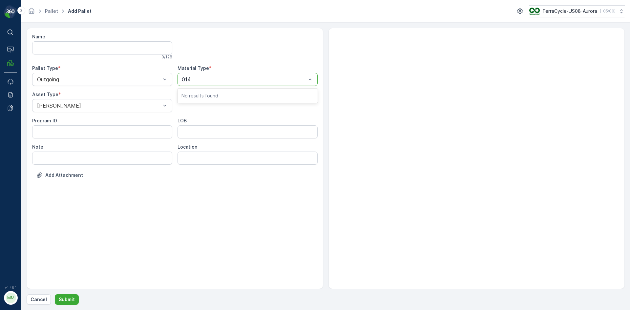
type input "0149"
click at [55, 294] on button "Submit" at bounding box center [67, 299] width 24 height 11
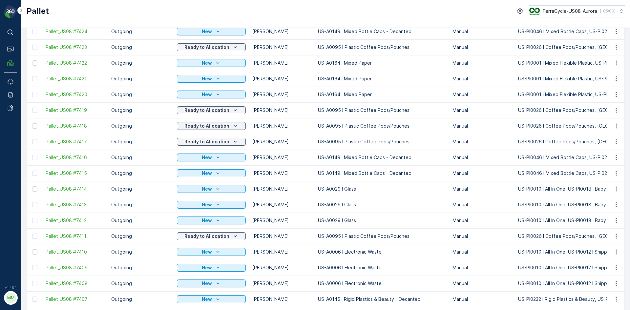
scroll to position [66, 0]
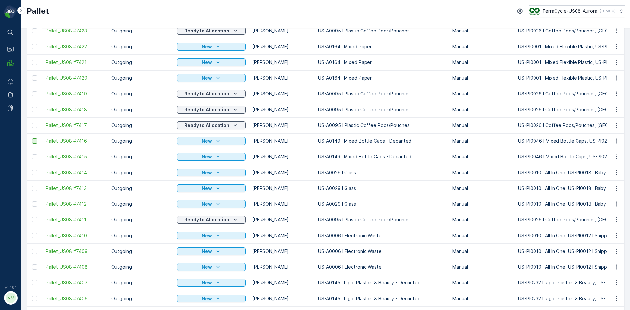
drag, startPoint x: 35, startPoint y: 157, endPoint x: 34, endPoint y: 142, distance: 14.5
click at [35, 157] on div at bounding box center [34, 156] width 5 height 5
click at [32, 154] on input "checkbox" at bounding box center [32, 154] width 0 height 0
click at [35, 141] on div at bounding box center [34, 141] width 5 height 5
click at [32, 139] on input "checkbox" at bounding box center [32, 139] width 0 height 0
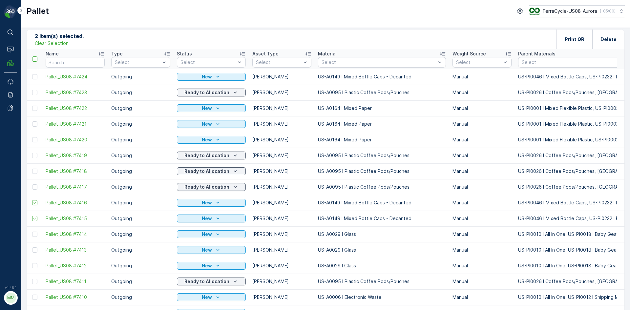
scroll to position [0, 0]
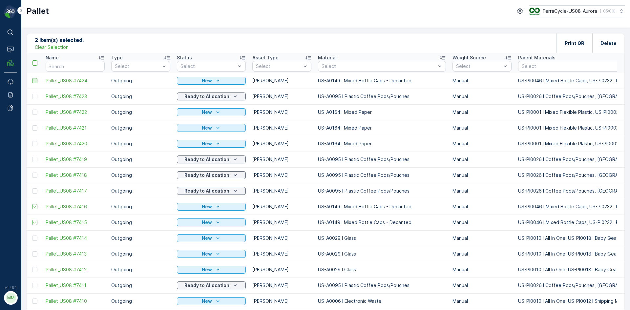
click at [37, 80] on div at bounding box center [34, 80] width 5 height 5
click at [32, 78] on input "checkbox" at bounding box center [32, 78] width 0 height 0
click at [576, 47] on div "Print QR" at bounding box center [575, 42] width 20 height 19
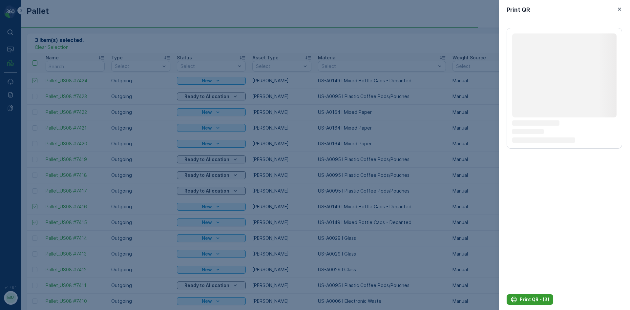
click at [535, 300] on p "Print QR - (3)" at bounding box center [535, 299] width 30 height 7
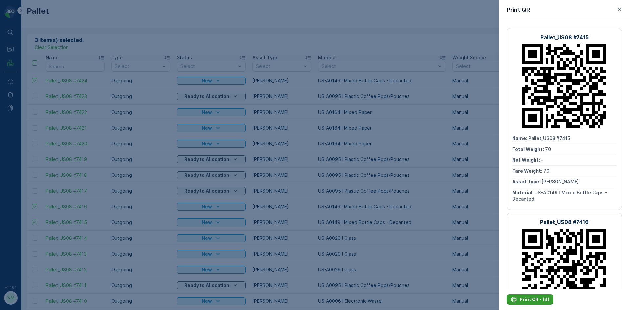
click at [528, 301] on p "Print QR - (3)" at bounding box center [535, 299] width 30 height 7
click at [337, 162] on div at bounding box center [315, 155] width 630 height 310
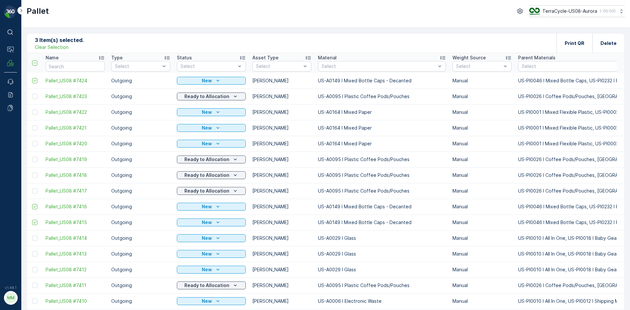
click at [57, 46] on p "Clear Selection" at bounding box center [52, 47] width 34 height 7
click at [56, 42] on icon "Add" at bounding box center [59, 43] width 6 height 6
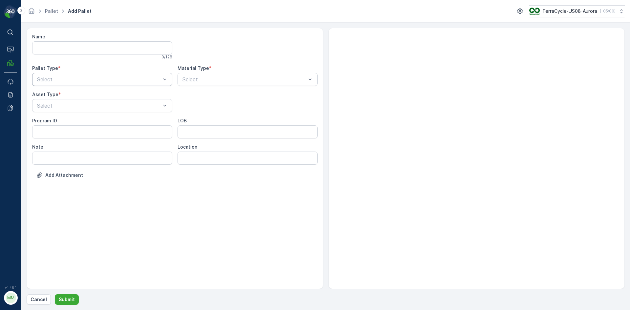
click at [57, 82] on div at bounding box center [98, 79] width 125 height 6
click at [58, 105] on span "Outgoing" at bounding box center [47, 107] width 22 height 6
click at [58, 106] on div at bounding box center [98, 106] width 125 height 6
click at [53, 123] on span "[PERSON_NAME]" at bounding box center [58, 122] width 44 height 6
click at [237, 77] on div at bounding box center [244, 79] width 125 height 6
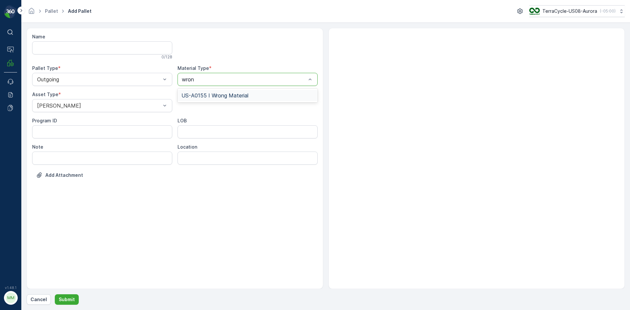
type input "wrong"
click at [256, 99] on div "US-A0155 I Wrong Material" at bounding box center [248, 95] width 140 height 11
click at [64, 299] on p "Submit" at bounding box center [67, 299] width 16 height 7
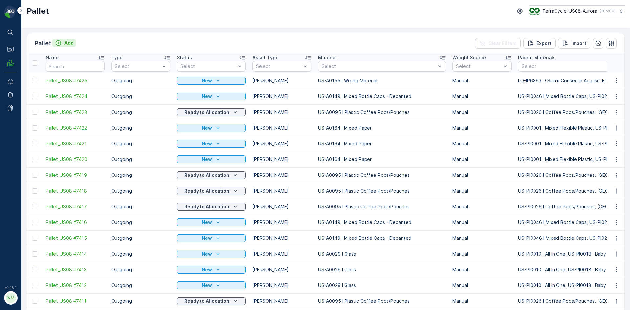
click at [72, 45] on p "Add" at bounding box center [68, 43] width 9 height 7
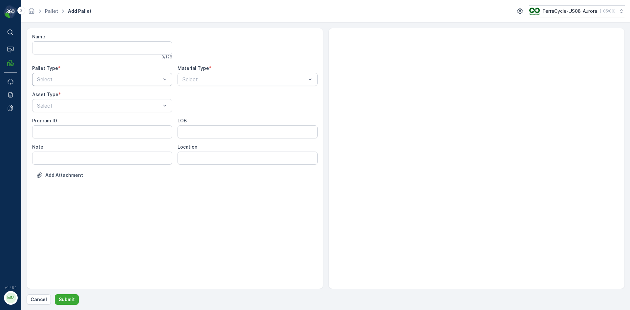
click at [64, 85] on div "Select" at bounding box center [102, 79] width 140 height 13
click at [63, 105] on div "Outgoing" at bounding box center [102, 107] width 132 height 6
click at [63, 106] on div at bounding box center [98, 106] width 125 height 6
click at [60, 122] on div "[PERSON_NAME]" at bounding box center [102, 122] width 132 height 6
click at [203, 79] on div at bounding box center [244, 79] width 125 height 6
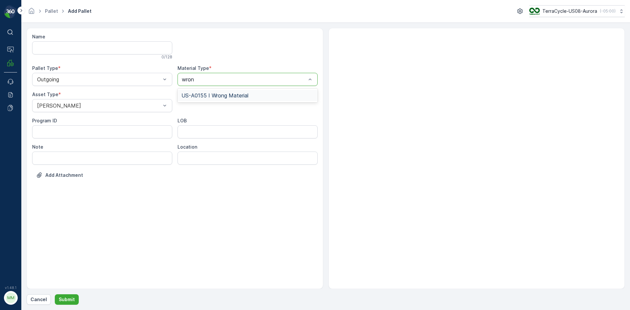
type input "wrong"
click at [207, 97] on span "US-A0155 I Wrong Material" at bounding box center [215, 96] width 67 height 6
click at [62, 300] on p "Submit" at bounding box center [67, 299] width 16 height 7
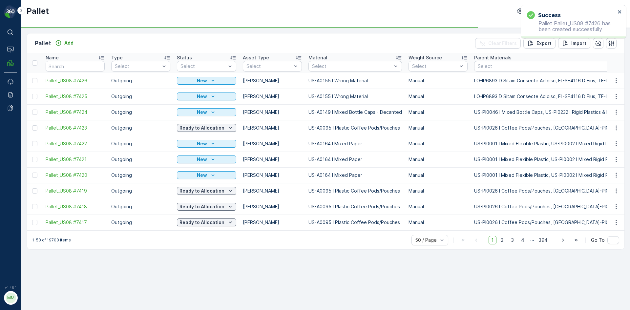
click at [39, 81] on td at bounding box center [34, 81] width 15 height 16
click at [36, 82] on div at bounding box center [34, 80] width 5 height 5
click at [32, 78] on input "checkbox" at bounding box center [32, 78] width 0 height 0
click at [36, 96] on div at bounding box center [34, 96] width 5 height 5
click at [32, 94] on input "checkbox" at bounding box center [32, 94] width 0 height 0
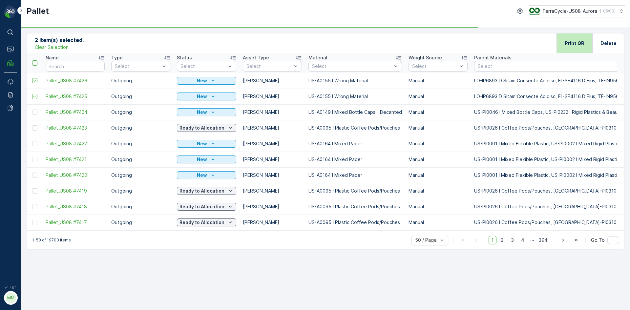
click at [578, 40] on div "Print QR" at bounding box center [575, 42] width 20 height 19
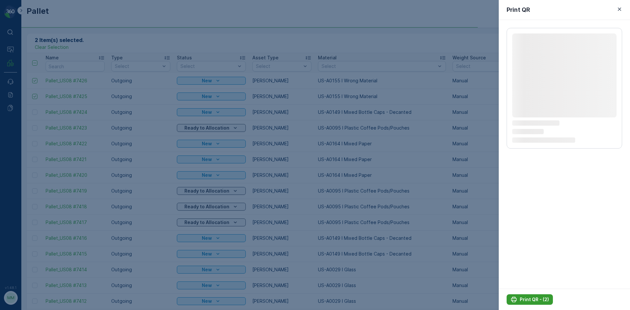
click at [539, 298] on p "Print QR - (2)" at bounding box center [534, 299] width 29 height 7
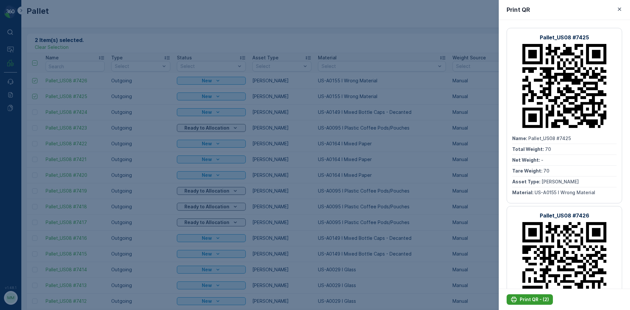
click at [543, 302] on p "Print QR - (2)" at bounding box center [534, 299] width 29 height 7
click at [308, 10] on div at bounding box center [315, 155] width 630 height 310
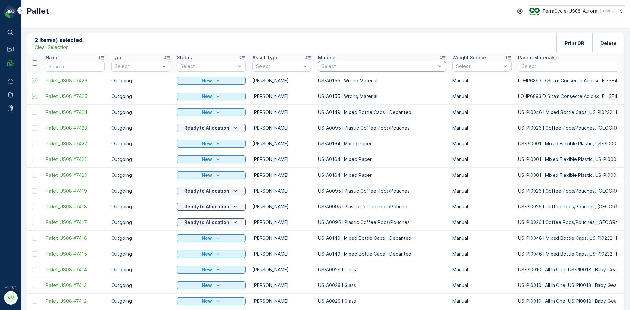
click at [338, 65] on div at bounding box center [379, 66] width 116 height 5
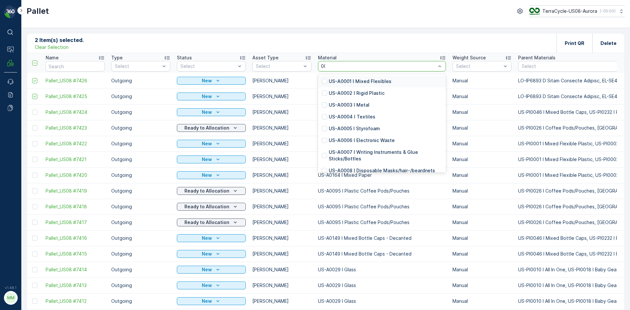
type input "0026"
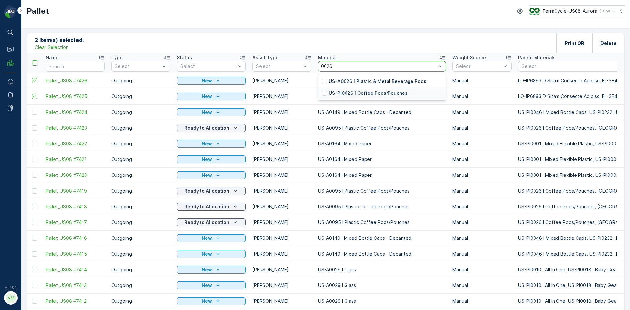
click at [342, 92] on p "US-PI0026 I Coffee Pods/Pouches" at bounding box center [368, 93] width 79 height 7
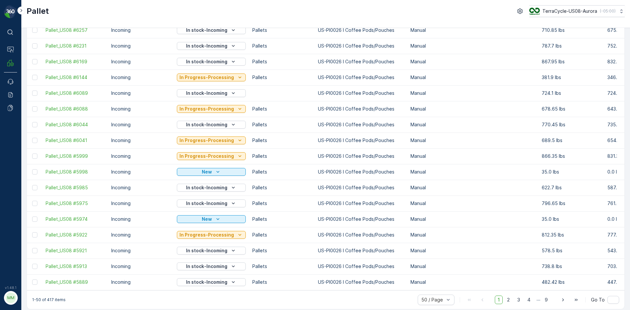
scroll to position [582, 0]
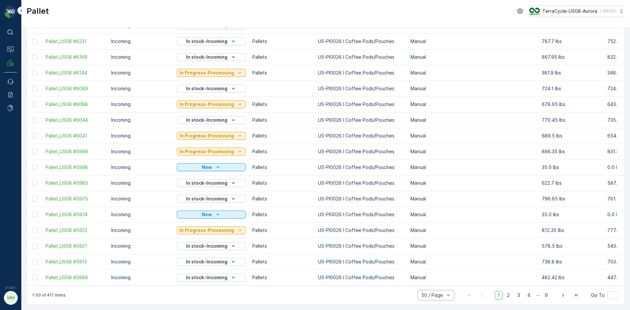
click at [453, 297] on div "50 / Page" at bounding box center [436, 295] width 37 height 11
click at [396, 303] on div "1-50 of 417 items 6 results available. Use Up and Down to choose options, press…" at bounding box center [326, 295] width 598 height 19
click at [48, 294] on p "1-50 of 417 items" at bounding box center [48, 295] width 33 height 5
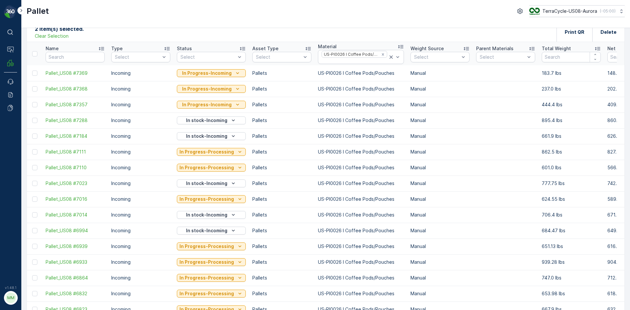
scroll to position [0, 0]
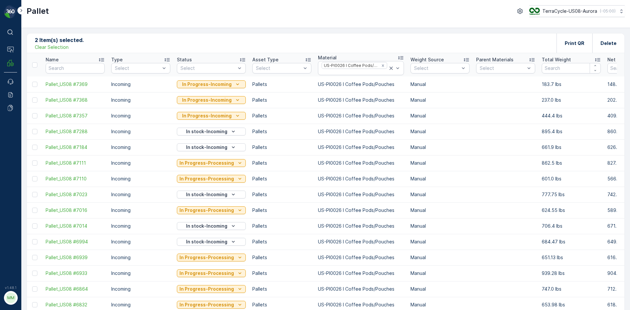
click at [188, 59] on p "Status" at bounding box center [184, 59] width 15 height 7
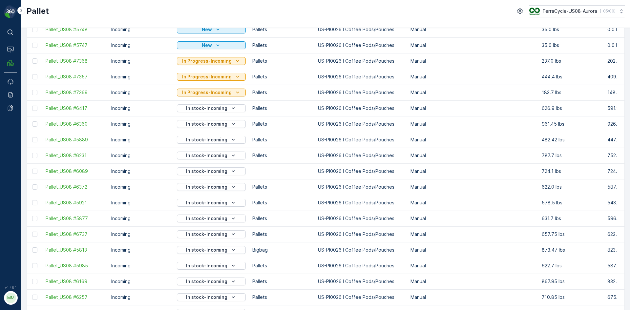
scroll to position [164, 0]
click at [262, 92] on td "Pallets" at bounding box center [282, 94] width 66 height 16
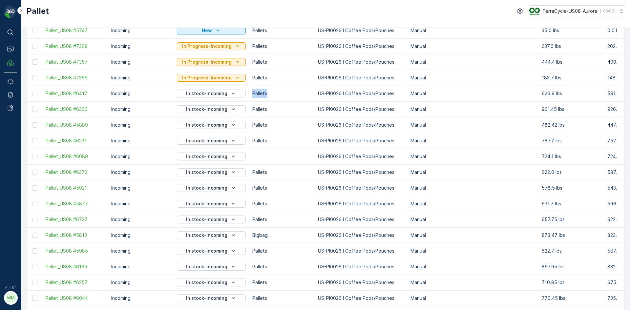
click at [262, 92] on td "Pallets" at bounding box center [282, 94] width 66 height 16
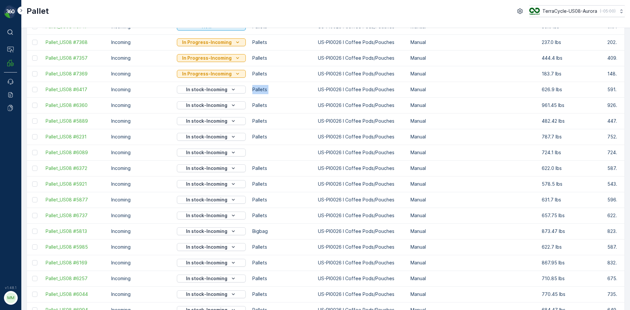
scroll to position [155, 0]
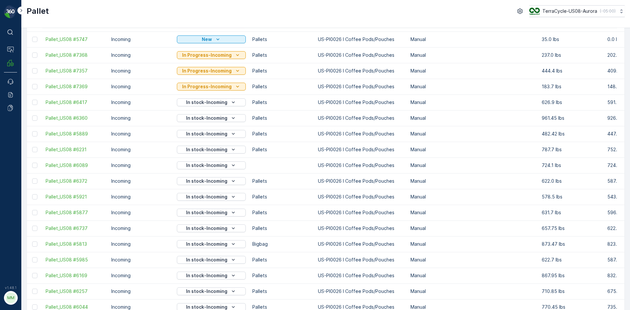
click at [271, 181] on td "Pallets" at bounding box center [282, 181] width 66 height 16
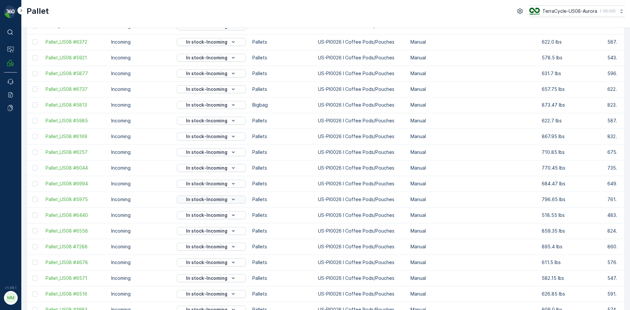
scroll to position [254, 0]
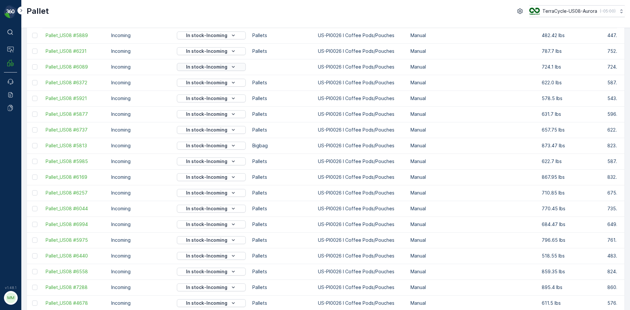
click at [198, 69] on p "In stock-Incoming" at bounding box center [206, 67] width 41 height 7
click at [257, 68] on td at bounding box center [282, 67] width 66 height 16
click at [231, 117] on icon "In stock-Incoming" at bounding box center [233, 114] width 7 height 7
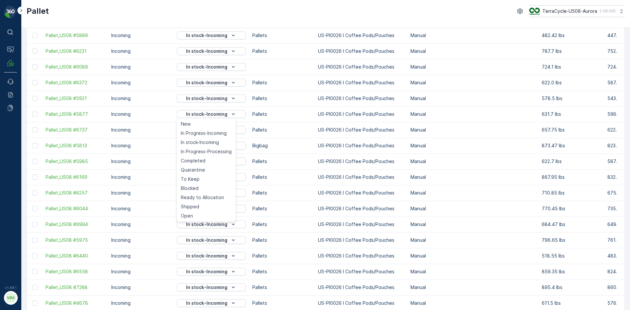
click at [302, 114] on td "Pallets" at bounding box center [282, 114] width 66 height 16
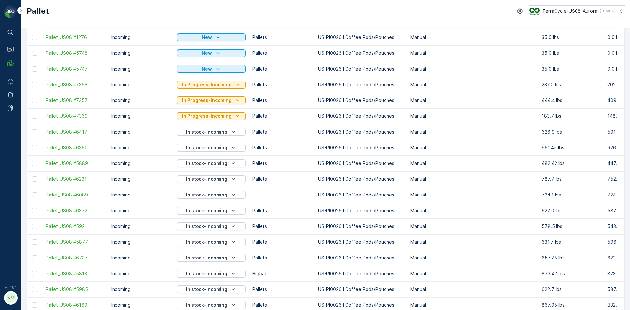
scroll to position [90, 0]
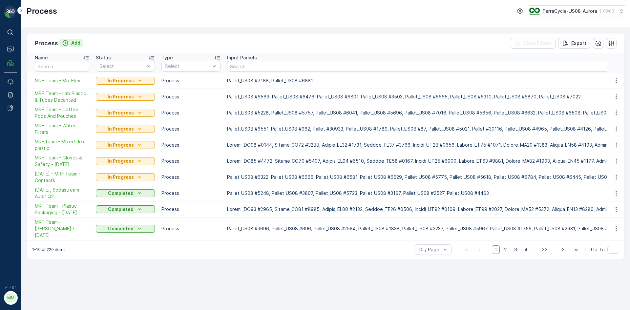
click at [80, 45] on button "Add" at bounding box center [71, 43] width 24 height 8
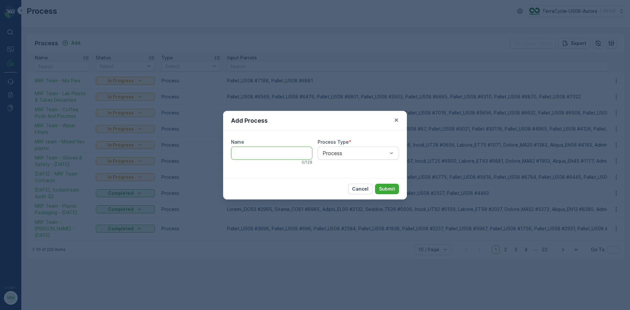
click at [285, 155] on input "Name" at bounding box center [271, 153] width 81 height 13
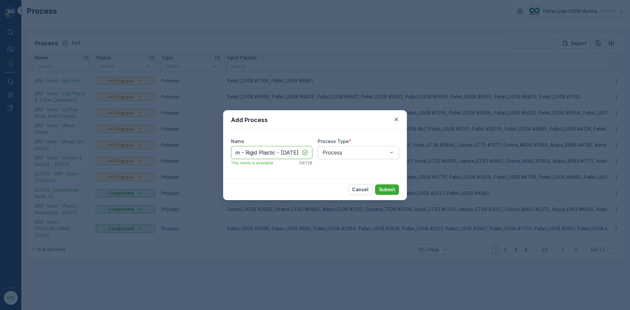
scroll to position [0, 23]
type input "MRF Team - Rigid Plastic - [DATE]"
click at [391, 188] on p "Submit" at bounding box center [387, 189] width 16 height 7
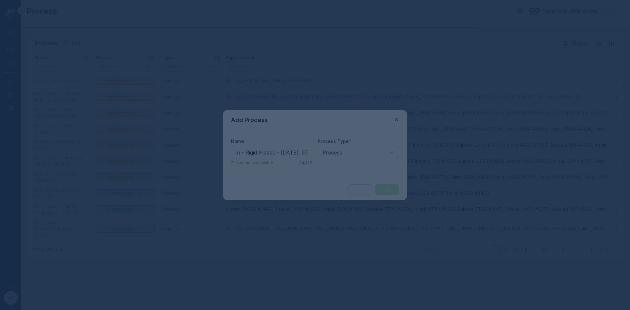
scroll to position [0, 0]
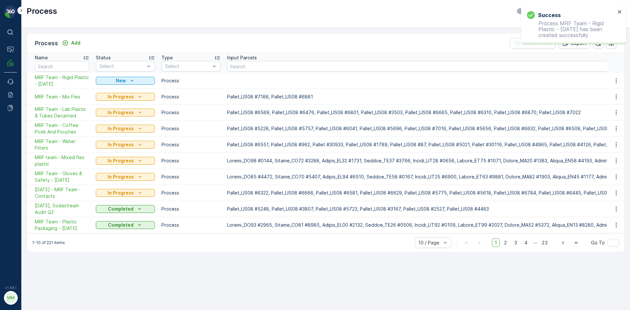
drag, startPoint x: 120, startPoint y: 33, endPoint x: 125, endPoint y: 30, distance: 5.1
click at [122, 32] on div "Process Add Clear Filters Export Name Status Select Type Select Input Parcels O…" at bounding box center [325, 169] width 609 height 282
click at [62, 80] on span "MRF Team - Rigid Plastic - [DATE]" at bounding box center [62, 80] width 54 height 13
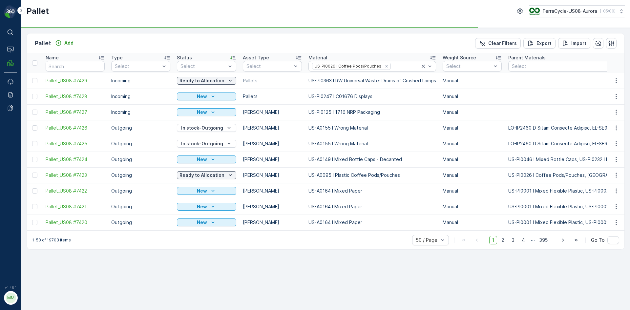
click at [188, 55] on th "Status Select" at bounding box center [207, 63] width 66 height 20
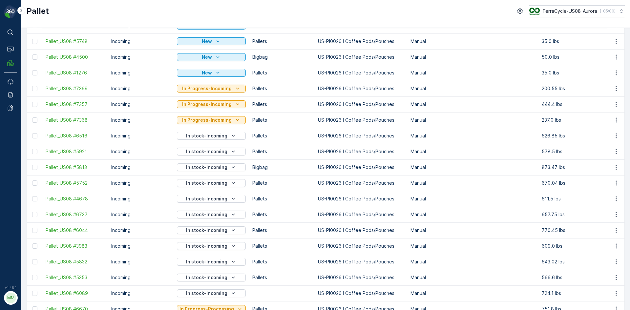
scroll to position [131, 0]
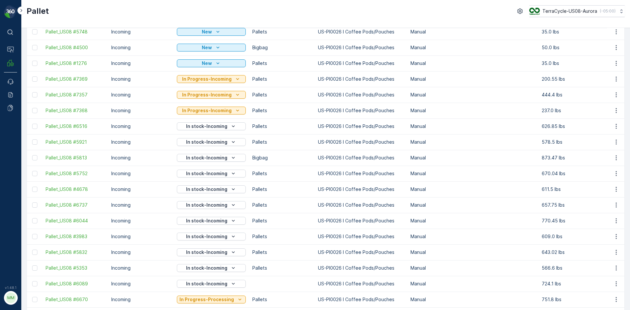
click at [263, 131] on td "Pallets" at bounding box center [282, 127] width 66 height 16
click at [259, 141] on td "Pallets" at bounding box center [282, 142] width 66 height 16
click at [260, 155] on td "Bigbag" at bounding box center [282, 158] width 66 height 16
click at [259, 174] on td "Pallets" at bounding box center [282, 174] width 66 height 16
click at [259, 185] on td "Pallets" at bounding box center [282, 190] width 66 height 16
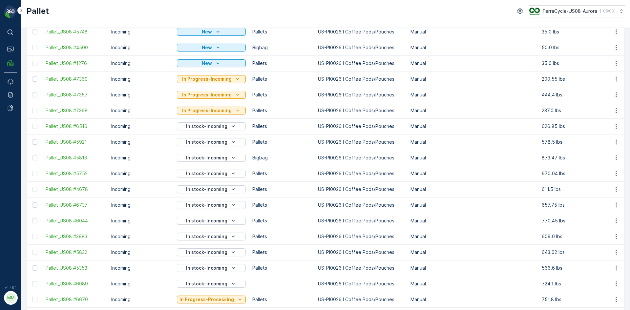
click at [262, 204] on td "Pallets" at bounding box center [282, 205] width 66 height 16
click at [262, 223] on td "Pallets" at bounding box center [282, 221] width 66 height 16
click at [262, 236] on td "Pallets" at bounding box center [282, 237] width 66 height 16
click at [263, 253] on td "Pallets" at bounding box center [282, 253] width 66 height 16
click at [265, 270] on td "Pallets" at bounding box center [282, 268] width 66 height 16
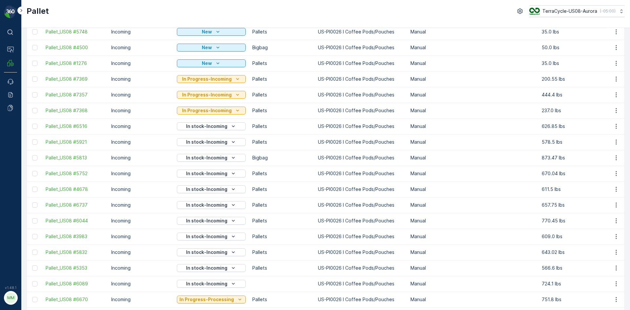
click at [265, 288] on td at bounding box center [282, 284] width 66 height 16
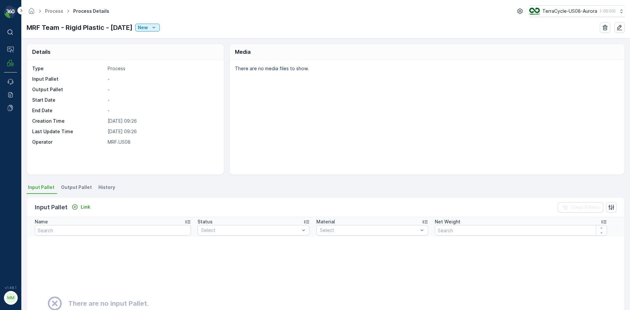
click at [73, 194] on div "Input Pallet Link Clear Filters Name Status Select Material Select Net Weight T…" at bounding box center [326, 293] width 598 height 199
click at [76, 187] on span "Output Pallet" at bounding box center [76, 187] width 31 height 7
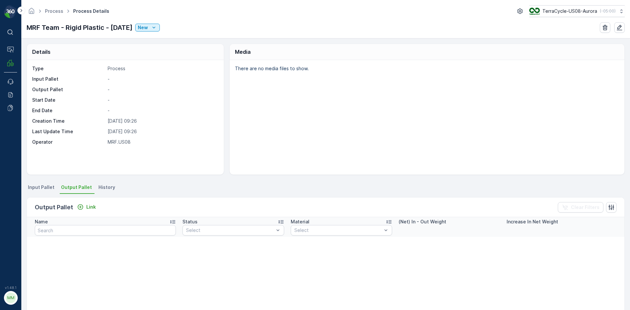
click at [46, 190] on span "Input Pallet" at bounding box center [41, 187] width 27 height 7
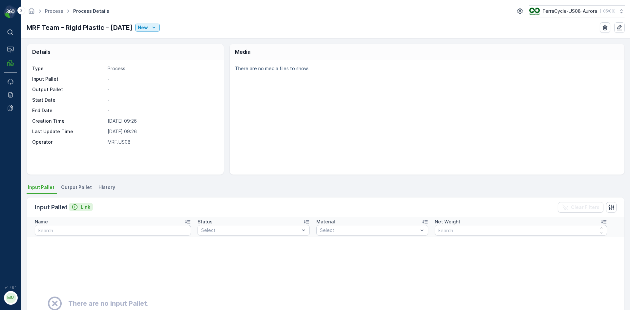
click at [79, 206] on div "Link" at bounding box center [81, 207] width 19 height 7
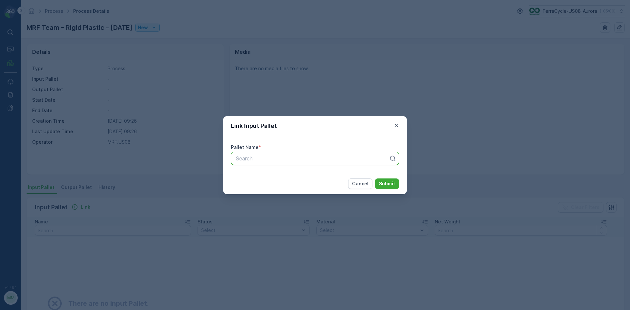
click at [286, 159] on div at bounding box center [312, 159] width 154 height 6
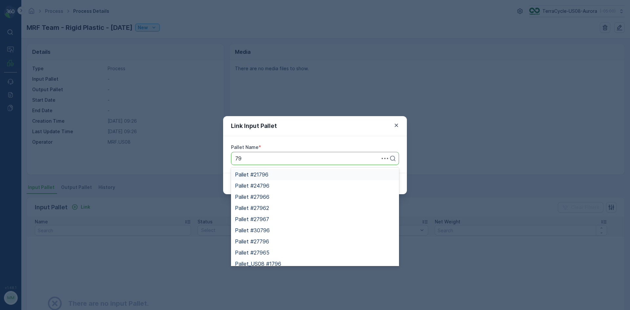
type input "7"
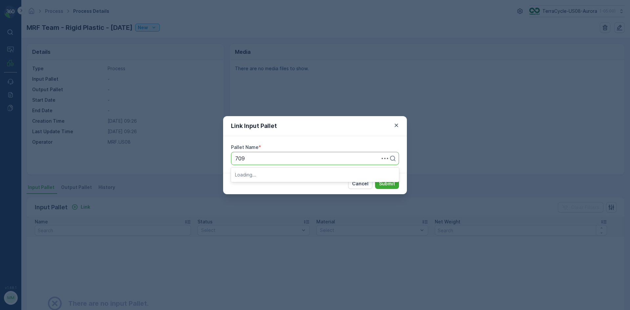
type input "7096"
click at [300, 183] on div "Pallet_US08 #7096" at bounding box center [315, 186] width 160 height 6
click at [390, 182] on p "Submit" at bounding box center [387, 184] width 16 height 7
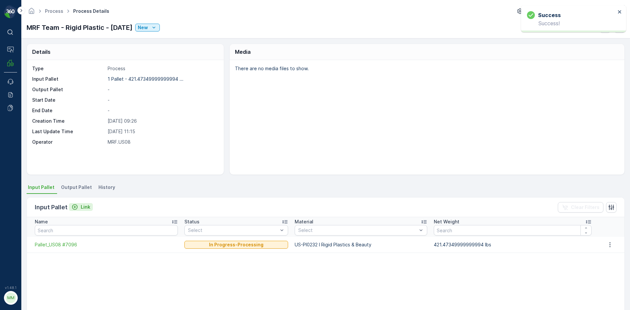
click at [80, 205] on div "Link" at bounding box center [81, 207] width 19 height 7
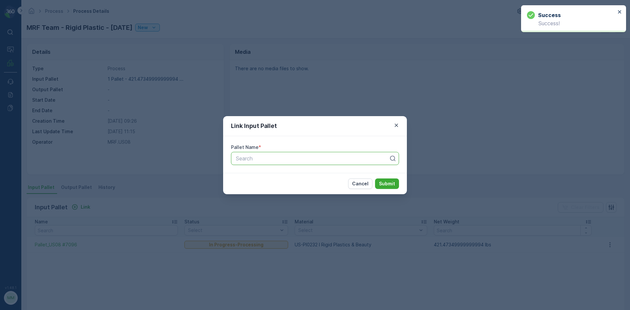
click at [272, 164] on div "Search" at bounding box center [315, 158] width 168 height 13
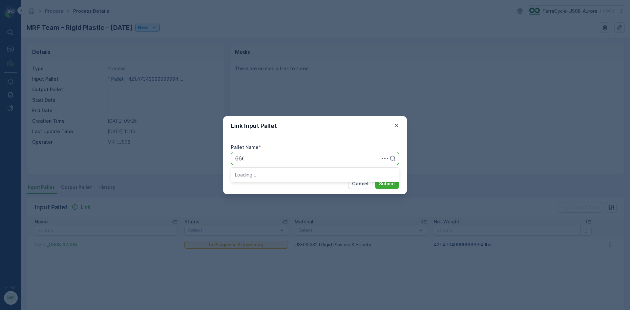
type input "6669"
click at [272, 177] on span "Pallet_US08 #6669" at bounding box center [259, 175] width 48 height 6
click at [388, 184] on p "Submit" at bounding box center [387, 184] width 16 height 7
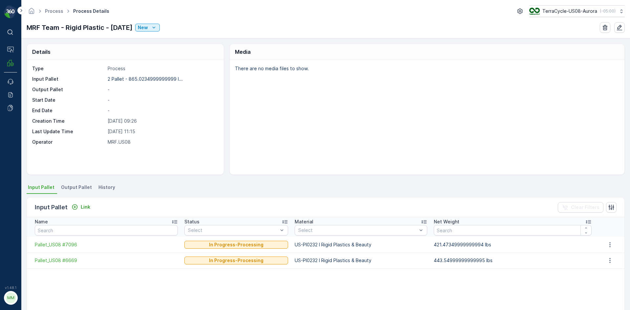
click at [69, 183] on li "Output Pallet" at bounding box center [77, 188] width 35 height 11
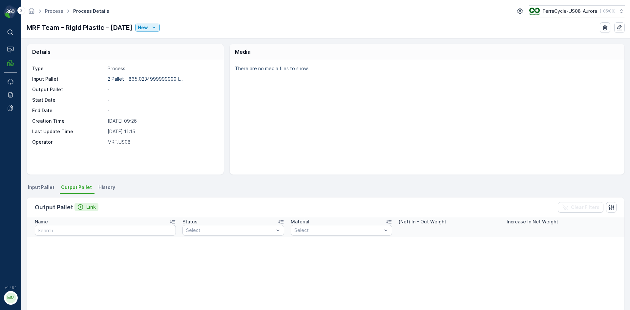
click at [86, 208] on p "Link" at bounding box center [91, 207] width 10 height 7
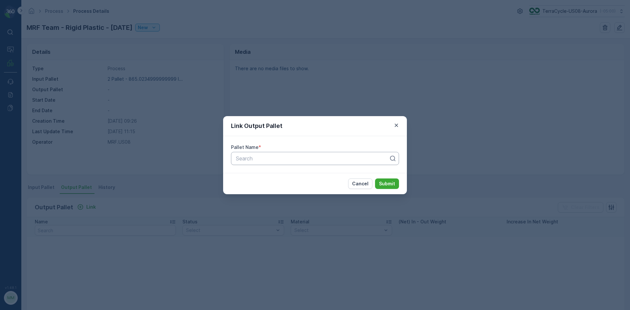
click at [285, 156] on div at bounding box center [312, 159] width 154 height 6
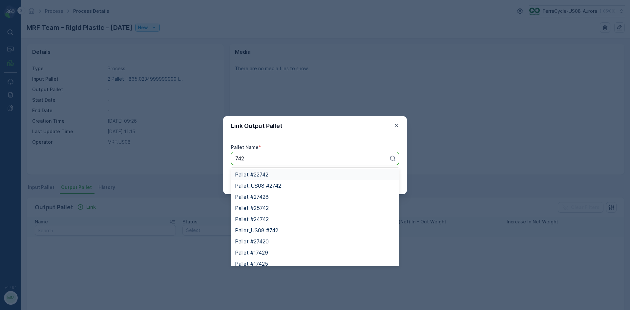
type input "7420"
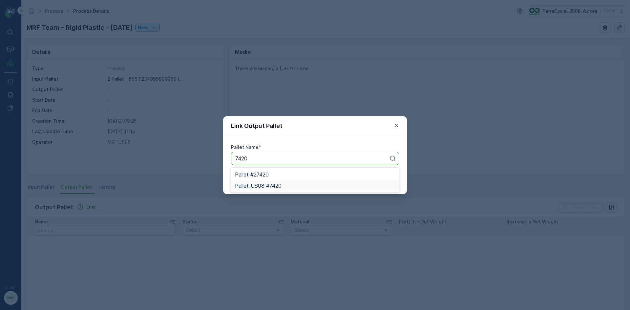
click at [298, 181] on div "Pallet_US08 #7420" at bounding box center [315, 185] width 168 height 11
click at [385, 185] on p "Submit" at bounding box center [387, 184] width 16 height 7
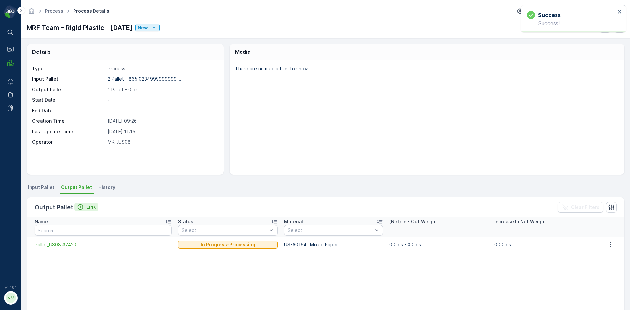
click at [80, 210] on button "Link" at bounding box center [87, 207] width 24 height 8
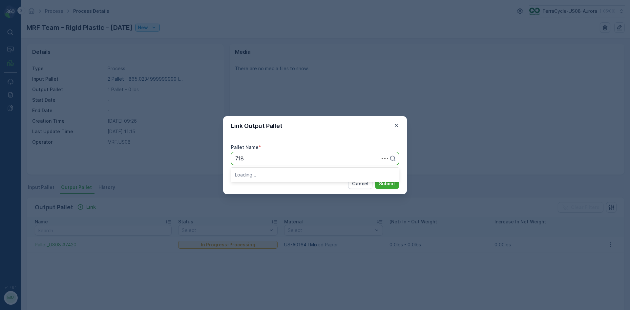
type input "7181"
click at [288, 185] on div "Pallet_US08 #7181" at bounding box center [315, 186] width 160 height 6
click at [392, 184] on p "Submit" at bounding box center [387, 184] width 16 height 7
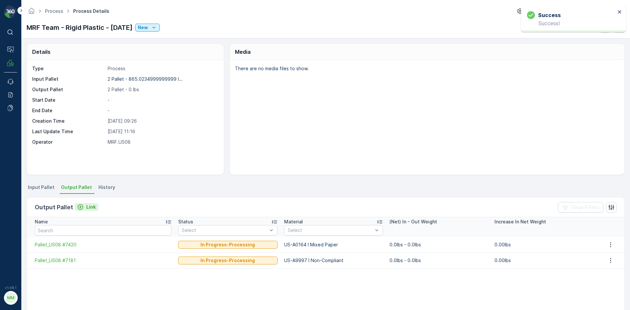
click at [92, 206] on p "Link" at bounding box center [91, 207] width 10 height 7
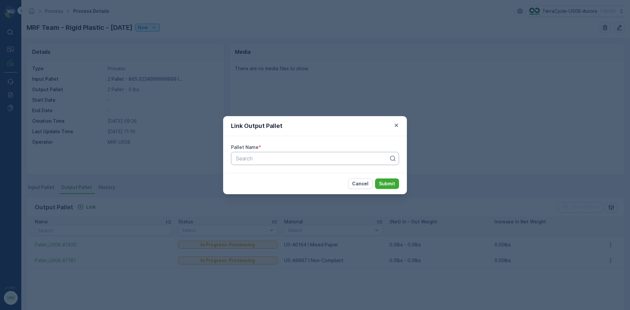
click at [256, 157] on div at bounding box center [312, 159] width 154 height 6
type input "7407"
click at [258, 186] on span "Pallet_US08 #7407" at bounding box center [258, 186] width 47 height 6
click at [387, 184] on p "Submit" at bounding box center [387, 184] width 16 height 7
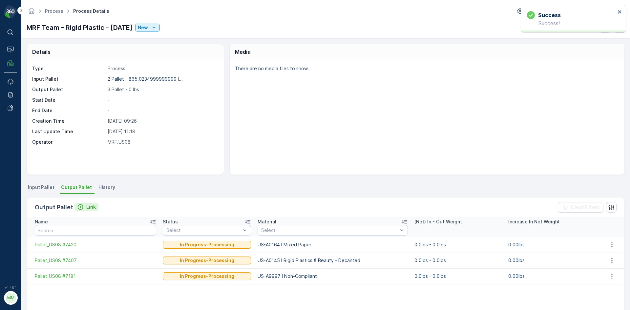
click at [79, 203] on button "Link" at bounding box center [87, 207] width 24 height 8
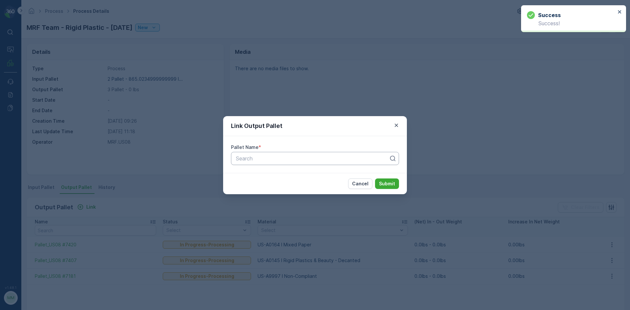
click at [254, 158] on div at bounding box center [312, 159] width 154 height 6
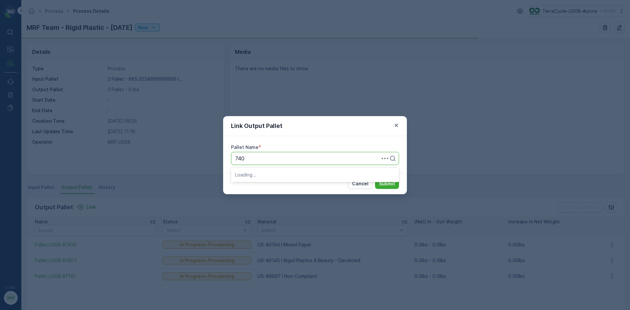
type input "7406"
click at [288, 177] on div "Pallet_US08 #7406" at bounding box center [315, 175] width 160 height 6
click at [385, 180] on button "Submit" at bounding box center [387, 184] width 24 height 11
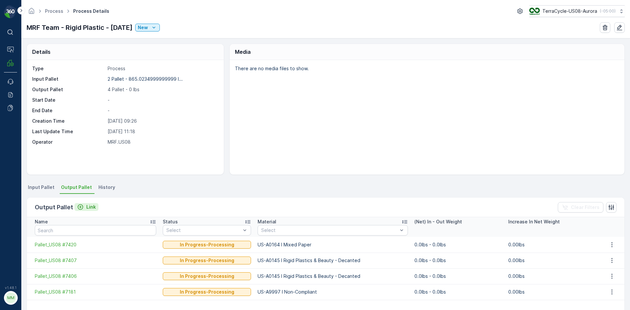
click at [91, 206] on p "Link" at bounding box center [91, 207] width 10 height 7
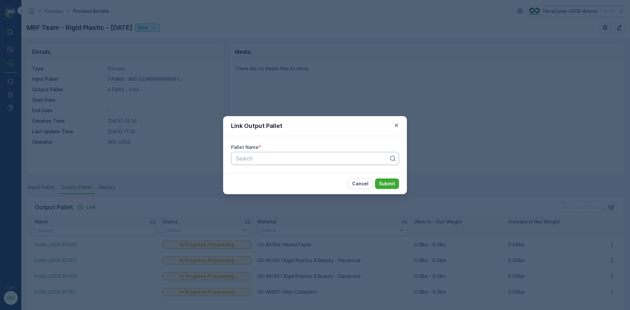
click at [244, 157] on div at bounding box center [312, 159] width 154 height 6
type input "7410"
click at [270, 184] on span "Pallet_US08 #7410" at bounding box center [258, 186] width 46 height 6
click at [392, 183] on p "Submit" at bounding box center [387, 184] width 16 height 7
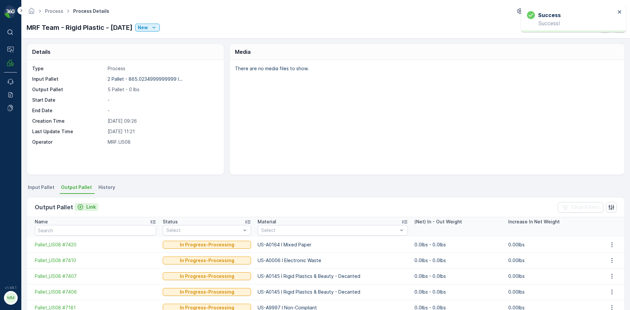
click at [92, 206] on p "Link" at bounding box center [91, 207] width 10 height 7
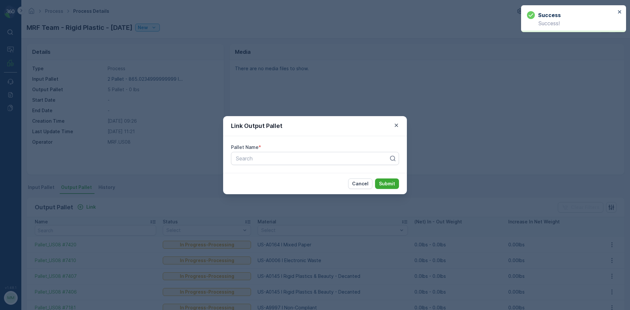
click at [282, 151] on div "Pallet Name * Search" at bounding box center [315, 154] width 184 height 37
type input "7412"
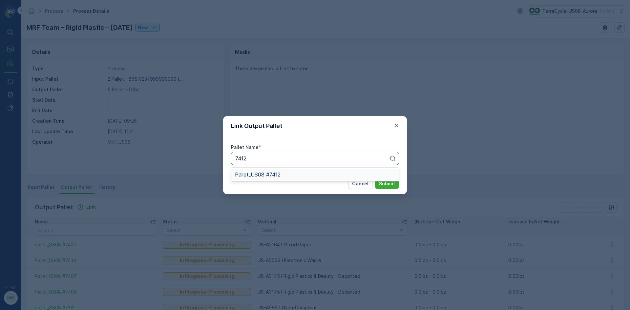
click at [275, 177] on span "Pallet_US08 #7412" at bounding box center [258, 175] width 46 height 6
click at [381, 181] on p "Submit" at bounding box center [387, 184] width 16 height 7
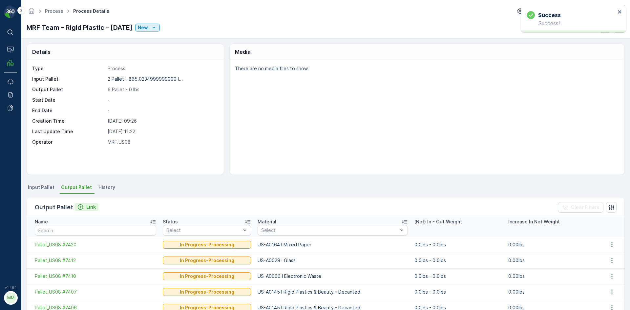
click at [92, 209] on p "Link" at bounding box center [91, 207] width 10 height 7
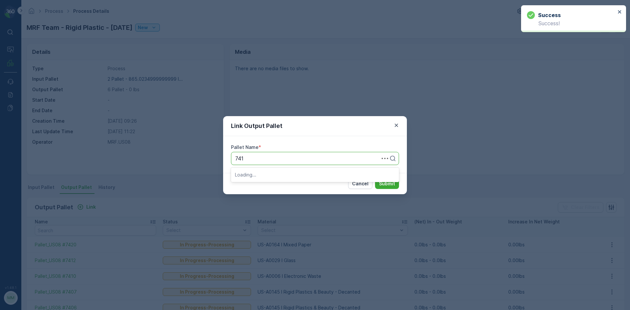
type input "7415"
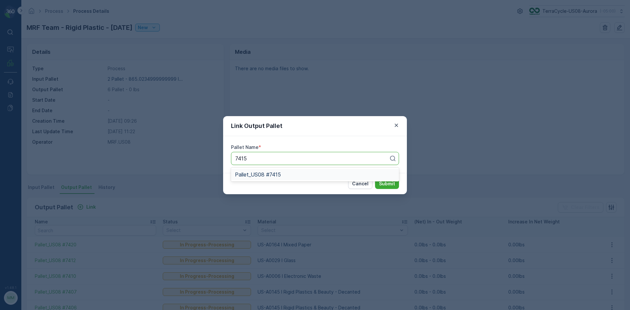
click at [320, 174] on div "Pallet_US08 #7415" at bounding box center [315, 175] width 160 height 6
click at [383, 183] on p "Submit" at bounding box center [387, 184] width 16 height 7
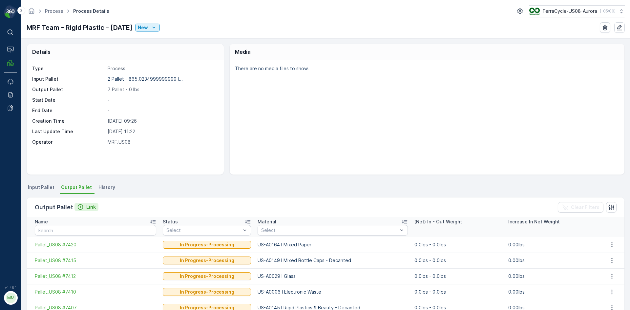
click at [94, 209] on p "Link" at bounding box center [91, 207] width 10 height 7
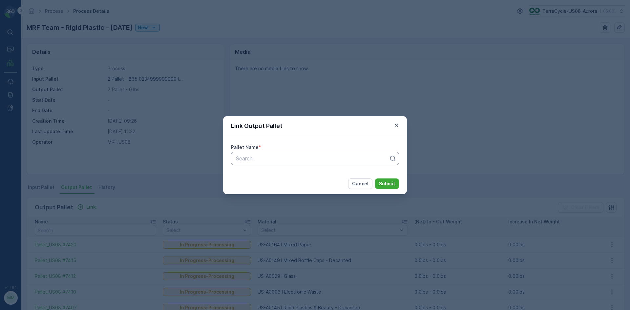
click at [288, 157] on div at bounding box center [312, 159] width 154 height 6
type input "7421"
click at [290, 174] on div "Pallet_US08 #7421" at bounding box center [315, 175] width 160 height 6
click at [392, 182] on p "Submit" at bounding box center [387, 184] width 16 height 7
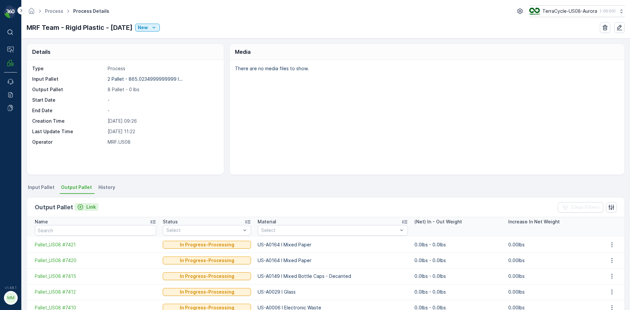
click at [89, 206] on p "Link" at bounding box center [91, 207] width 10 height 7
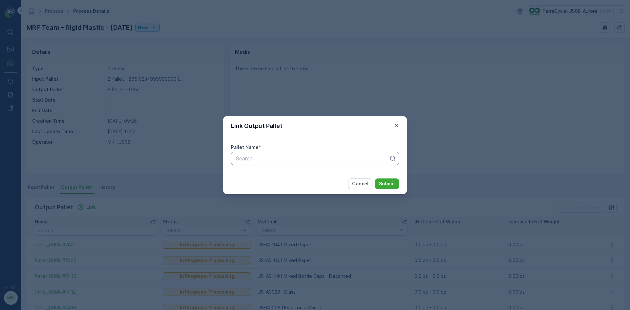
click at [245, 161] on div at bounding box center [312, 159] width 154 height 6
type input "7421"
click at [274, 172] on div "Pallet_US08 #7421" at bounding box center [315, 174] width 168 height 11
click at [382, 181] on p "Submit" at bounding box center [387, 184] width 16 height 7
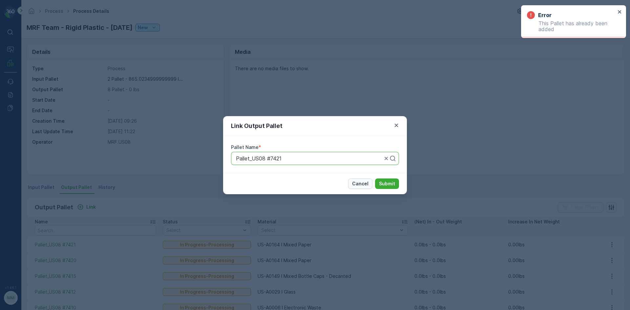
click at [367, 185] on p "Cancel" at bounding box center [360, 184] width 16 height 7
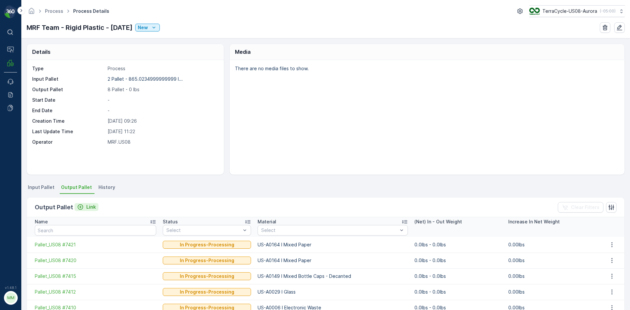
click at [85, 204] on div "Link" at bounding box center [86, 207] width 19 height 7
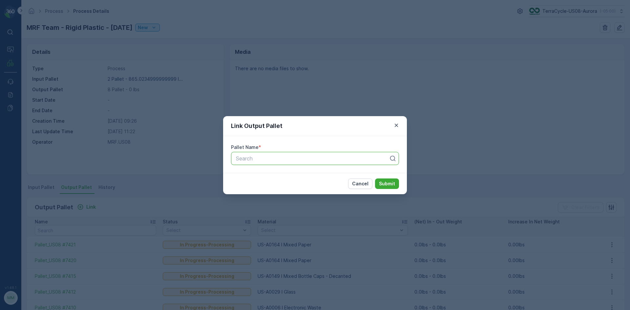
click at [254, 163] on div "Search" at bounding box center [315, 158] width 168 height 13
type input "7430"
click at [281, 185] on span "Pallet_US08 #7430" at bounding box center [258, 186] width 47 height 6
click at [388, 184] on p "Submit" at bounding box center [387, 184] width 16 height 7
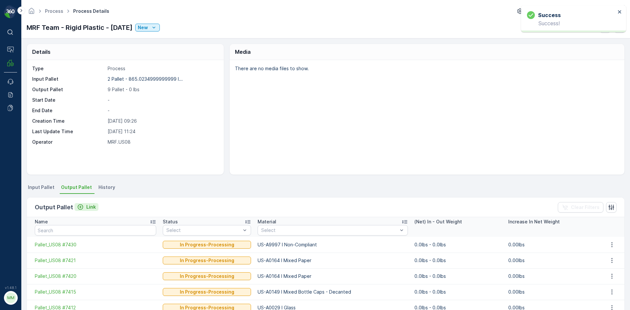
click at [86, 205] on p "Link" at bounding box center [91, 207] width 10 height 7
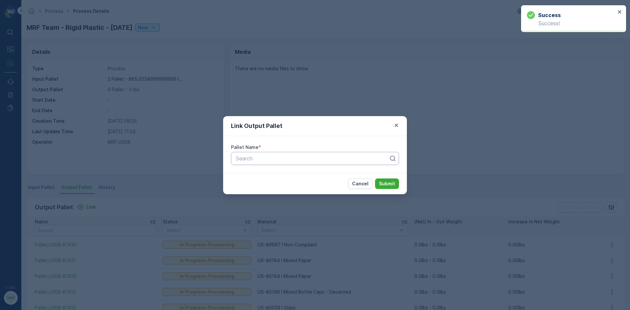
click at [252, 157] on div at bounding box center [312, 159] width 154 height 6
type input "7431"
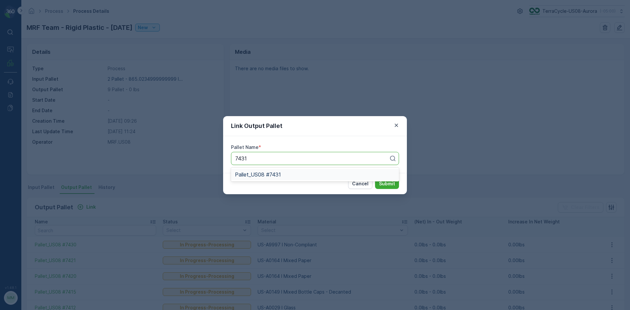
click at [298, 176] on div "Pallet_US08 #7431" at bounding box center [315, 175] width 160 height 6
click at [390, 185] on p "Submit" at bounding box center [387, 184] width 16 height 7
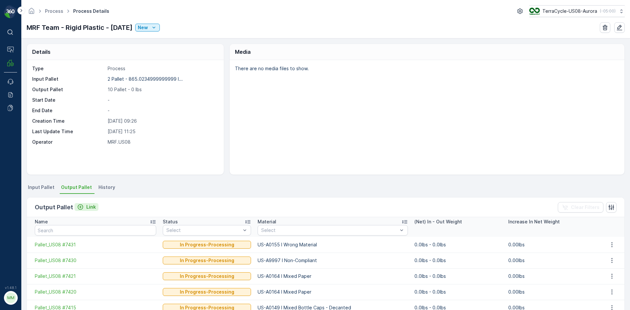
click at [82, 204] on icon "Link" at bounding box center [80, 207] width 7 height 7
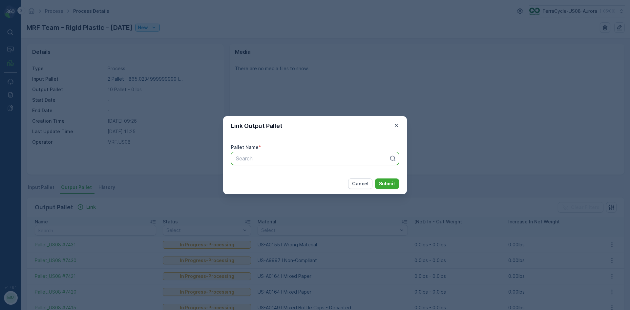
click at [272, 159] on div at bounding box center [312, 159] width 154 height 6
type input "7405"
click at [290, 181] on div "Pallet_US08 #7405" at bounding box center [315, 185] width 168 height 11
click at [395, 185] on p "Submit" at bounding box center [387, 184] width 16 height 7
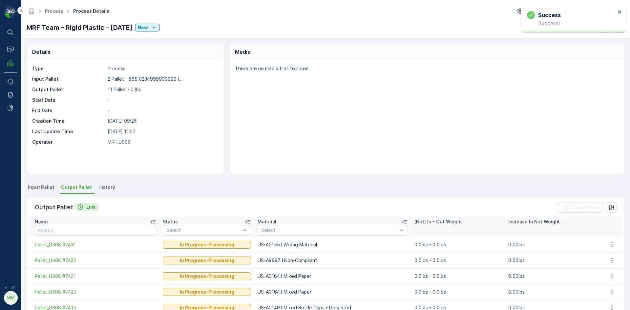
click at [90, 207] on p "Link" at bounding box center [91, 207] width 10 height 7
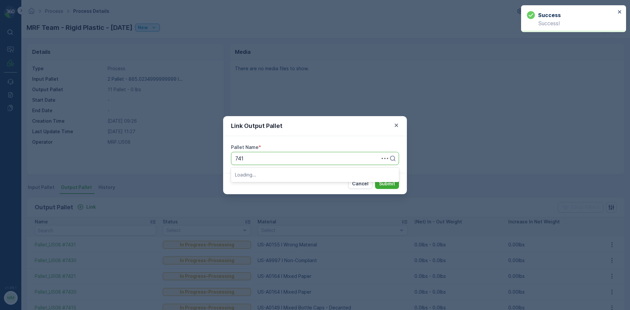
type input "7413"
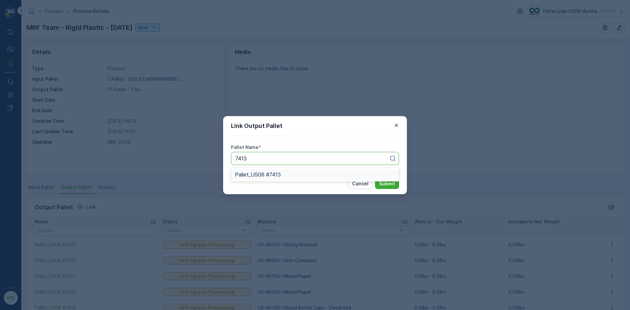
click at [266, 177] on span "Pallet_US08 #7413" at bounding box center [258, 175] width 46 height 6
click at [393, 188] on button "Submit" at bounding box center [387, 184] width 24 height 11
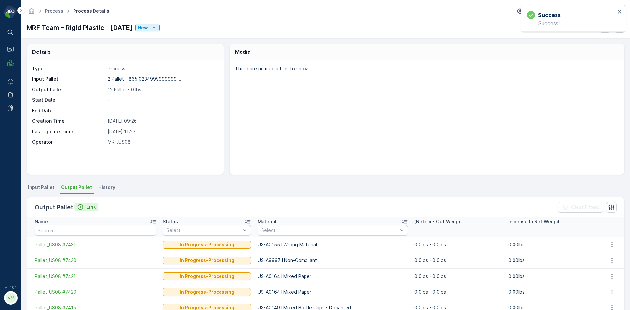
click at [78, 204] on div "Output Pallet Link" at bounding box center [67, 207] width 64 height 9
click at [91, 207] on p "Link" at bounding box center [91, 207] width 10 height 7
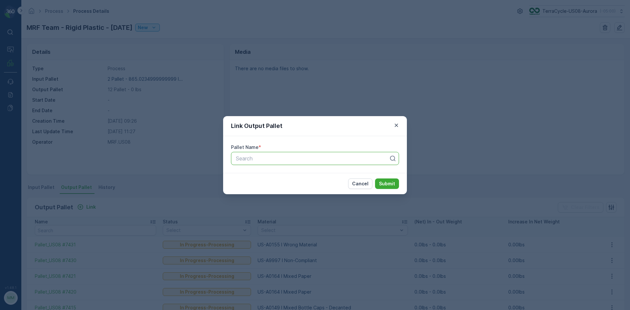
click at [244, 158] on div at bounding box center [312, 159] width 154 height 6
type input "7432"
click at [274, 178] on div "Pallet_US08 #7432" at bounding box center [315, 174] width 168 height 11
click at [390, 184] on p "Submit" at bounding box center [387, 184] width 16 height 7
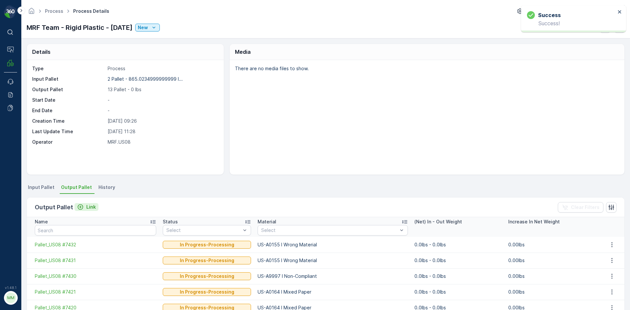
click at [91, 207] on p "Link" at bounding box center [91, 207] width 10 height 7
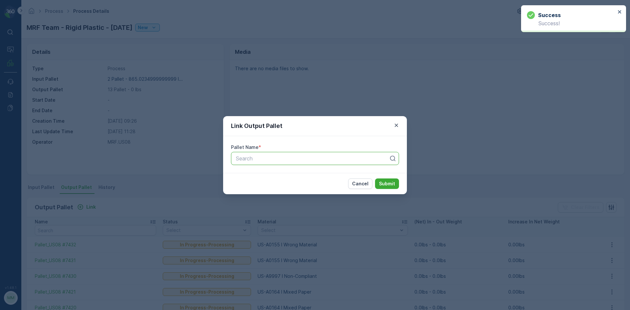
click at [293, 161] on div at bounding box center [312, 159] width 154 height 6
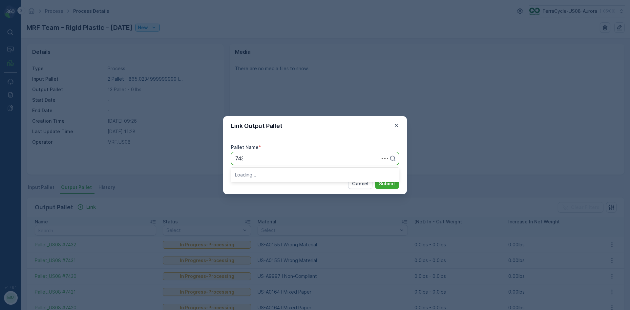
type input "7433"
click at [275, 175] on span "Pallet_US08 #7433" at bounding box center [258, 175] width 47 height 6
click at [381, 183] on p "Submit" at bounding box center [387, 184] width 16 height 7
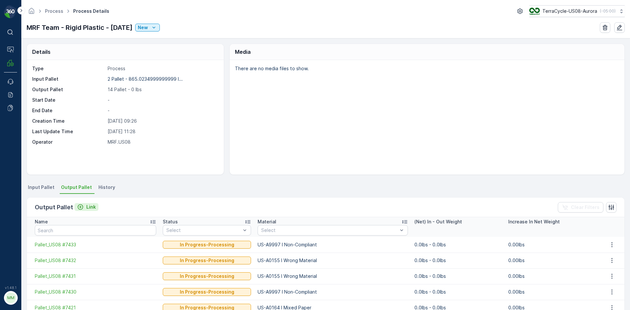
click at [92, 205] on p "Link" at bounding box center [91, 207] width 10 height 7
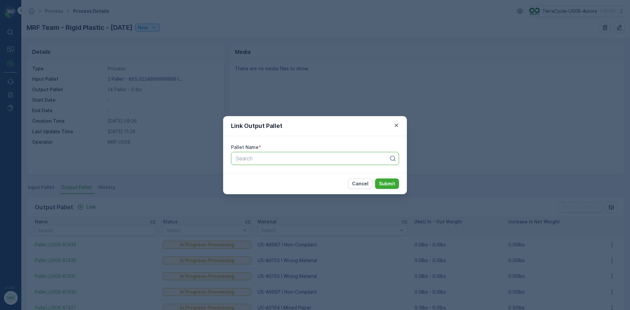
click at [274, 156] on div at bounding box center [312, 159] width 154 height 6
type input "7409"
click at [272, 177] on span "Pallet_US08 #7409" at bounding box center [258, 175] width 47 height 6
click at [386, 185] on p "Submit" at bounding box center [387, 184] width 16 height 7
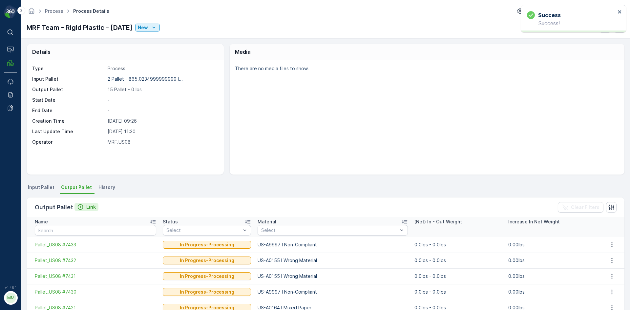
click at [88, 207] on p "Link" at bounding box center [91, 207] width 10 height 7
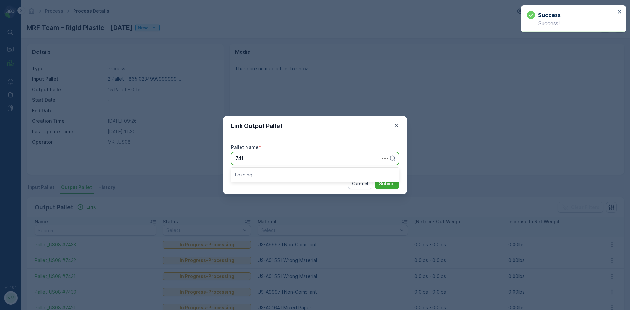
type input "7416"
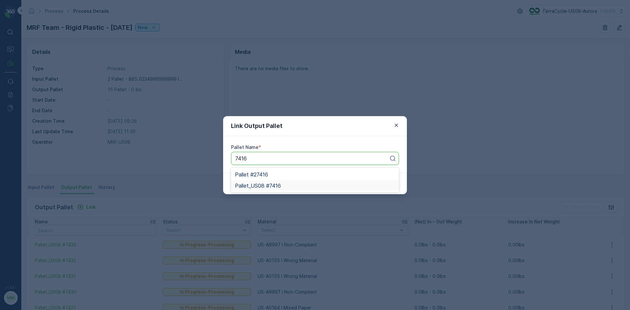
click at [255, 186] on span "Pallet_US08 #7416" at bounding box center [258, 186] width 46 height 6
click at [390, 187] on p "Submit" at bounding box center [387, 184] width 16 height 7
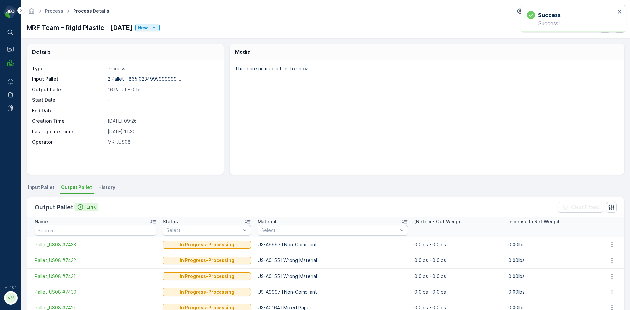
click at [88, 208] on p "Link" at bounding box center [91, 207] width 10 height 7
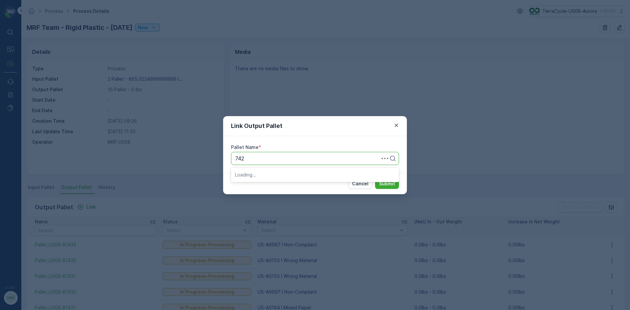
type input "7422"
click at [271, 177] on span "Pallet_US08 #7422" at bounding box center [258, 175] width 46 height 6
click at [378, 185] on button "Submit" at bounding box center [387, 184] width 24 height 11
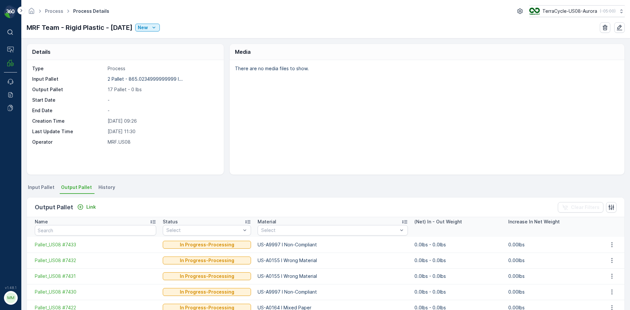
drag, startPoint x: 378, startPoint y: 185, endPoint x: 0, endPoint y: -29, distance: 434.1
drag, startPoint x: 0, startPoint y: -29, endPoint x: 275, endPoint y: 7, distance: 277.1
click at [298, 18] on div "Process Process Details TerraCycle-US08-Aurora ( -05:00 ) MRF Team - Rigid Plas…" at bounding box center [325, 19] width 609 height 38
click at [88, 203] on div "Output Pallet Link" at bounding box center [67, 207] width 64 height 9
click at [90, 207] on p "Link" at bounding box center [91, 207] width 10 height 7
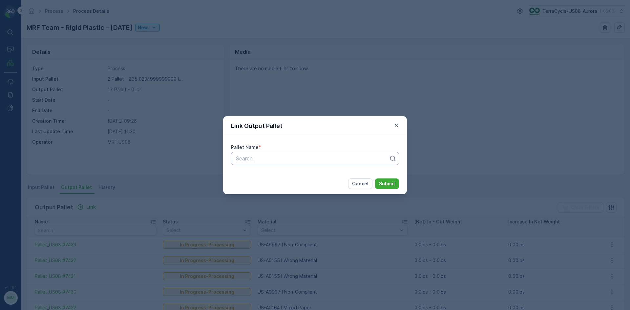
click at [249, 160] on div at bounding box center [312, 159] width 154 height 6
type input "7435"
click at [257, 173] on span "Pallet_US08 #7435" at bounding box center [258, 175] width 47 height 6
click at [385, 184] on p "Submit" at bounding box center [387, 184] width 16 height 7
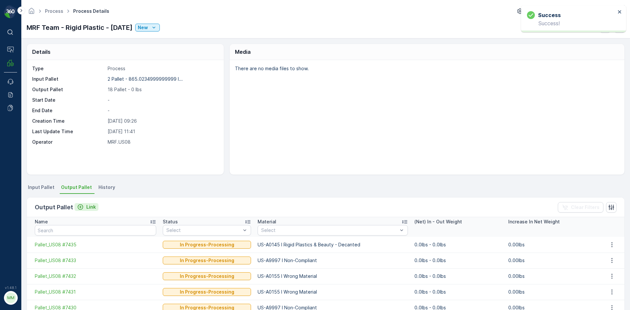
click at [91, 207] on p "Link" at bounding box center [91, 207] width 10 height 7
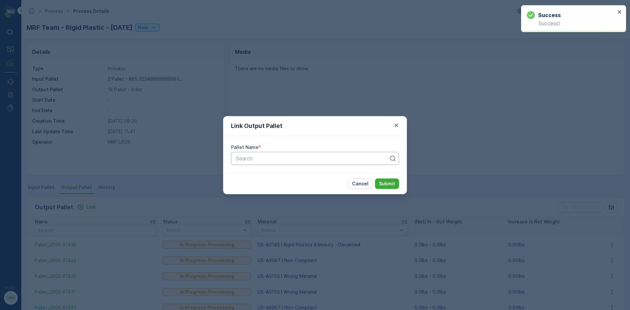
click at [273, 160] on div at bounding box center [312, 159] width 154 height 6
type input "7436"
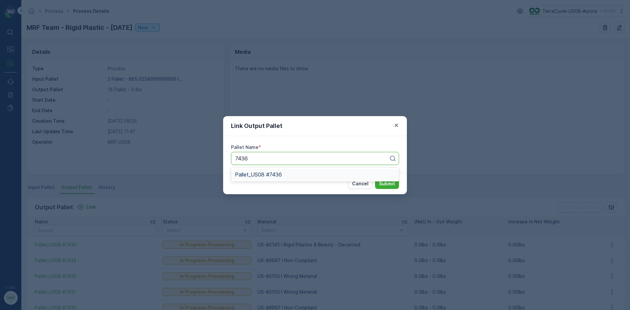
click at [274, 177] on span "Pallet_US08 #7436" at bounding box center [258, 175] width 47 height 6
click at [387, 184] on p "Submit" at bounding box center [387, 184] width 16 height 7
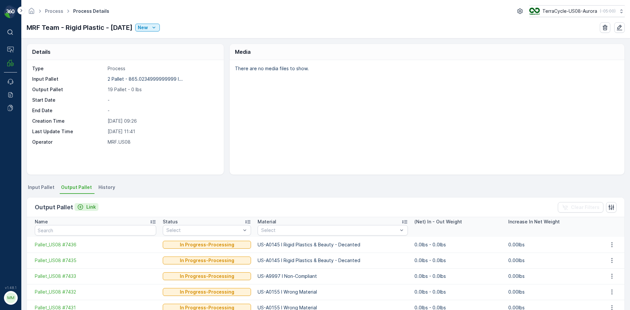
click at [79, 205] on icon "Link" at bounding box center [81, 208] width 6 height 6
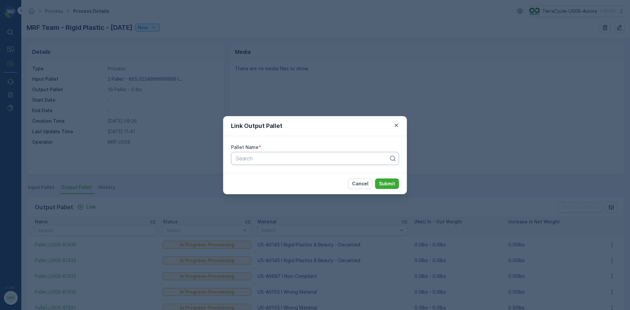
click at [247, 163] on div "Search" at bounding box center [315, 158] width 168 height 13
type input "4894"
click at [284, 186] on div "Pallet_US08 #4894" at bounding box center [315, 186] width 160 height 6
click at [382, 184] on p "Submit" at bounding box center [387, 184] width 16 height 7
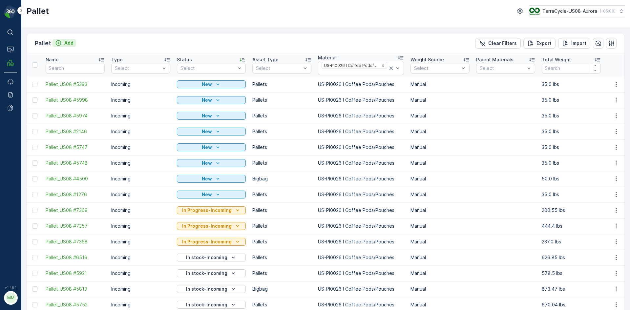
click at [70, 42] on p "Add" at bounding box center [68, 43] width 9 height 7
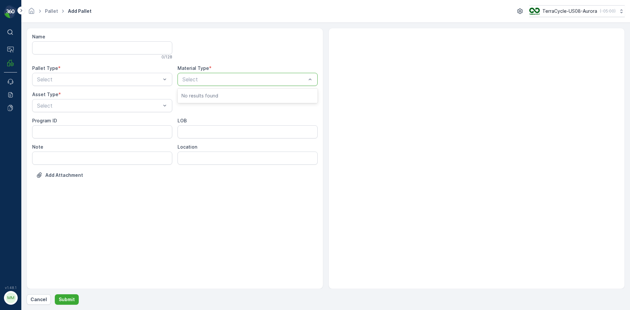
click at [211, 85] on div "Select" at bounding box center [248, 79] width 140 height 13
click at [53, 106] on span "Outgoing" at bounding box center [47, 107] width 22 height 6
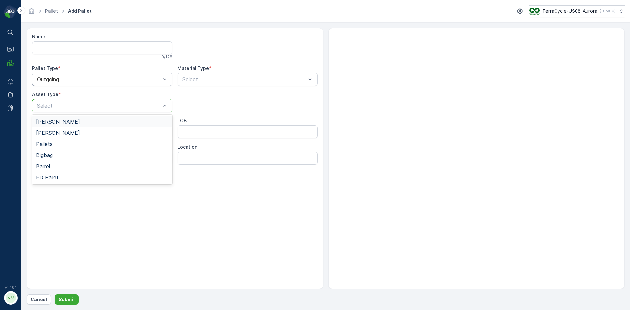
click at [59, 105] on div at bounding box center [98, 106] width 125 height 6
click at [54, 121] on span "[PERSON_NAME]" at bounding box center [58, 122] width 44 height 6
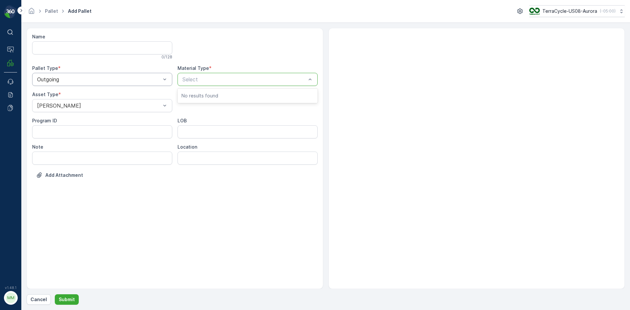
click at [229, 81] on div at bounding box center [244, 79] width 125 height 6
type input "non"
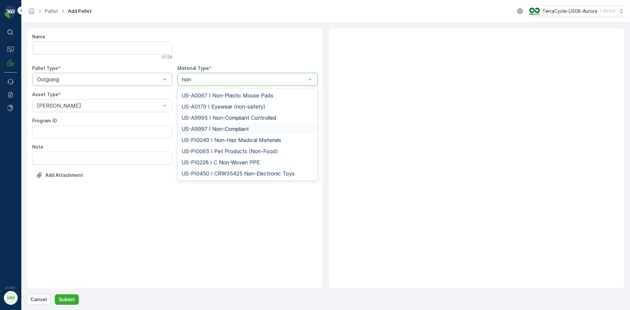
click at [216, 130] on span "US-A9997 I Non-Compliant" at bounding box center [216, 129] width 68 height 6
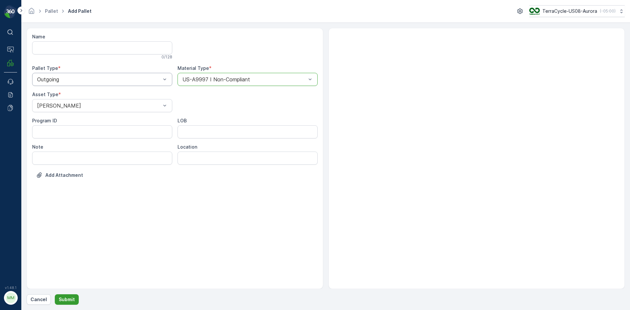
click at [59, 298] on p "Submit" at bounding box center [67, 299] width 16 height 7
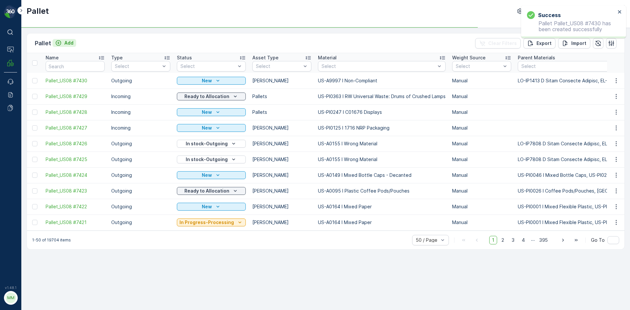
click at [67, 44] on p "Add" at bounding box center [68, 43] width 9 height 7
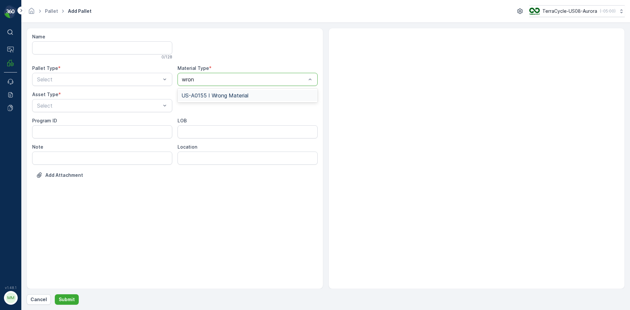
type input "wrong"
click at [213, 95] on span "US-A0155 I Wrong Material" at bounding box center [215, 96] width 67 height 6
click at [91, 86] on div "Name 0 / 128 Pallet Type * Select Material Type * option US-A0155 I Wrong Mater…" at bounding box center [175, 110] width 286 height 155
click at [91, 82] on div at bounding box center [98, 79] width 125 height 6
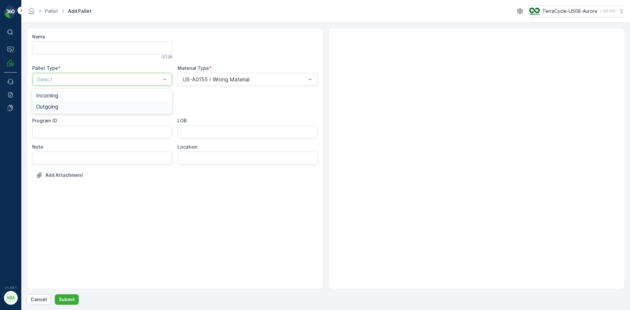
click at [76, 106] on div "Outgoing" at bounding box center [102, 107] width 132 height 6
click at [76, 108] on div at bounding box center [98, 106] width 125 height 6
click at [69, 119] on div "[PERSON_NAME]" at bounding box center [102, 122] width 132 height 6
click at [65, 297] on p "Submit" at bounding box center [67, 299] width 16 height 7
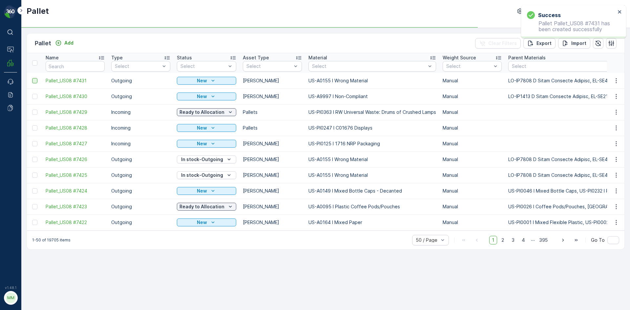
click at [34, 82] on div at bounding box center [34, 80] width 5 height 5
click at [32, 78] on input "checkbox" at bounding box center [32, 78] width 0 height 0
click at [35, 96] on div at bounding box center [34, 96] width 5 height 5
click at [32, 94] on input "checkbox" at bounding box center [32, 94] width 0 height 0
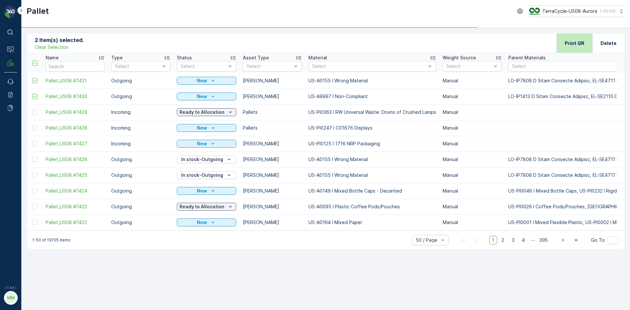
click at [586, 49] on div "Print QR" at bounding box center [575, 42] width 36 height 19
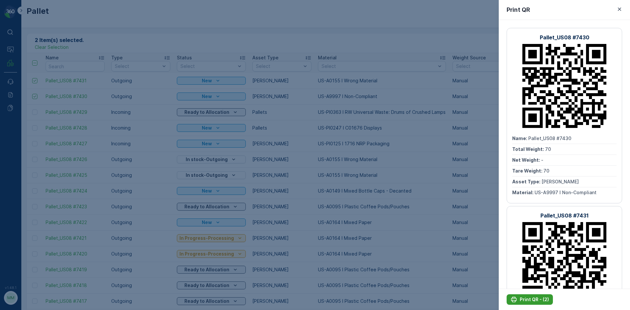
click at [534, 296] on button "Print QR - (2)" at bounding box center [530, 299] width 46 height 11
click at [619, 7] on icon "button" at bounding box center [620, 9] width 7 height 7
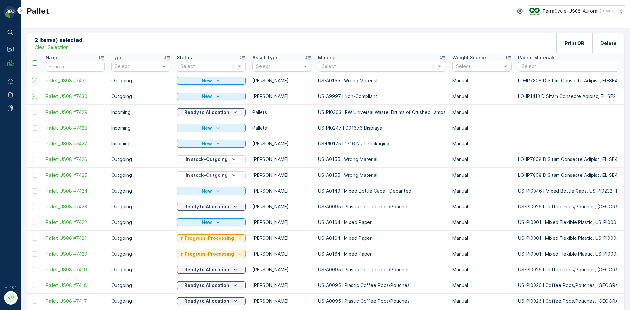
click at [59, 49] on p "Clear Selection" at bounding box center [52, 47] width 34 height 7
click at [59, 47] on div "Pallet Add" at bounding box center [55, 43] width 41 height 9
click at [73, 41] on button "Add" at bounding box center [65, 43] width 24 height 8
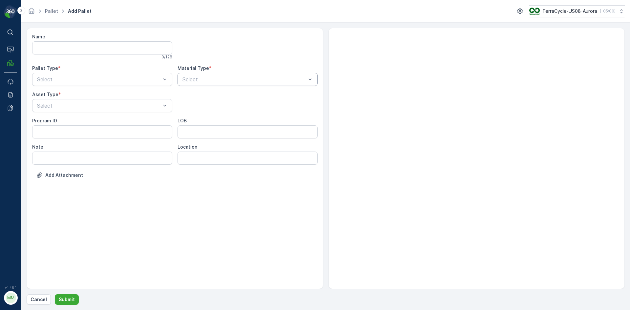
click at [212, 81] on div at bounding box center [244, 79] width 125 height 6
type input "wrong"
click at [133, 81] on div at bounding box center [98, 79] width 125 height 6
click at [94, 105] on div "Outgoing" at bounding box center [102, 107] width 132 height 6
click at [94, 105] on div at bounding box center [98, 106] width 125 height 6
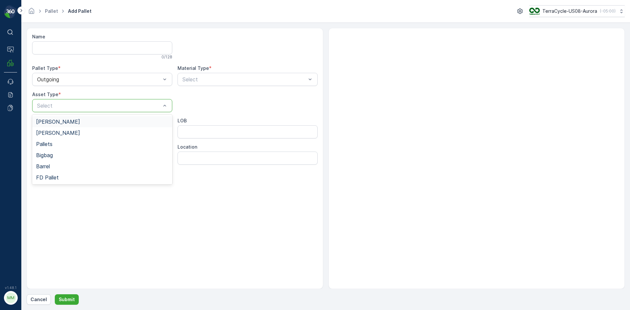
click at [79, 122] on div "Gaylord" at bounding box center [102, 122] width 132 height 6
click at [202, 84] on div "Select" at bounding box center [248, 79] width 140 height 13
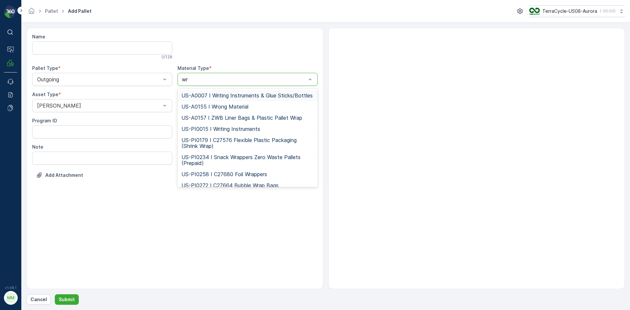
type input "wro"
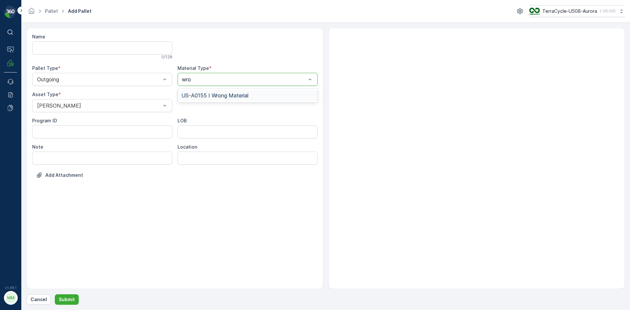
click at [211, 94] on span "US-A0155 I Wrong Material" at bounding box center [215, 96] width 67 height 6
click at [66, 299] on p "Submit" at bounding box center [67, 299] width 16 height 7
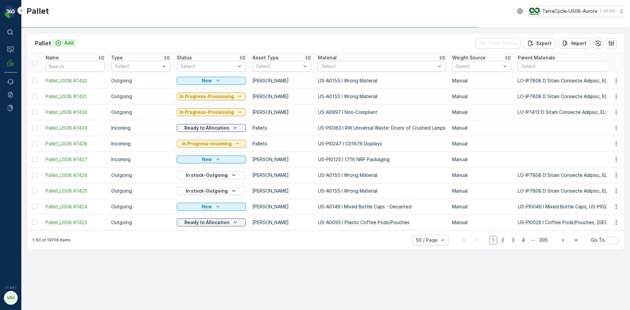
click at [65, 43] on p "Add" at bounding box center [68, 43] width 9 height 7
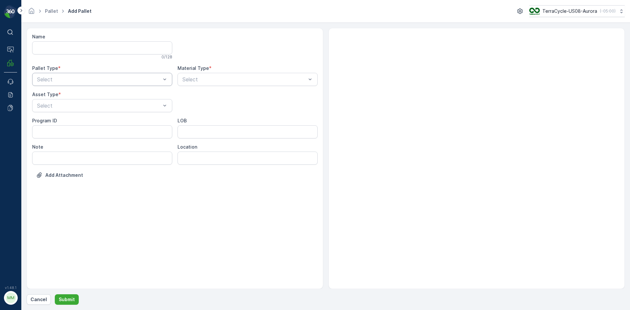
click at [55, 80] on div at bounding box center [98, 79] width 125 height 6
click at [46, 103] on div "Outgoing" at bounding box center [102, 106] width 140 height 11
click at [47, 103] on div at bounding box center [98, 106] width 125 height 6
click at [47, 120] on span "Gaylord" at bounding box center [58, 122] width 44 height 6
click at [232, 79] on div at bounding box center [244, 79] width 125 height 6
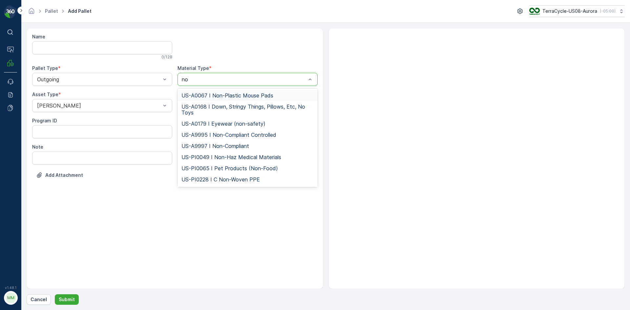
type input "non"
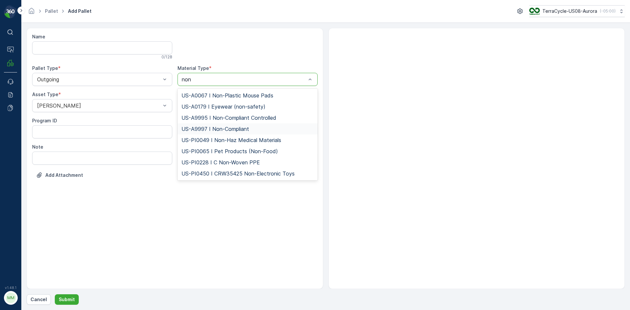
click at [233, 132] on span "US-A9997 I Non-Compliant" at bounding box center [216, 129] width 68 height 6
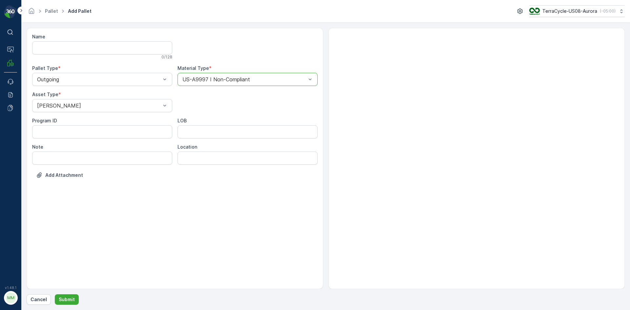
click at [72, 293] on div "Name 0 / 128 Pallet Type * Outgoing Material Type * option US-A9997 I Non-Compl…" at bounding box center [326, 166] width 598 height 277
click at [72, 296] on p "Submit" at bounding box center [67, 299] width 16 height 7
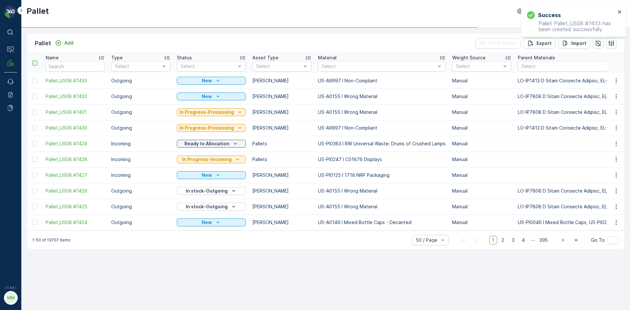
click at [36, 63] on div at bounding box center [34, 62] width 5 height 5
click at [36, 60] on input "checkbox" at bounding box center [36, 60] width 0 height 0
click at [35, 64] on icon at bounding box center [35, 63] width 5 height 5
click at [36, 60] on input "checkbox" at bounding box center [36, 60] width 0 height 0
click at [37, 81] on div at bounding box center [35, 80] width 7 height 5
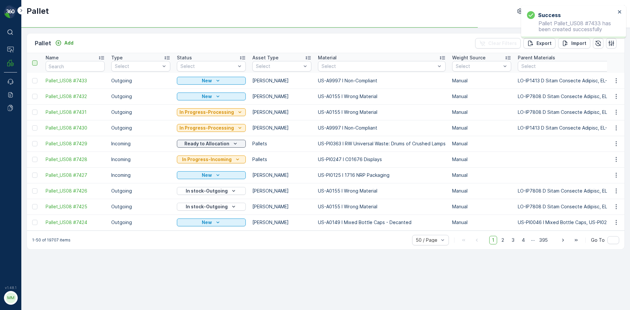
click at [32, 78] on input "checkbox" at bounding box center [32, 78] width 0 height 0
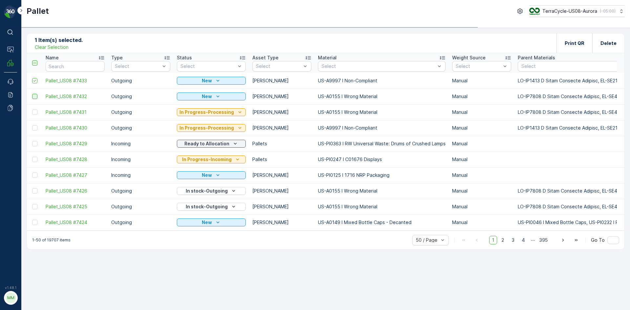
click at [35, 97] on div at bounding box center [34, 96] width 5 height 5
click at [32, 94] on input "checkbox" at bounding box center [32, 94] width 0 height 0
click at [586, 44] on div "Print QR" at bounding box center [575, 42] width 36 height 19
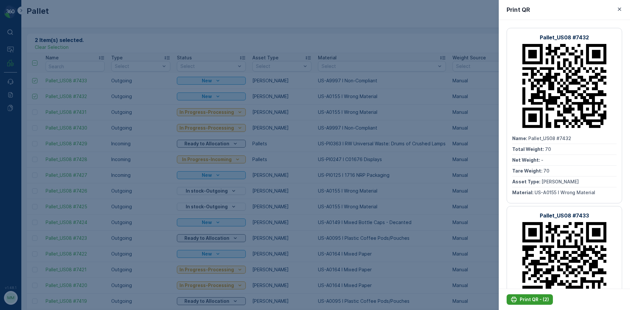
click at [527, 302] on p "Print QR - (2)" at bounding box center [534, 299] width 29 height 7
click at [617, 9] on icon "button" at bounding box center [620, 9] width 7 height 7
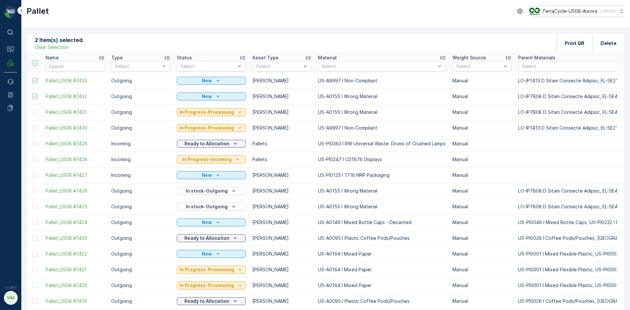
click at [47, 45] on p "Clear Selection" at bounding box center [52, 47] width 34 height 7
click at [67, 41] on p "Add" at bounding box center [68, 43] width 9 height 7
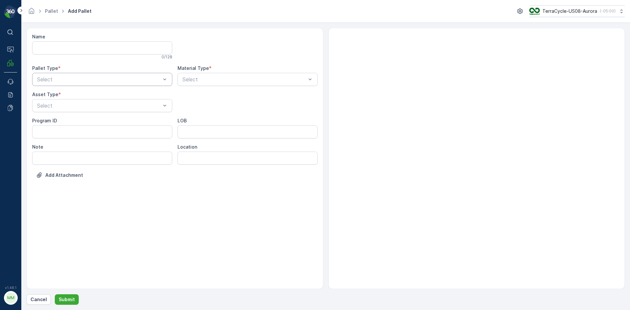
click at [93, 84] on div "Select" at bounding box center [102, 79] width 140 height 13
click at [61, 108] on div "Outgoing" at bounding box center [102, 107] width 132 height 6
click at [61, 107] on div at bounding box center [98, 106] width 125 height 6
click at [59, 119] on div "Gaylord" at bounding box center [102, 122] width 132 height 6
click at [229, 72] on div "Material Type * Select" at bounding box center [248, 75] width 140 height 21
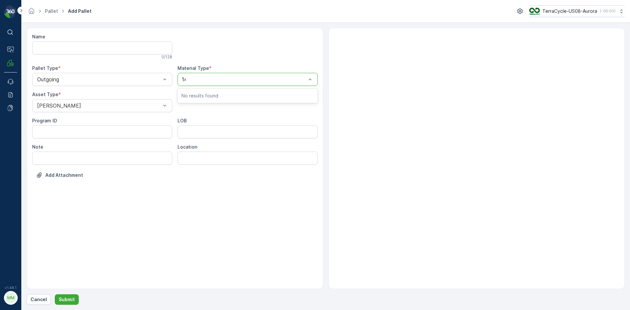
type input "145"
click at [222, 97] on span "US-A0145 I Rigid Plastics & Beauty - Decanted" at bounding box center [240, 96] width 117 height 6
click at [69, 297] on p "Submit" at bounding box center [67, 299] width 16 height 7
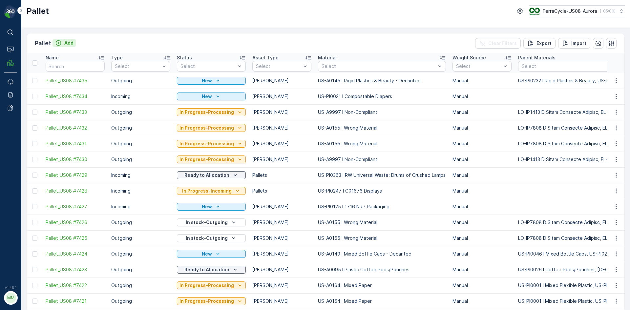
click at [73, 44] on p "Add" at bounding box center [68, 43] width 9 height 7
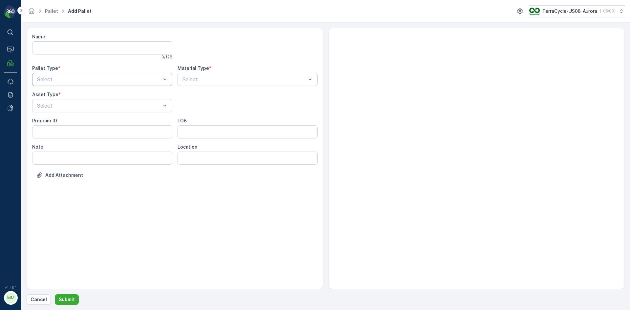
click at [66, 84] on div "Select" at bounding box center [102, 79] width 140 height 13
click at [57, 105] on span "Outgoing" at bounding box center [47, 107] width 22 height 6
click at [57, 105] on div at bounding box center [98, 106] width 125 height 6
click at [52, 122] on span "Gaylord" at bounding box center [58, 122] width 44 height 6
click at [208, 79] on div at bounding box center [244, 79] width 125 height 6
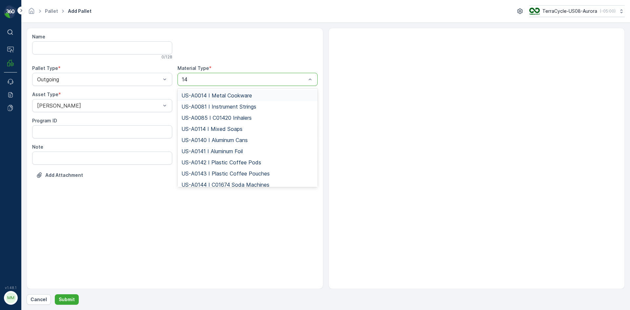
type input "145"
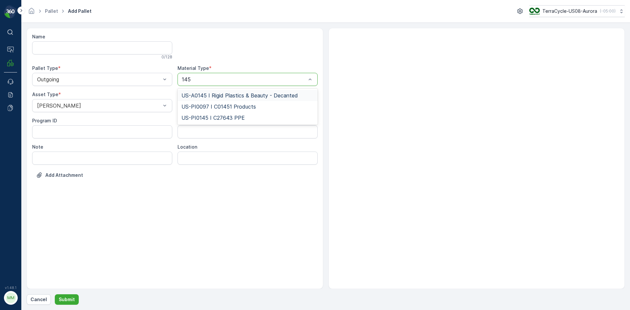
click at [244, 94] on span "US-A0145 I Rigid Plastics & Beauty - Decanted" at bounding box center [240, 96] width 117 height 6
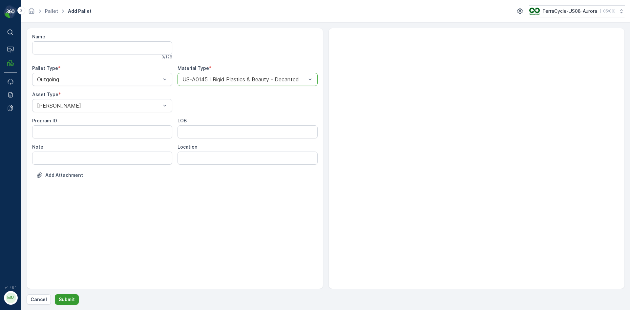
click at [64, 296] on button "Submit" at bounding box center [67, 299] width 24 height 11
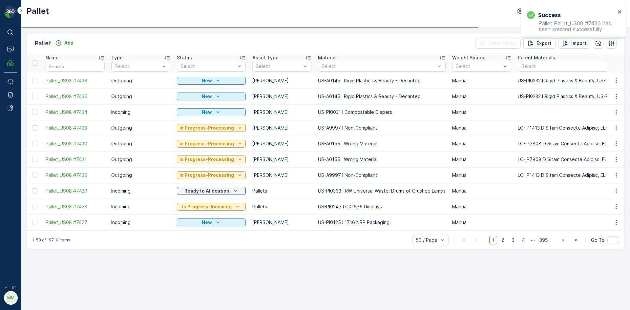
click at [38, 80] on div at bounding box center [35, 80] width 7 height 5
click at [32, 78] on input "checkbox" at bounding box center [32, 78] width 0 height 0
click at [37, 96] on div at bounding box center [34, 96] width 5 height 5
click at [32, 94] on input "checkbox" at bounding box center [32, 94] width 0 height 0
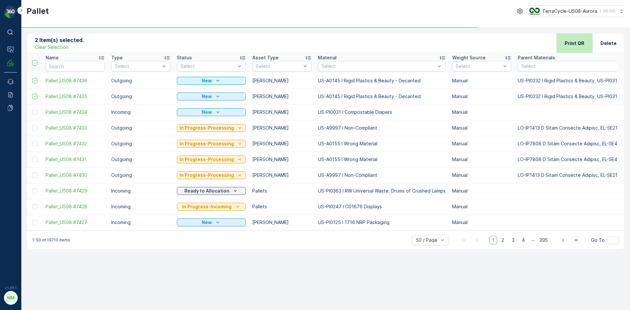
click at [580, 43] on p "Print QR" at bounding box center [575, 43] width 20 height 7
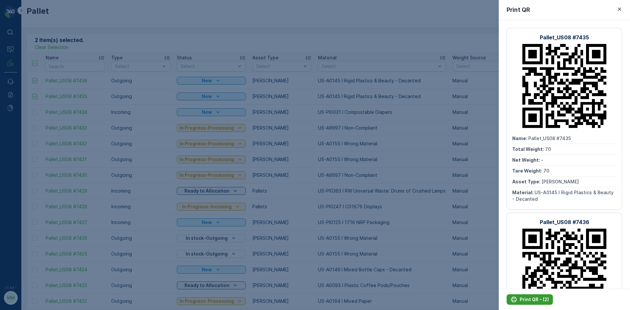
click at [536, 301] on p "Print QR - (2)" at bounding box center [534, 299] width 29 height 7
click at [619, 6] on icon "button" at bounding box center [620, 9] width 7 height 7
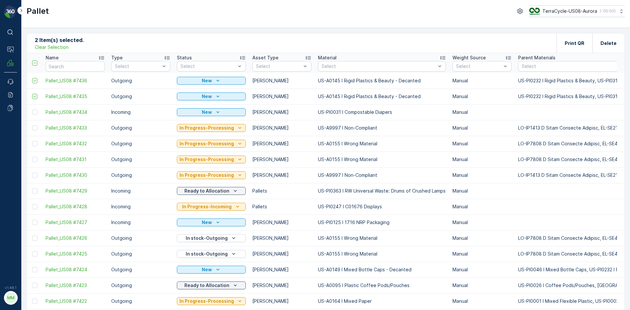
click at [57, 48] on p "Clear Selection" at bounding box center [52, 47] width 34 height 7
click at [58, 46] on icon "Add" at bounding box center [58, 43] width 7 height 7
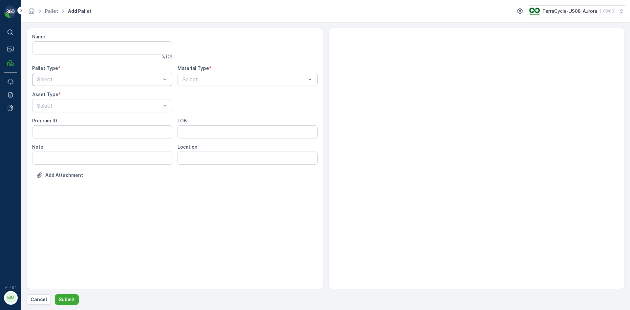
click at [54, 75] on div "Select" at bounding box center [102, 79] width 140 height 13
click at [52, 105] on span "Outgoing" at bounding box center [47, 107] width 22 height 6
click at [52, 105] on div at bounding box center [98, 106] width 125 height 6
click at [52, 118] on div "Gaylord" at bounding box center [102, 121] width 140 height 11
click at [215, 80] on div at bounding box center [244, 79] width 125 height 6
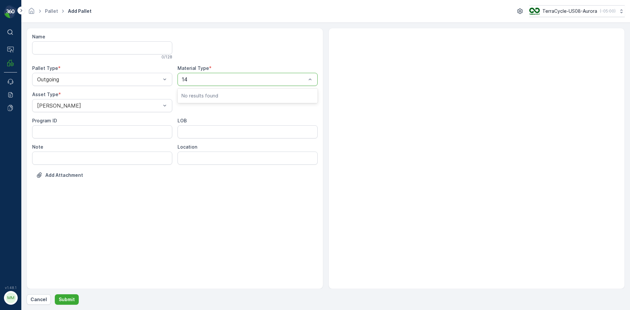
type input "145"
click at [229, 94] on span "US-A0145 I Rigid Plastics & Beauty - Decanted" at bounding box center [240, 96] width 117 height 6
click at [70, 297] on p "Submit" at bounding box center [67, 299] width 16 height 7
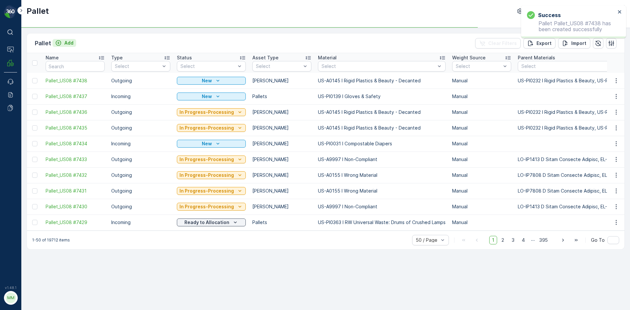
click at [68, 43] on p "Add" at bounding box center [68, 43] width 9 height 7
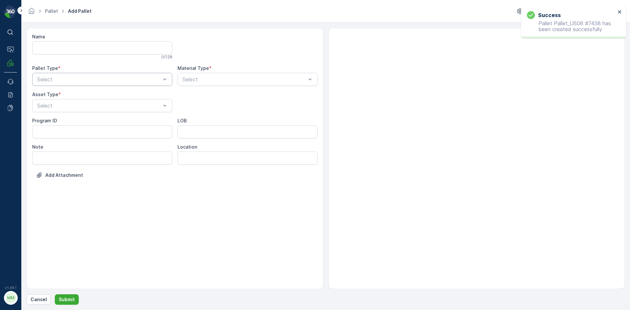
click at [55, 82] on div at bounding box center [98, 79] width 125 height 6
click at [48, 107] on span "Outgoing" at bounding box center [47, 107] width 22 height 6
click at [49, 123] on span "Gaylord" at bounding box center [58, 122] width 44 height 6
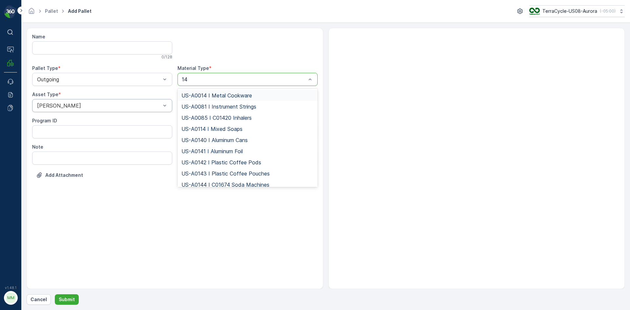
type input "145"
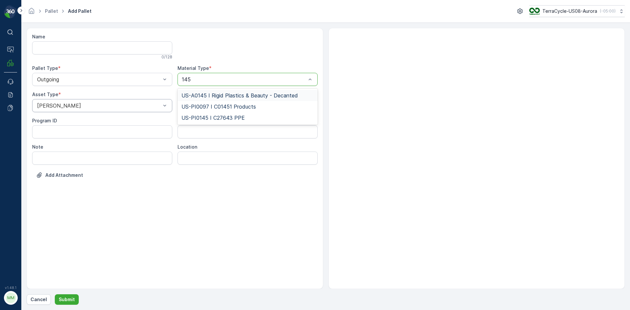
click at [282, 97] on span "US-A0145 I Rigid Plastics & Beauty - Decanted" at bounding box center [240, 96] width 117 height 6
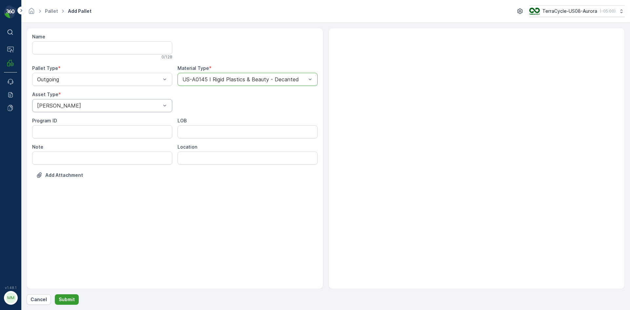
click at [61, 297] on p "Submit" at bounding box center [67, 299] width 16 height 7
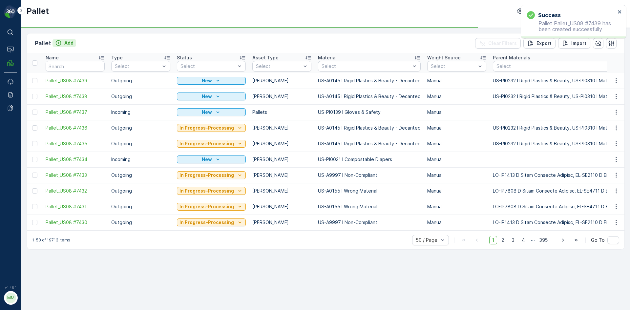
click at [63, 42] on div "Add" at bounding box center [64, 43] width 18 height 7
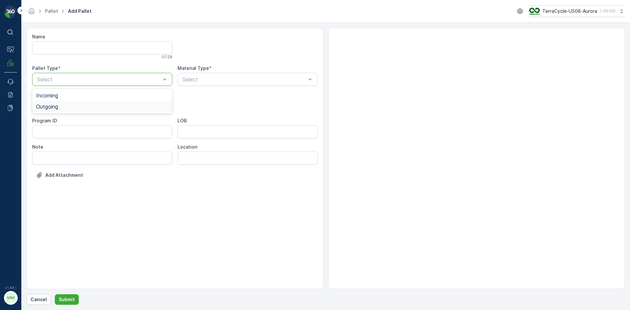
click at [50, 103] on div "Outgoing" at bounding box center [102, 106] width 140 height 11
click at [49, 121] on span "Gaylord" at bounding box center [58, 122] width 44 height 6
click at [197, 77] on div at bounding box center [244, 79] width 125 height 6
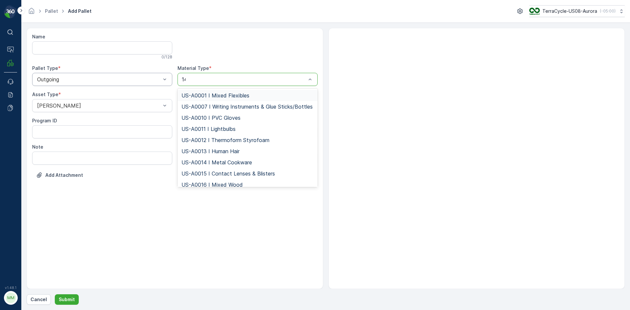
type input "145"
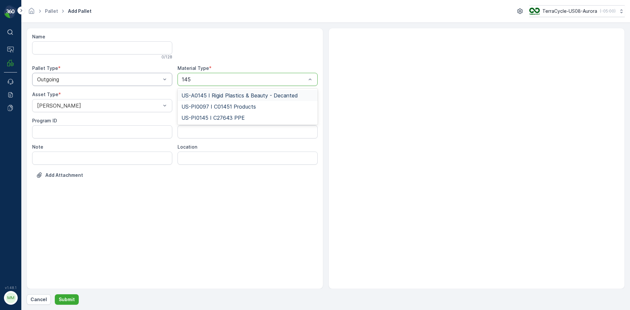
click at [217, 95] on span "US-A0145 I Rigid Plastics & Beauty - Decanted" at bounding box center [240, 96] width 117 height 6
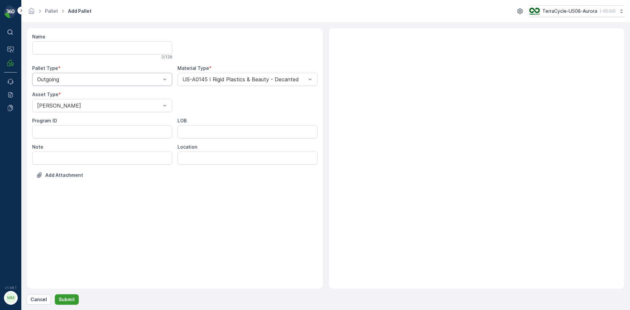
click at [70, 295] on button "Submit" at bounding box center [67, 299] width 24 height 11
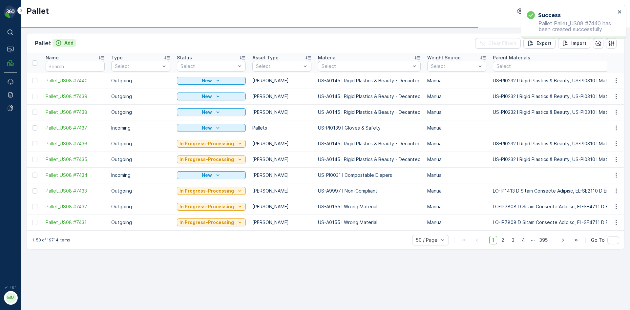
click at [69, 43] on p "Add" at bounding box center [68, 43] width 9 height 7
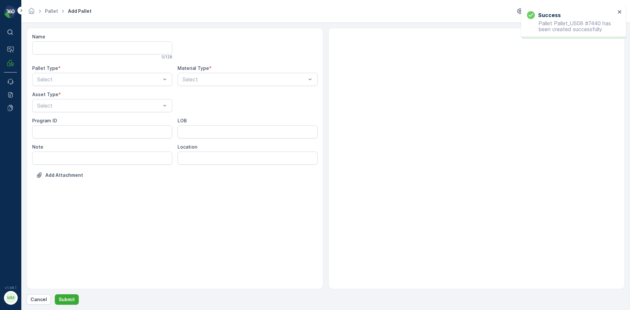
click at [64, 71] on div "Pallet Type *" at bounding box center [102, 68] width 140 height 7
click at [63, 77] on div at bounding box center [98, 79] width 125 height 6
click at [55, 108] on span "Outgoing" at bounding box center [47, 107] width 22 height 6
click at [57, 105] on div at bounding box center [98, 106] width 125 height 6
click at [57, 118] on div "Gaylord" at bounding box center [102, 121] width 140 height 11
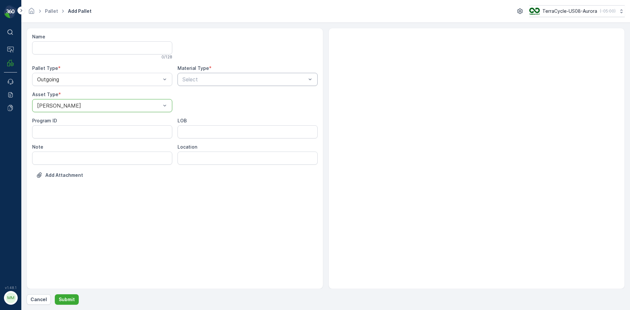
click at [211, 79] on div at bounding box center [244, 79] width 125 height 6
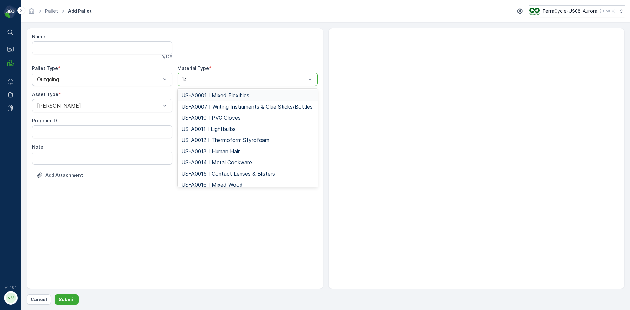
type input "145"
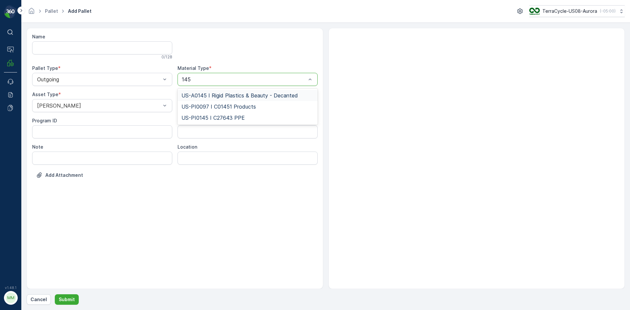
click at [201, 96] on span "US-A0145 I Rigid Plastics & Beauty - Decanted" at bounding box center [240, 96] width 117 height 6
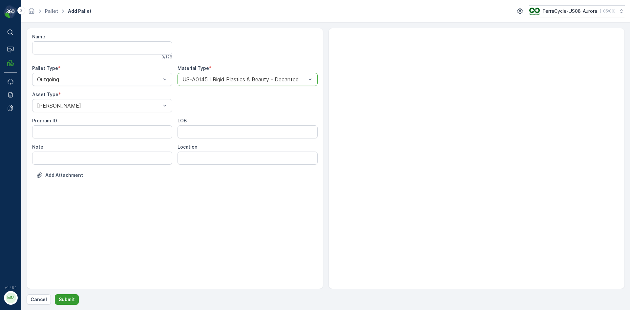
click at [73, 300] on p "Submit" at bounding box center [67, 299] width 16 height 7
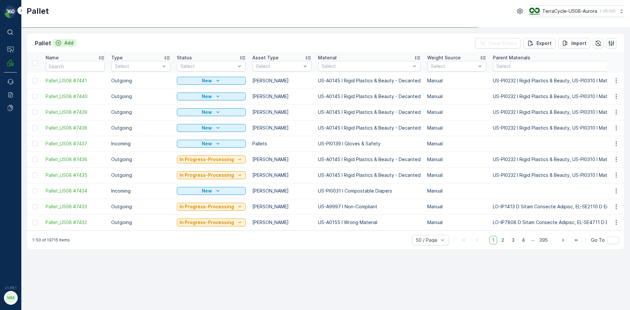
click at [70, 42] on p "Add" at bounding box center [68, 43] width 9 height 7
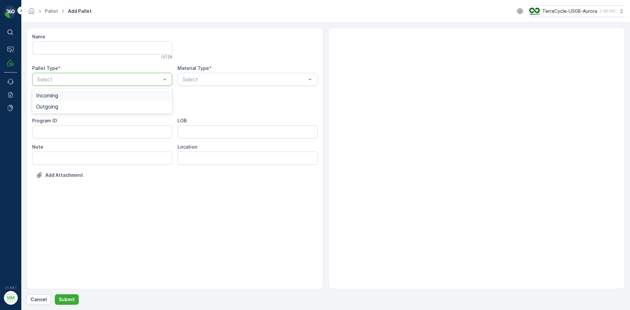
click at [65, 83] on div "Select" at bounding box center [102, 79] width 140 height 13
click at [64, 104] on div "Outgoing" at bounding box center [102, 107] width 132 height 6
click at [64, 104] on div at bounding box center [98, 106] width 125 height 6
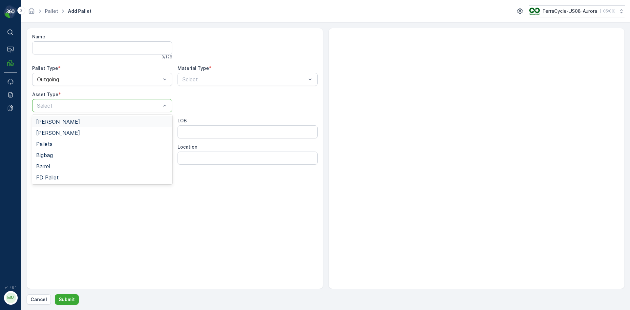
click at [61, 118] on div "Gaylord" at bounding box center [102, 121] width 140 height 11
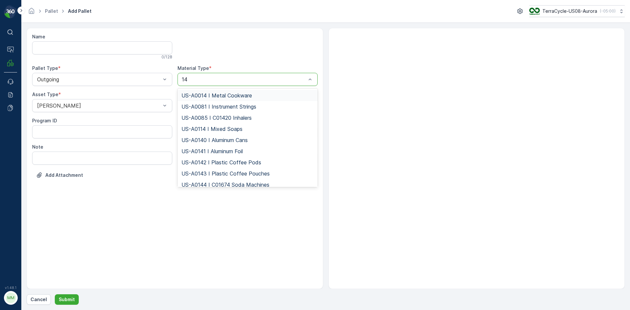
type input "145"
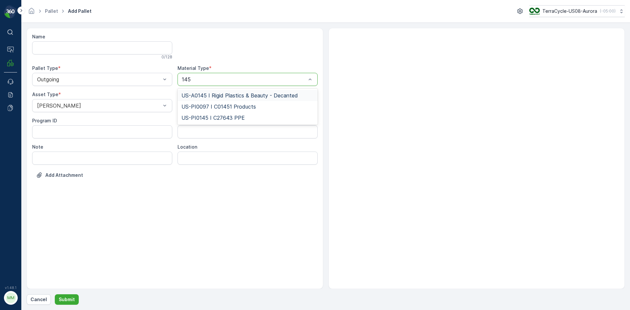
click at [206, 95] on span "US-A0145 I Rigid Plastics & Beauty - Decanted" at bounding box center [240, 96] width 117 height 6
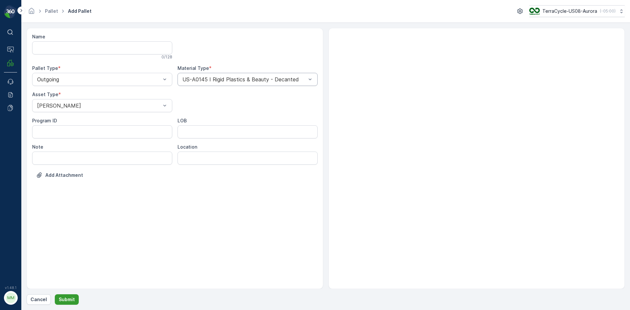
click at [66, 296] on button "Submit" at bounding box center [67, 299] width 24 height 11
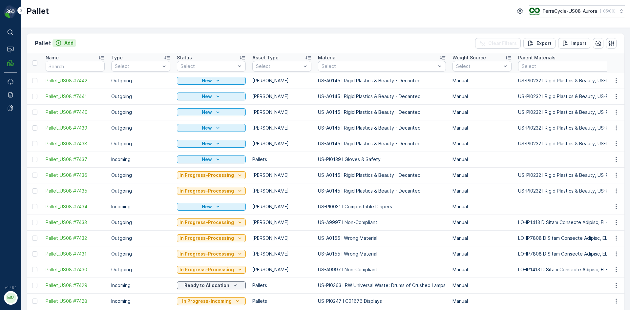
click at [68, 45] on p "Add" at bounding box center [68, 43] width 9 height 7
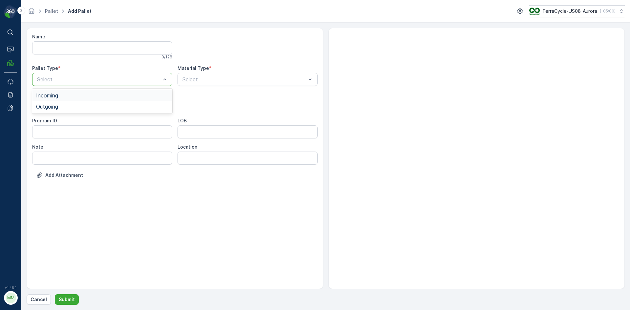
click at [81, 78] on div at bounding box center [98, 79] width 125 height 6
click at [73, 108] on div "Outgoing" at bounding box center [102, 107] width 132 height 6
click at [73, 108] on div at bounding box center [98, 106] width 125 height 6
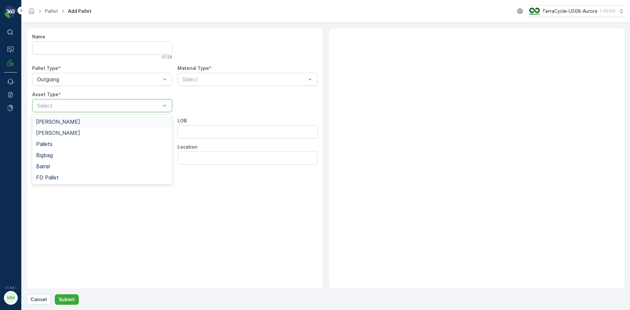
click at [67, 120] on div "Gaylord" at bounding box center [102, 122] width 132 height 6
click at [194, 81] on div at bounding box center [244, 79] width 125 height 6
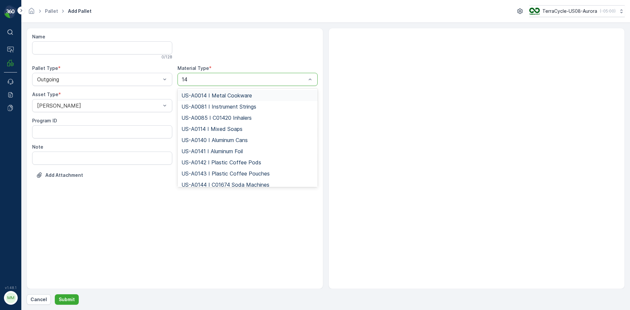
type input "145"
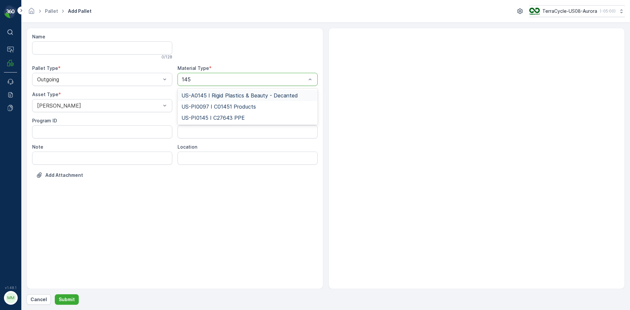
click at [219, 95] on span "US-A0145 I Rigid Plastics & Beauty - Decanted" at bounding box center [240, 96] width 117 height 6
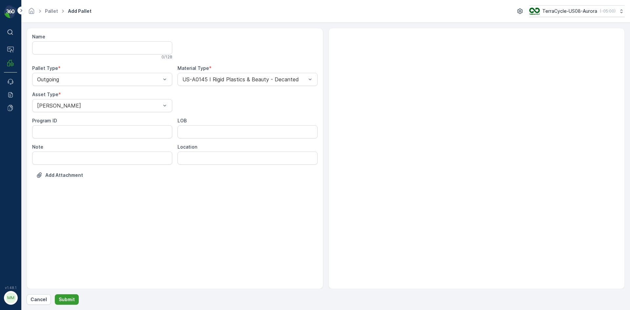
click at [67, 298] on p "Submit" at bounding box center [67, 299] width 16 height 7
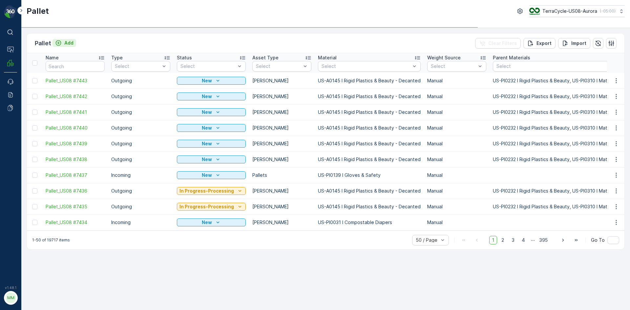
click at [69, 42] on p "Add" at bounding box center [68, 43] width 9 height 7
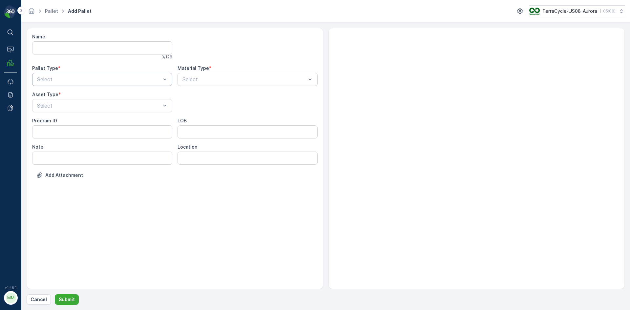
click at [75, 81] on div at bounding box center [98, 79] width 125 height 6
click at [66, 110] on div "Outgoing" at bounding box center [102, 106] width 140 height 11
click at [66, 110] on div "Select" at bounding box center [102, 105] width 140 height 13
click at [64, 122] on div "Gaylord" at bounding box center [102, 122] width 132 height 6
click at [203, 78] on div at bounding box center [244, 79] width 125 height 6
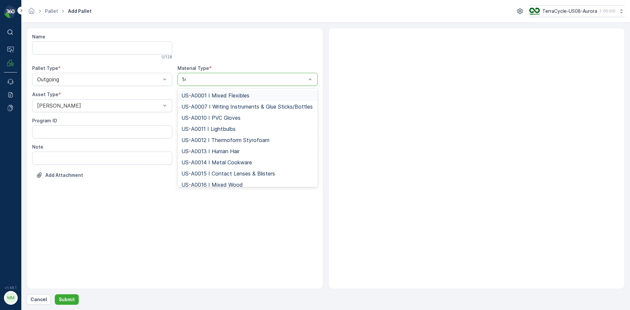
type input "145"
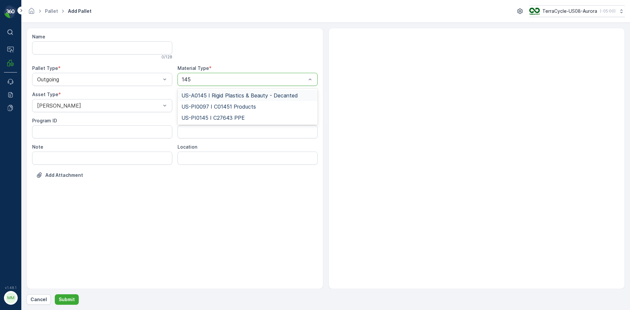
click at [252, 94] on span "US-A0145 I Rigid Plastics & Beauty - Decanted" at bounding box center [240, 96] width 117 height 6
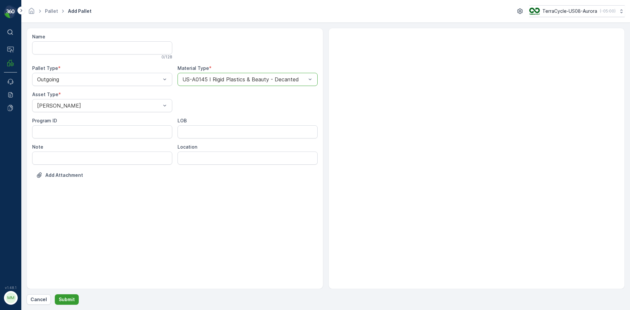
click at [73, 294] on button "Submit" at bounding box center [67, 299] width 24 height 11
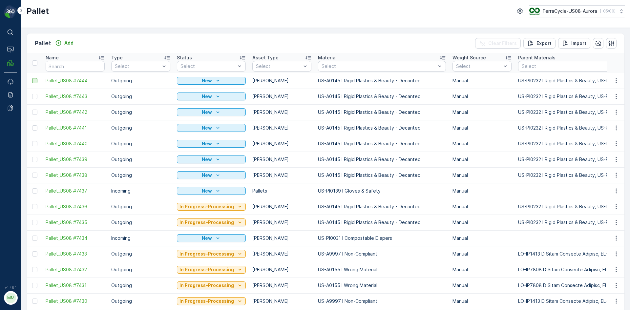
click at [34, 81] on div at bounding box center [34, 80] width 5 height 5
click at [32, 78] on input "checkbox" at bounding box center [32, 78] width 0 height 0
drag, startPoint x: 36, startPoint y: 96, endPoint x: 38, endPoint y: 100, distance: 4.6
click at [37, 96] on div at bounding box center [34, 96] width 5 height 5
click at [32, 94] on input "checkbox" at bounding box center [32, 94] width 0 height 0
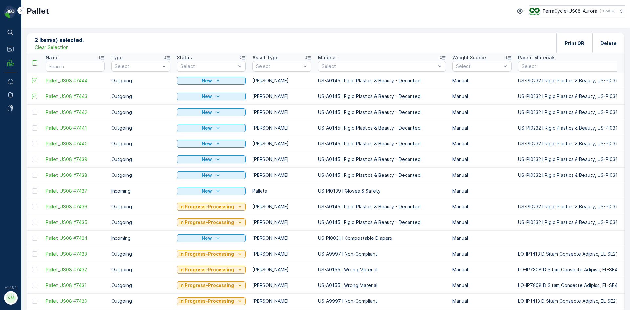
click at [34, 117] on td at bounding box center [34, 112] width 15 height 16
click at [34, 114] on div at bounding box center [34, 112] width 5 height 5
click at [32, 110] on input "checkbox" at bounding box center [32, 110] width 0 height 0
click at [35, 126] on div at bounding box center [34, 127] width 5 height 5
click at [32, 125] on input "checkbox" at bounding box center [32, 125] width 0 height 0
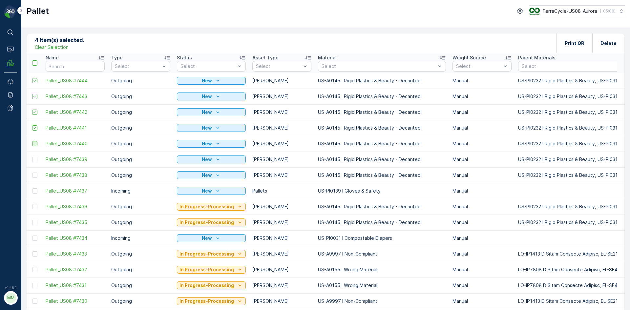
click at [33, 142] on div at bounding box center [34, 143] width 5 height 5
click at [32, 141] on input "checkbox" at bounding box center [32, 141] width 0 height 0
click at [38, 157] on div at bounding box center [35, 159] width 7 height 5
click at [32, 157] on input "checkbox" at bounding box center [32, 157] width 0 height 0
click at [35, 173] on div at bounding box center [34, 175] width 5 height 5
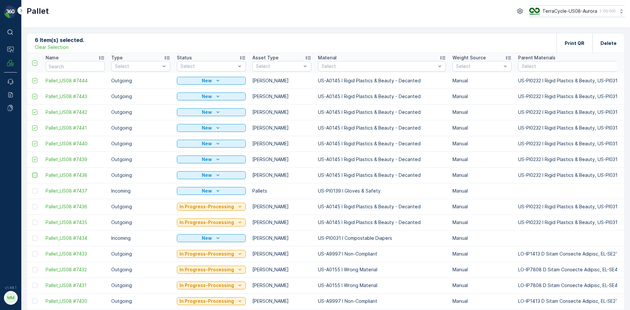
click at [32, 173] on input "checkbox" at bounding box center [32, 173] width 0 height 0
click at [61, 48] on p "Clear Selection" at bounding box center [52, 47] width 34 height 7
click at [69, 43] on p "Add" at bounding box center [68, 43] width 9 height 7
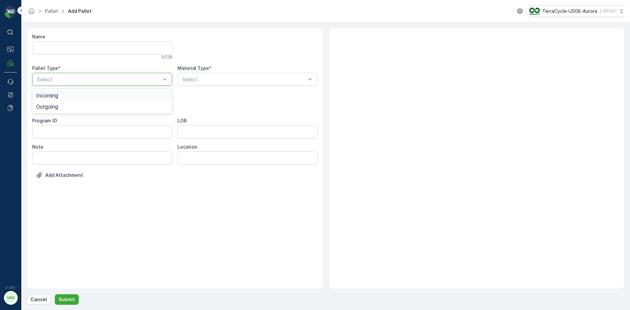
click at [73, 80] on div at bounding box center [98, 79] width 125 height 6
click at [60, 104] on div "Outgoing" at bounding box center [102, 107] width 132 height 6
click at [60, 104] on div at bounding box center [98, 106] width 125 height 6
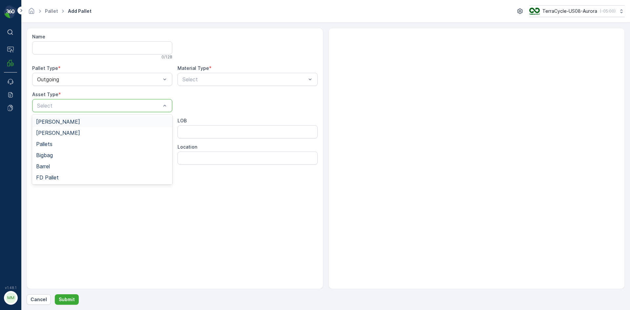
click at [55, 117] on div "Gaylord" at bounding box center [102, 121] width 140 height 11
click at [213, 74] on div "Select" at bounding box center [248, 79] width 140 height 13
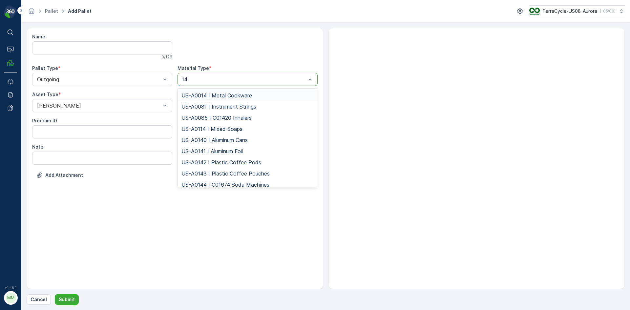
type input "145"
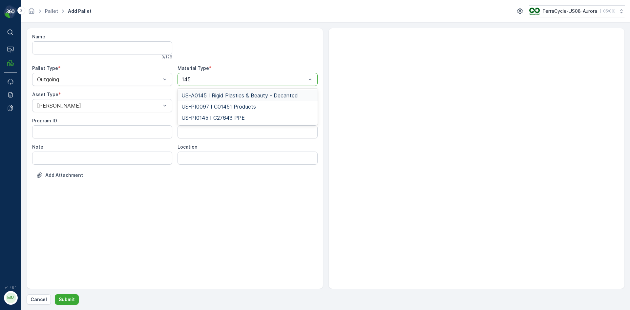
click at [220, 94] on span "US-A0145 I Rigid Plastics & Beauty - Decanted" at bounding box center [240, 96] width 117 height 6
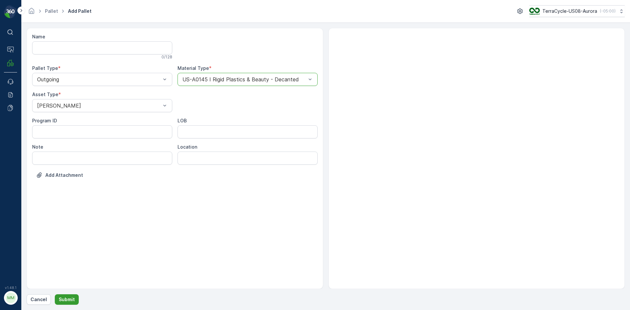
click at [70, 302] on p "Submit" at bounding box center [67, 299] width 16 height 7
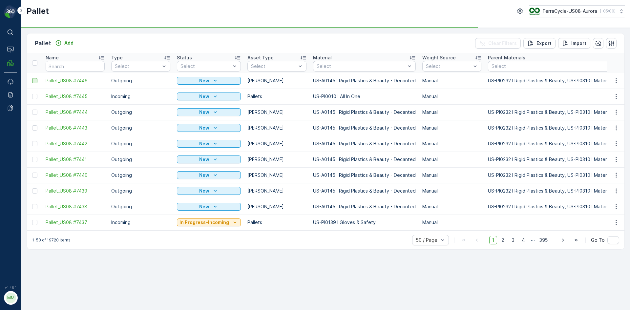
click at [35, 81] on div at bounding box center [34, 80] width 5 height 5
click at [32, 78] on input "checkbox" at bounding box center [32, 78] width 0 height 0
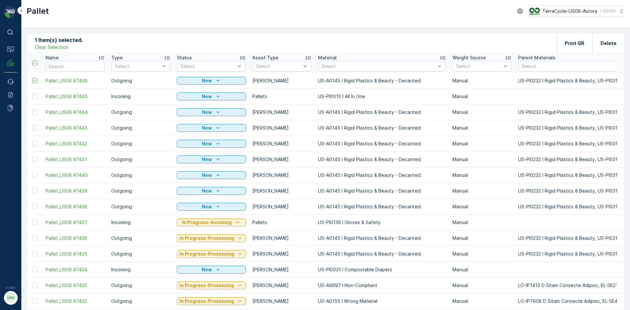
click at [34, 97] on div at bounding box center [34, 96] width 5 height 5
click at [32, 94] on input "checkbox" at bounding box center [32, 94] width 0 height 0
click at [34, 110] on div at bounding box center [34, 112] width 5 height 5
click at [32, 110] on input "checkbox" at bounding box center [32, 110] width 0 height 0
click at [35, 128] on div at bounding box center [34, 127] width 5 height 5
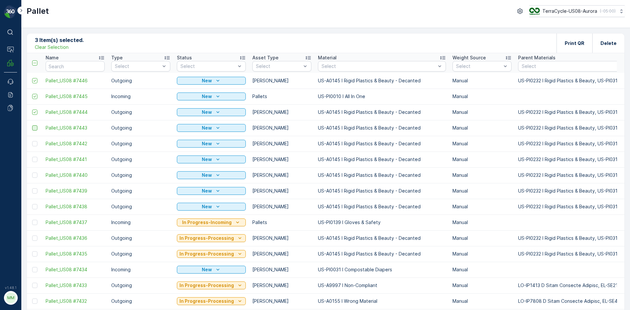
click at [32, 125] on input "checkbox" at bounding box center [32, 125] width 0 height 0
click at [35, 144] on div at bounding box center [34, 143] width 5 height 5
click at [32, 141] on input "checkbox" at bounding box center [32, 141] width 0 height 0
click at [35, 160] on div at bounding box center [34, 159] width 5 height 5
click at [32, 157] on input "checkbox" at bounding box center [32, 157] width 0 height 0
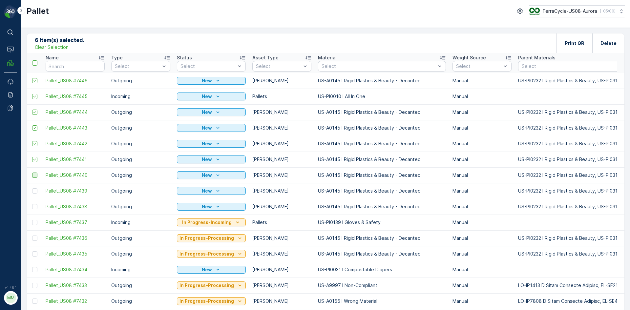
click at [34, 177] on div at bounding box center [34, 175] width 5 height 5
click at [32, 173] on input "checkbox" at bounding box center [32, 173] width 0 height 0
click at [37, 192] on div at bounding box center [35, 190] width 7 height 5
click at [32, 188] on input "checkbox" at bounding box center [32, 188] width 0 height 0
click at [35, 206] on div at bounding box center [34, 206] width 5 height 5
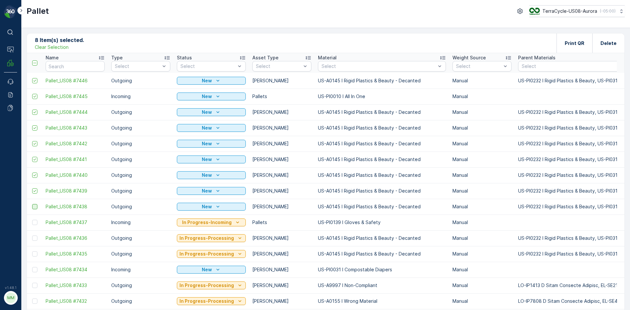
click at [32, 204] on input "checkbox" at bounding box center [32, 204] width 0 height 0
click at [581, 41] on p "Print QR" at bounding box center [575, 43] width 20 height 7
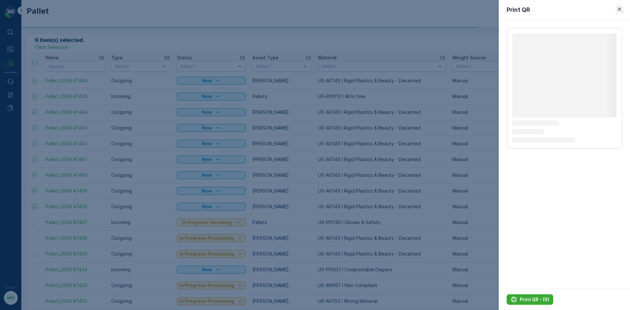
click at [620, 9] on icon "button" at bounding box center [619, 9] width 3 height 3
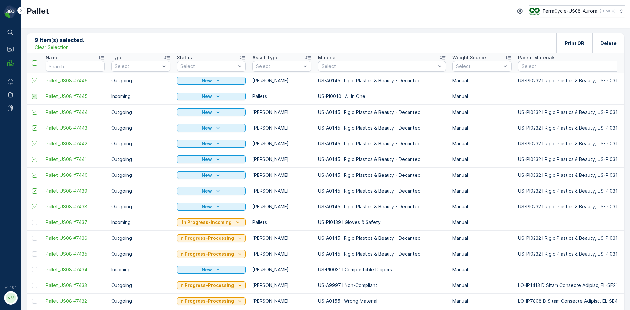
click at [34, 96] on icon at bounding box center [35, 96] width 5 height 5
click at [32, 94] on input "checkbox" at bounding box center [32, 94] width 0 height 0
click at [577, 44] on p "Print QR" at bounding box center [575, 43] width 20 height 7
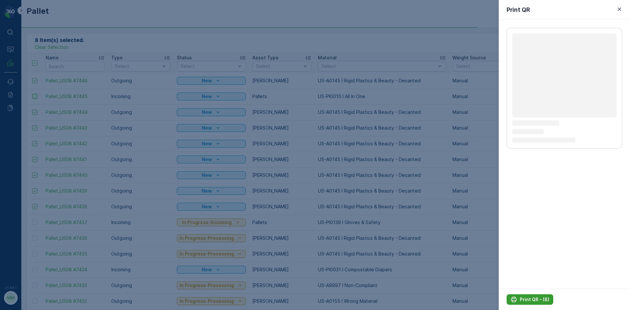
click at [543, 299] on p "Print QR - (8)" at bounding box center [535, 299] width 30 height 7
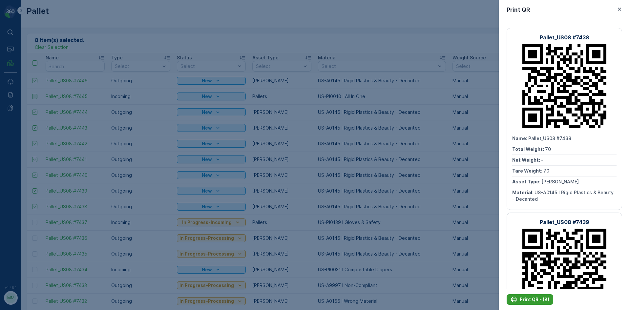
click at [543, 299] on p "Print QR - (8)" at bounding box center [535, 299] width 30 height 7
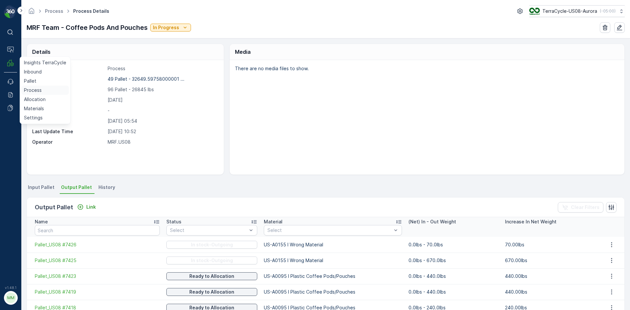
click at [24, 88] on p "Process" at bounding box center [33, 90] width 18 height 7
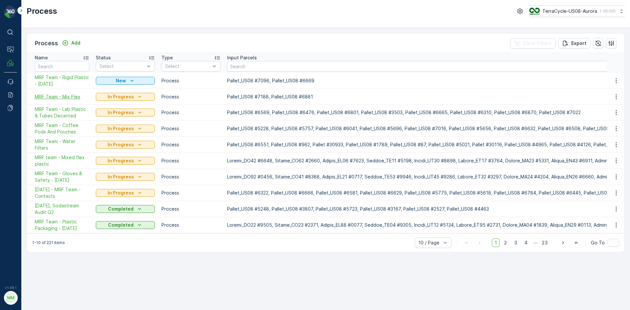
click at [76, 97] on span "MRF Team - Mix Flex" at bounding box center [62, 97] width 54 height 7
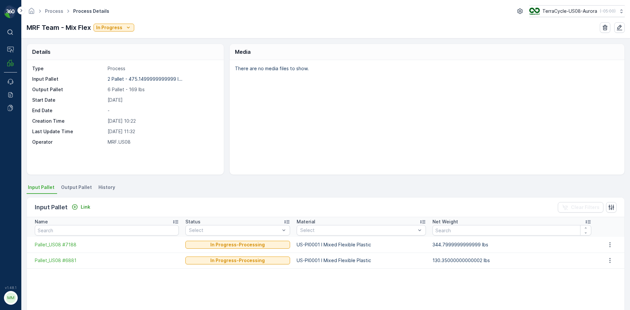
click at [65, 189] on span "Output Pallet" at bounding box center [76, 187] width 31 height 7
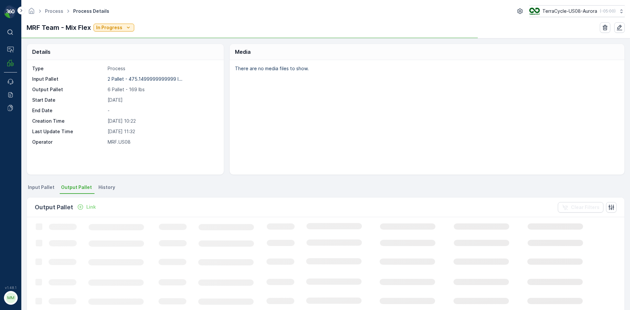
click at [88, 209] on p "Link" at bounding box center [91, 207] width 10 height 7
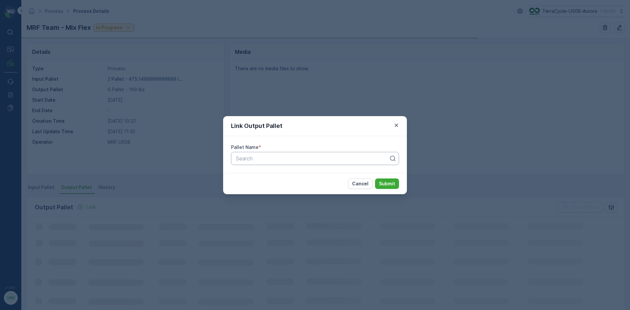
click at [313, 159] on div at bounding box center [312, 159] width 154 height 6
type input "7085"
click at [375, 179] on button "Submit" at bounding box center [387, 184] width 24 height 11
